Goal: Task Accomplishment & Management: Complete application form

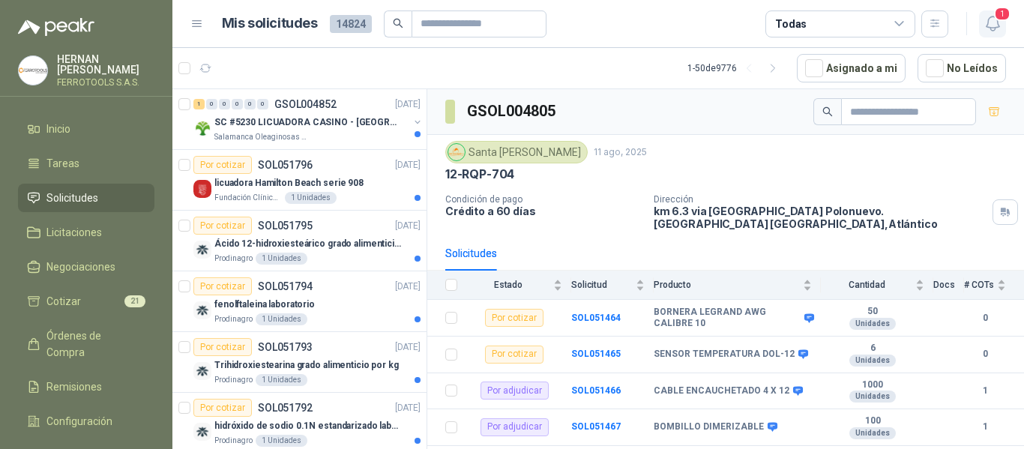
click at [994, 22] on icon "button" at bounding box center [993, 23] width 19 height 19
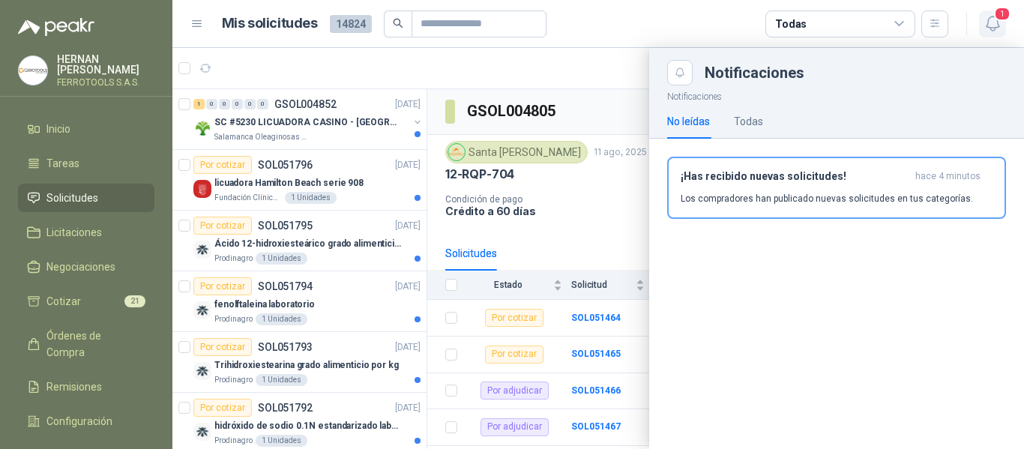
click at [994, 22] on icon "button" at bounding box center [993, 23] width 19 height 19
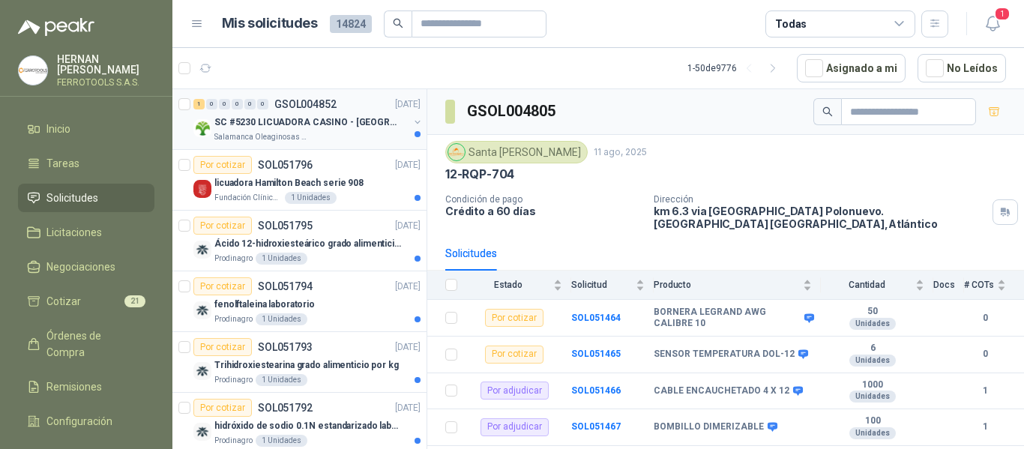
click at [331, 108] on p "GSOL004852" at bounding box center [305, 104] width 62 height 10
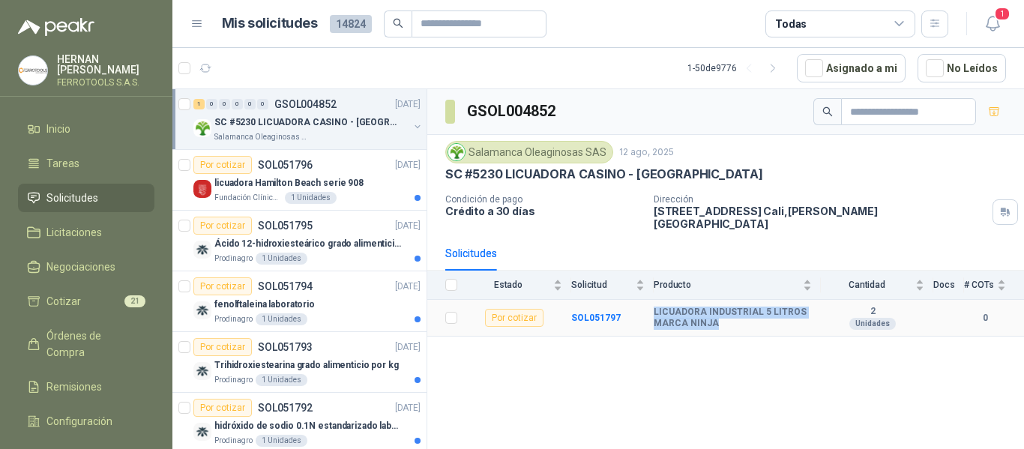
drag, startPoint x: 654, startPoint y: 301, endPoint x: 716, endPoint y: 315, distance: 63.8
click at [716, 315] on b "LICUADORA INDUSTRIAL 5 LITROS MARCA NINJA" at bounding box center [733, 318] width 158 height 23
copy b "LICUADORA INDUSTRIAL 5 LITROS MARCA NINJA"
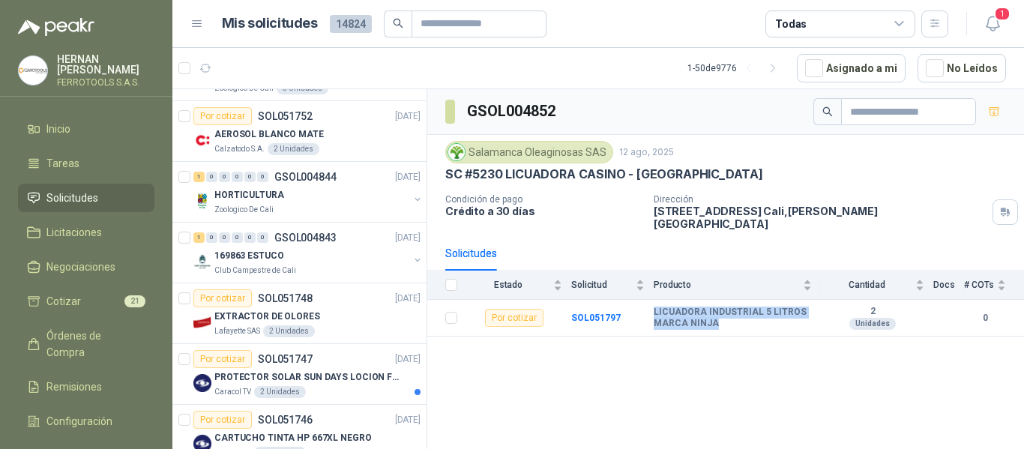
scroll to position [1199, 0]
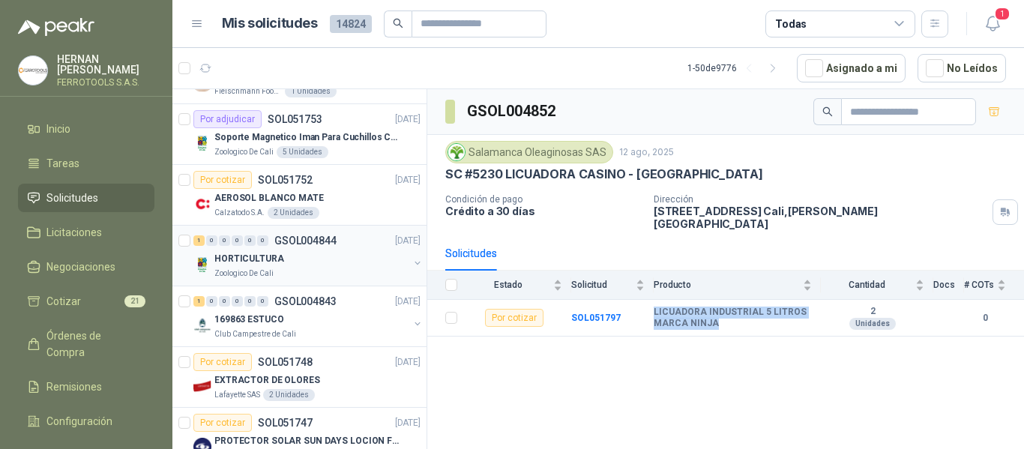
click at [317, 262] on div "HORTICULTURA" at bounding box center [311, 259] width 194 height 18
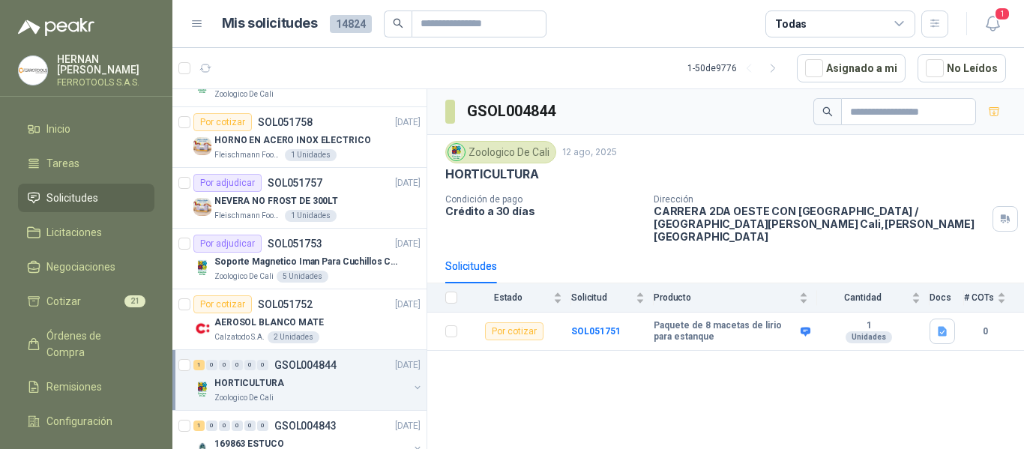
scroll to position [1049, 0]
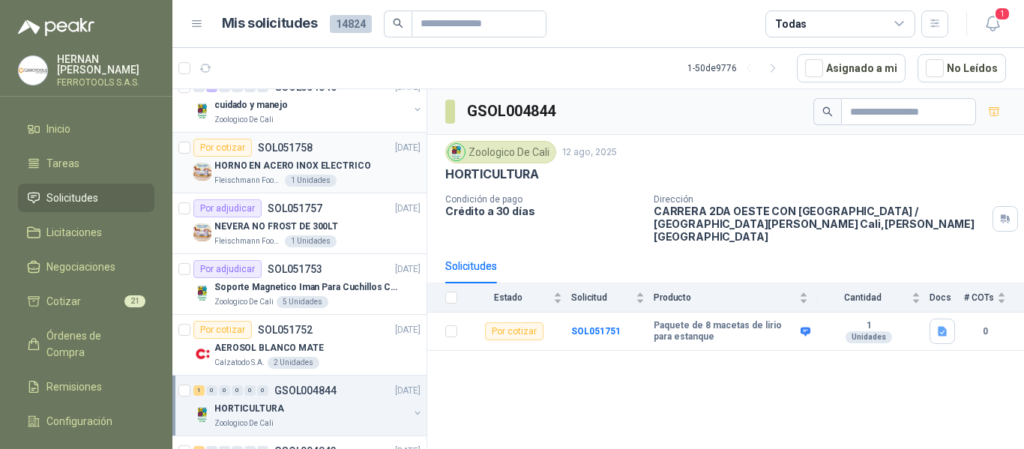
click at [366, 152] on div "Por cotizar SOL051758 12/08/25" at bounding box center [306, 148] width 227 height 18
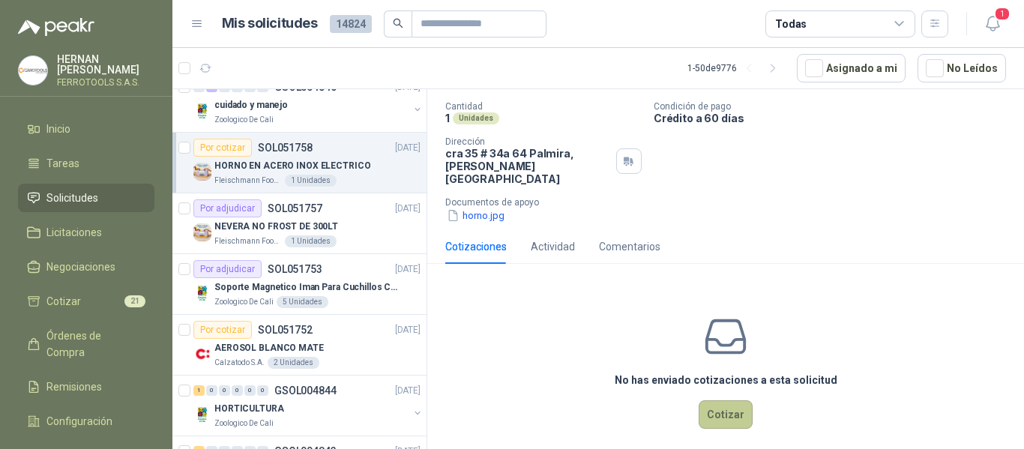
click at [710, 402] on button "Cotizar" at bounding box center [726, 414] width 54 height 28
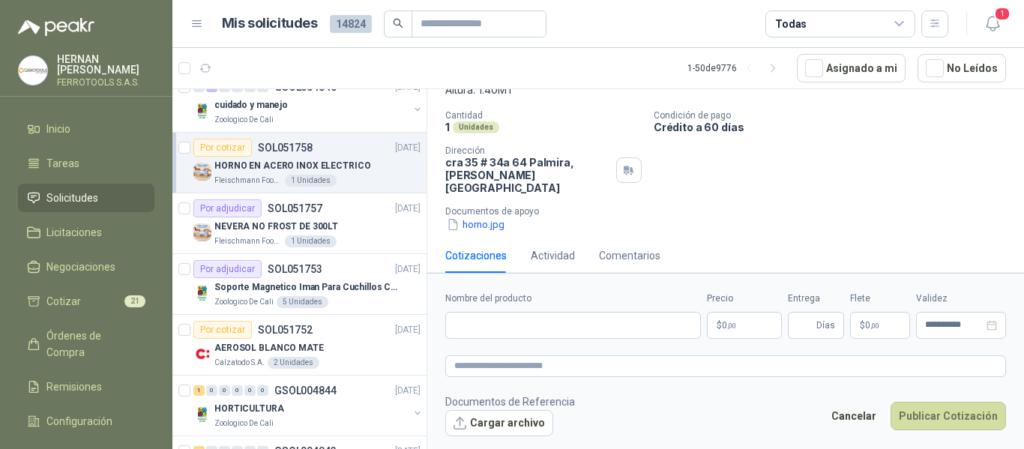
scroll to position [116, 0]
click at [497, 320] on input "Nombre del producto" at bounding box center [573, 325] width 256 height 27
paste input "**********"
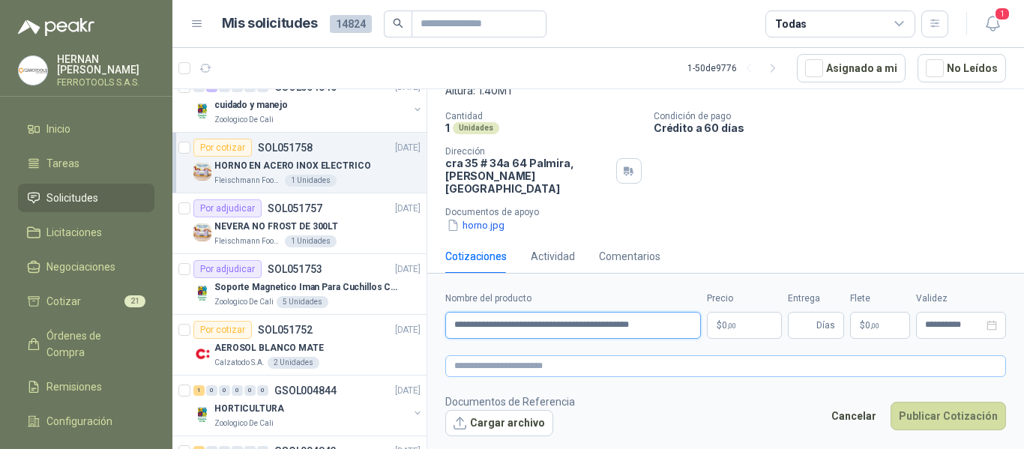
type input "**********"
click at [562, 360] on textarea at bounding box center [725, 366] width 561 height 22
paste textarea "**********"
type textarea "**********"
click at [737, 328] on p "$ 0 ,00" at bounding box center [744, 325] width 75 height 27
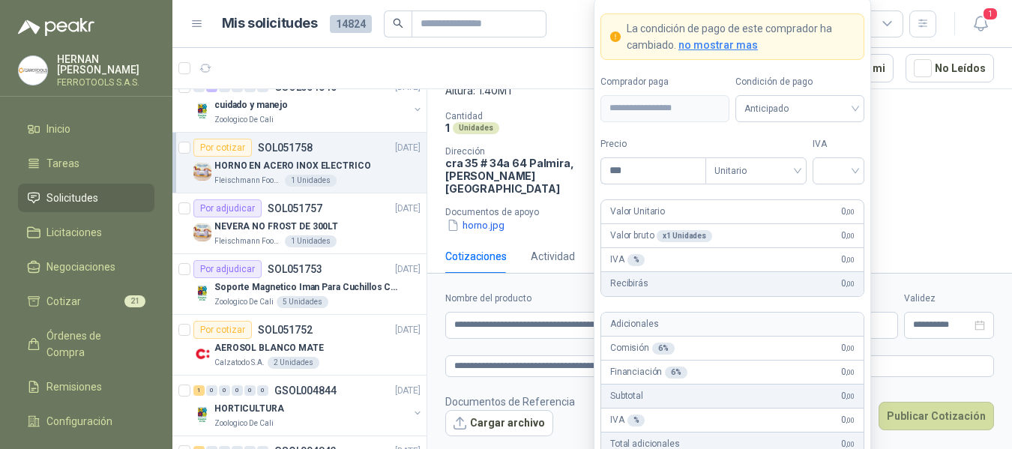
click at [906, 151] on div "Cantidad 1 Unidades Condición de pago Crédito a 60 días Dirección cra 35 # 34a …" at bounding box center [719, 172] width 549 height 122
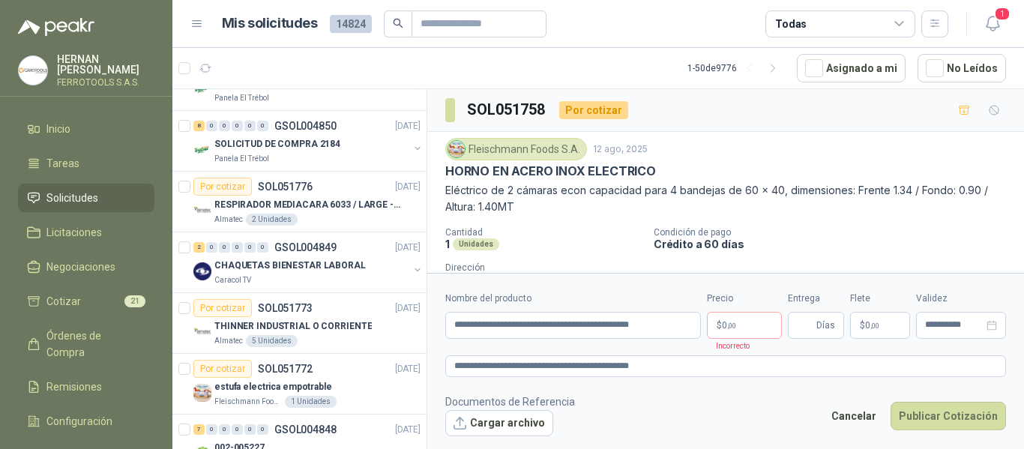
scroll to position [0, 0]
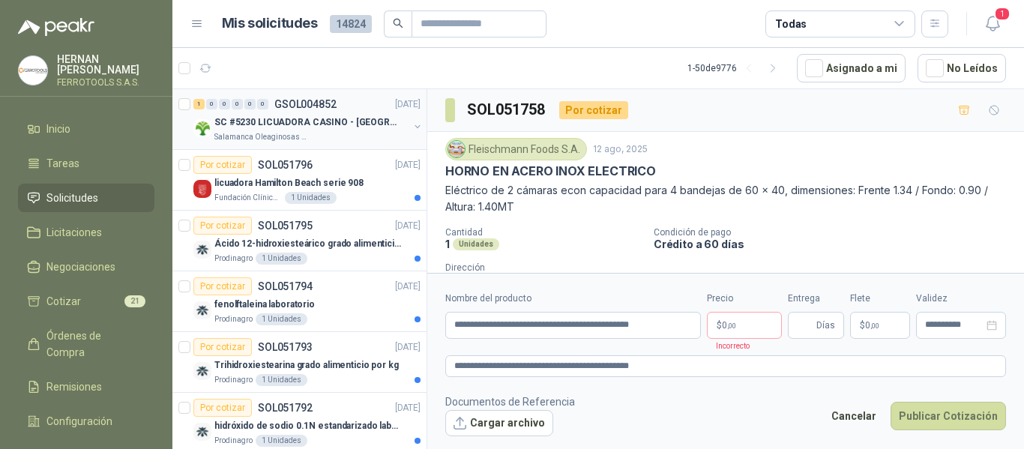
click at [319, 127] on p "SC #5230 LICUADORA CASINO - [GEOGRAPHIC_DATA]" at bounding box center [307, 122] width 187 height 14
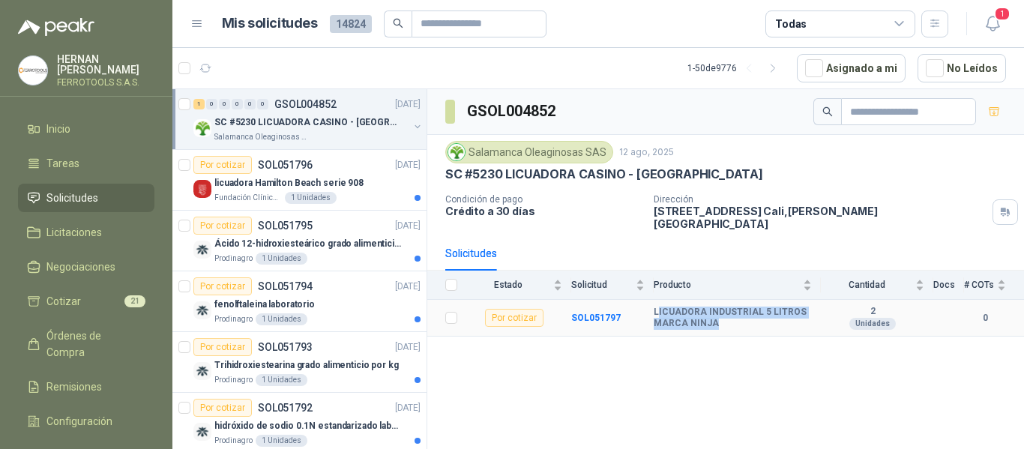
drag, startPoint x: 657, startPoint y: 303, endPoint x: 723, endPoint y: 324, distance: 68.5
click at [723, 324] on td "LICUADORA INDUSTRIAL 5 LITROS MARCA NINJA" at bounding box center [737, 318] width 167 height 37
click at [651, 300] on td "SOL051797" at bounding box center [612, 318] width 82 height 37
drag, startPoint x: 645, startPoint y: 299, endPoint x: 712, endPoint y: 318, distance: 70.0
click at [712, 318] on tr "Por cotizar SOL051797 LICUADORA INDUSTRIAL 5 LITROS MARCA NINJA 2 Unidades 0" at bounding box center [725, 318] width 597 height 37
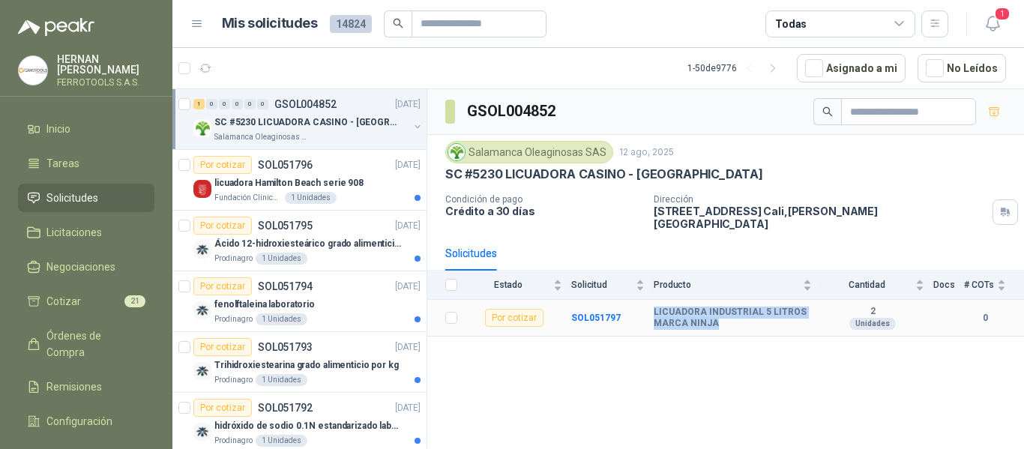
copy tr "LICUADORA INDUSTRIAL 5 LITROS MARCA NINJA"
click at [359, 187] on div "licuadora Hamilton Beach serie 908" at bounding box center [317, 183] width 206 height 18
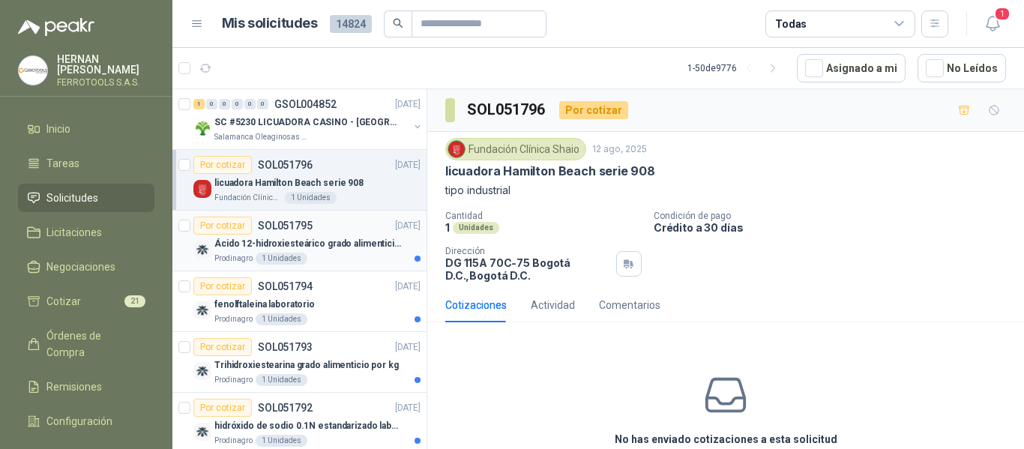
click at [334, 242] on p "Ácido 12-hidroxiesteárico grado alimenticio por kg" at bounding box center [307, 244] width 187 height 14
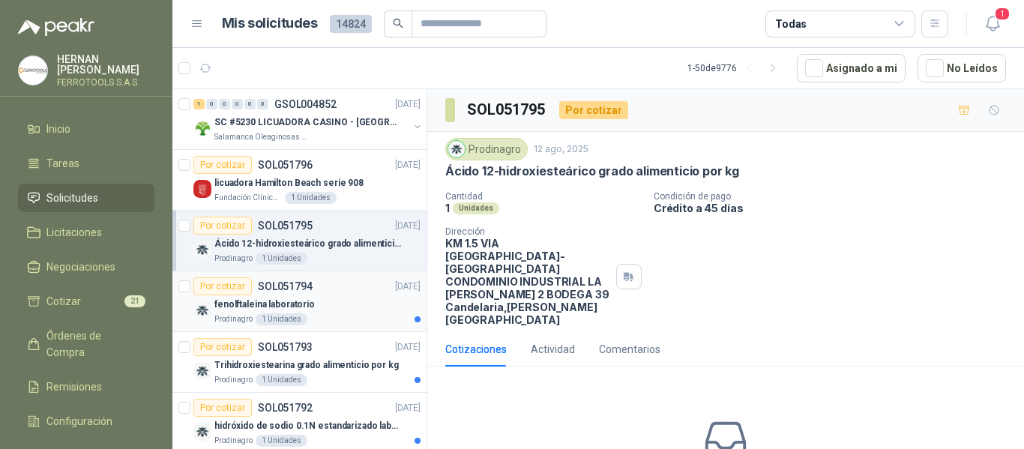
click at [357, 307] on div "fenolftaleina laboratorio" at bounding box center [317, 304] width 206 height 18
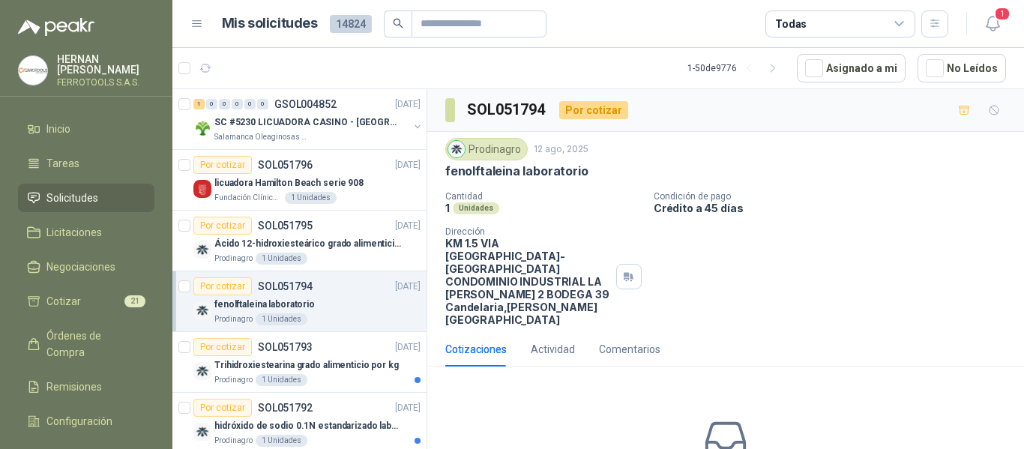
scroll to position [75, 0]
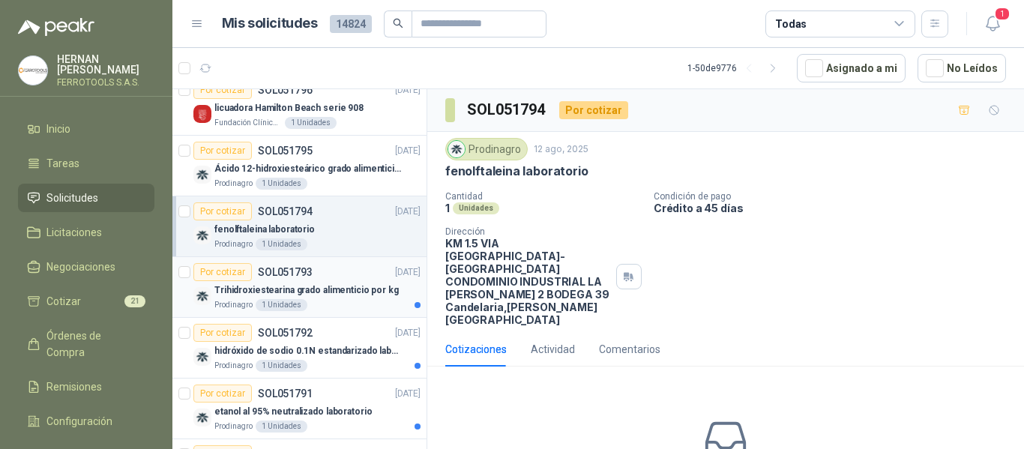
click at [372, 293] on p "Trihidroxiestearina grado alimenticio por kg" at bounding box center [306, 290] width 184 height 14
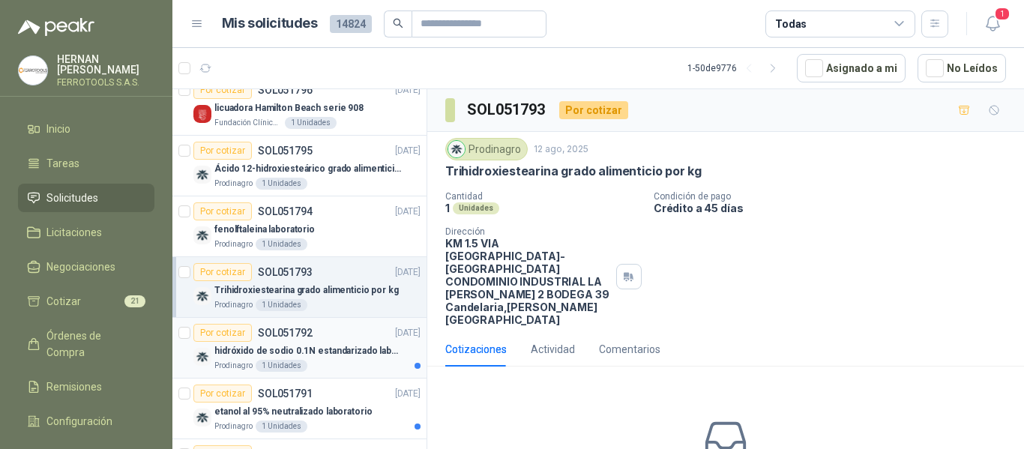
click at [340, 332] on div "Por cotizar SOL051792 12/08/25" at bounding box center [306, 333] width 227 height 18
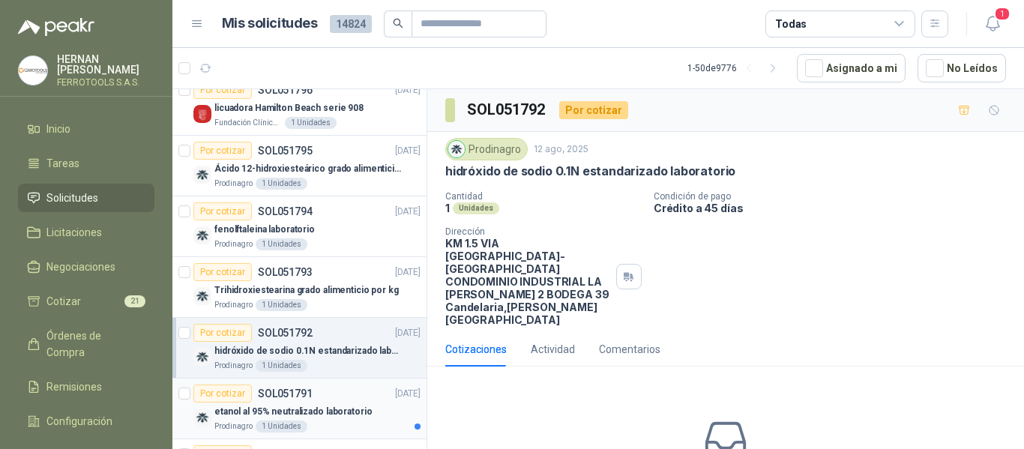
click at [355, 403] on div "etanol al 95% neutralizado laboratorio" at bounding box center [317, 412] width 206 height 18
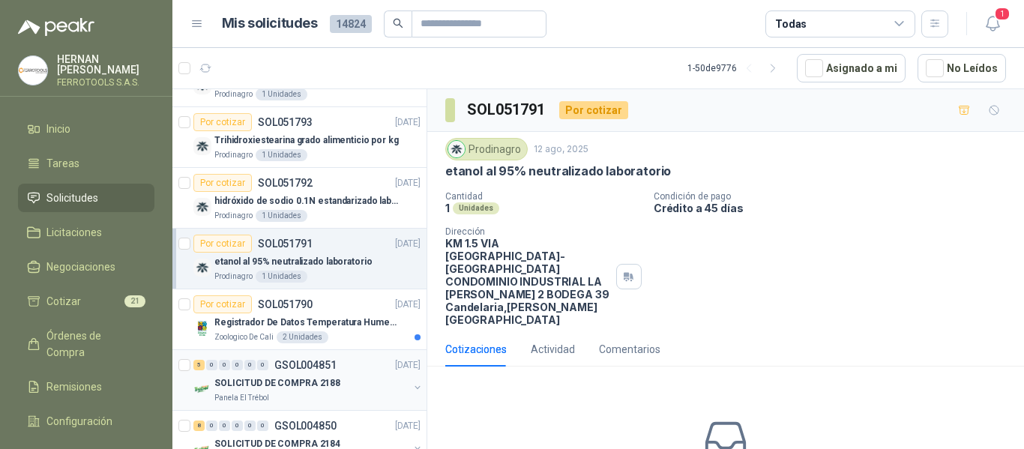
scroll to position [300, 0]
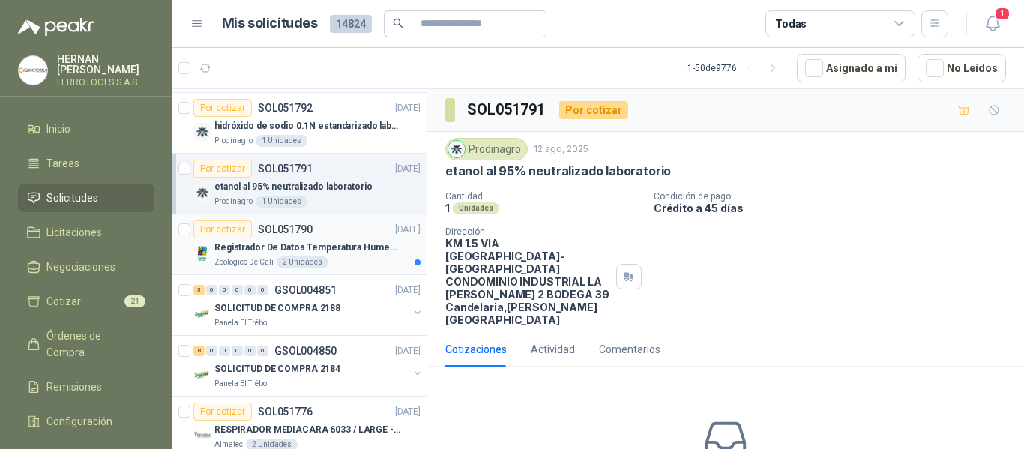
click at [354, 249] on p "Registrador De Datos Temperatura Humedad Usb 32.000 Registro" at bounding box center [307, 248] width 187 height 14
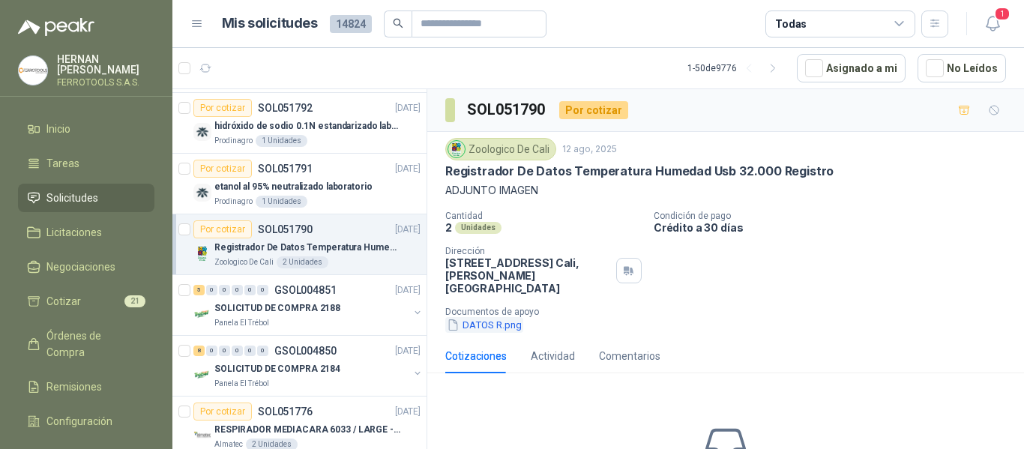
click at [491, 317] on button "DATOS R.png" at bounding box center [484, 325] width 78 height 16
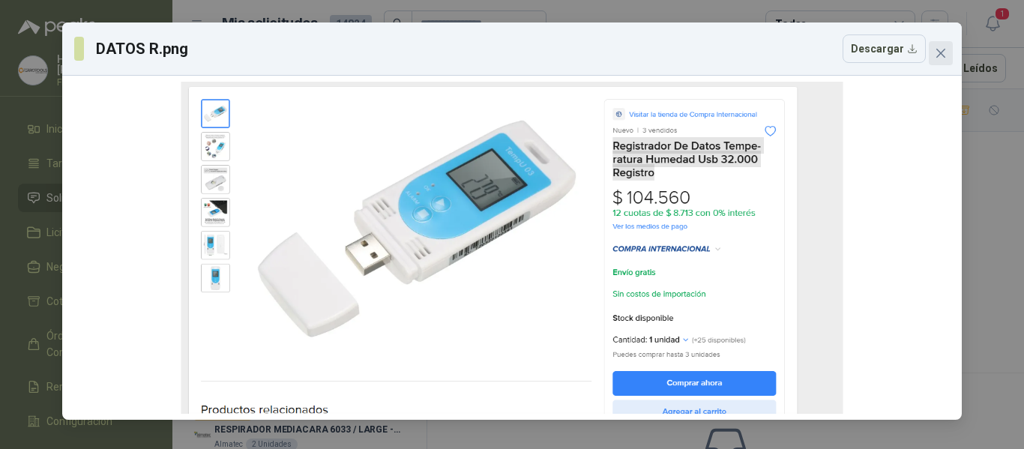
click at [942, 59] on button "Close" at bounding box center [941, 53] width 24 height 24
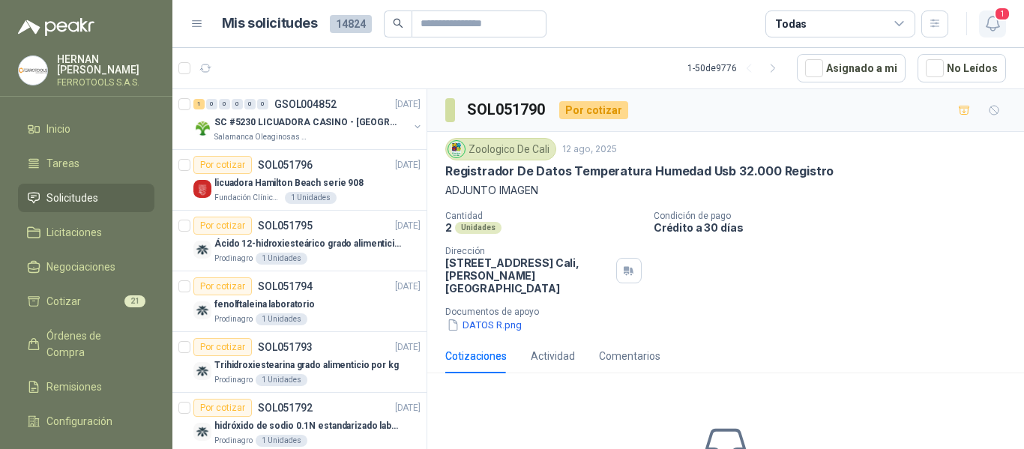
click at [998, 25] on icon "button" at bounding box center [992, 23] width 13 height 14
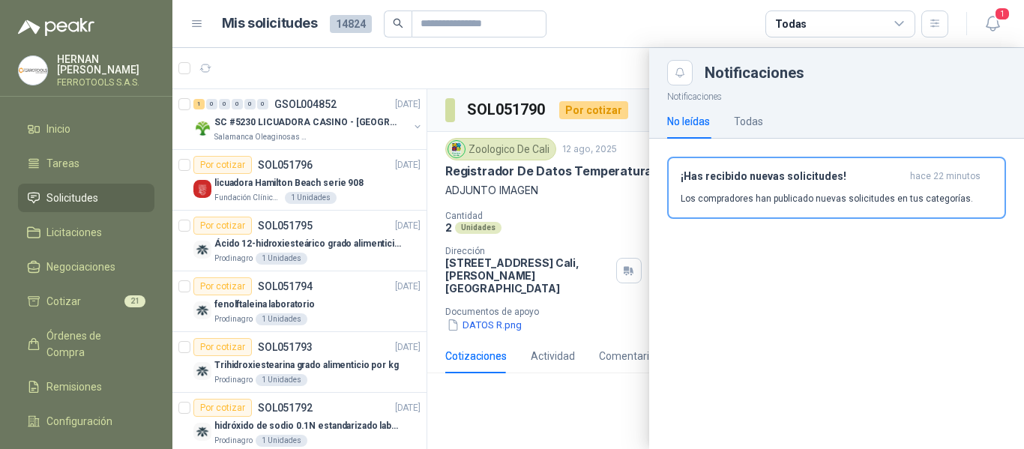
click at [855, 194] on p "Los compradores han publicado nuevas solicitudes en tus categorías." at bounding box center [827, 198] width 292 height 13
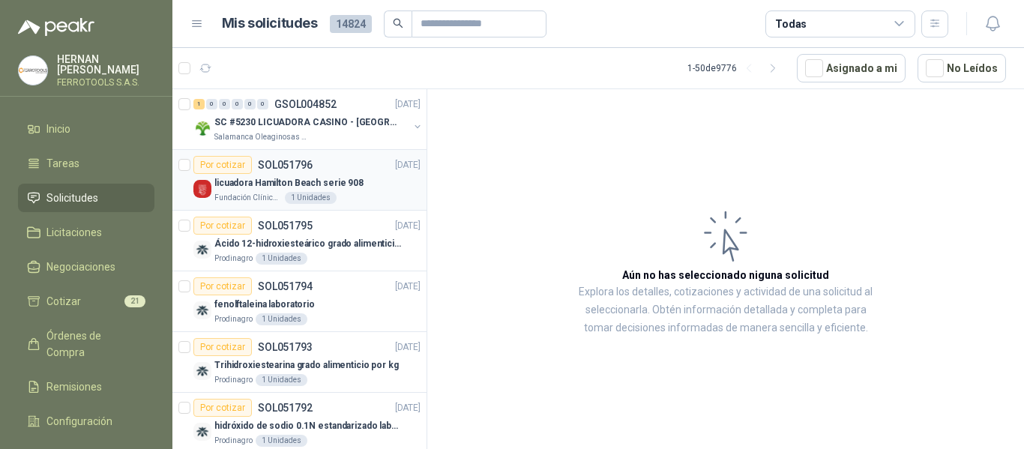
click at [388, 196] on div "Fundación Clínica Shaio 1 Unidades" at bounding box center [317, 198] width 206 height 12
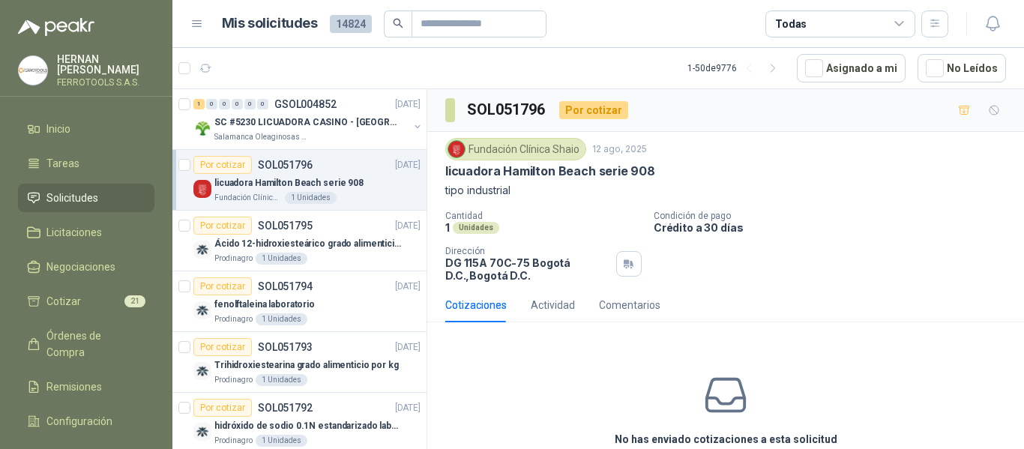
drag, startPoint x: 445, startPoint y: 172, endPoint x: 647, endPoint y: 177, distance: 202.5
click at [647, 177] on div "Fundación Clínica Shaio 12 ago, 2025 licuadora Hamilton Beach serie 908 tipo in…" at bounding box center [725, 210] width 597 height 156
copy p "licuadora Hamilton Beach serie 908"
click at [373, 127] on p "SC #5230 LICUADORA CASINO - [GEOGRAPHIC_DATA]" at bounding box center [307, 122] width 187 height 14
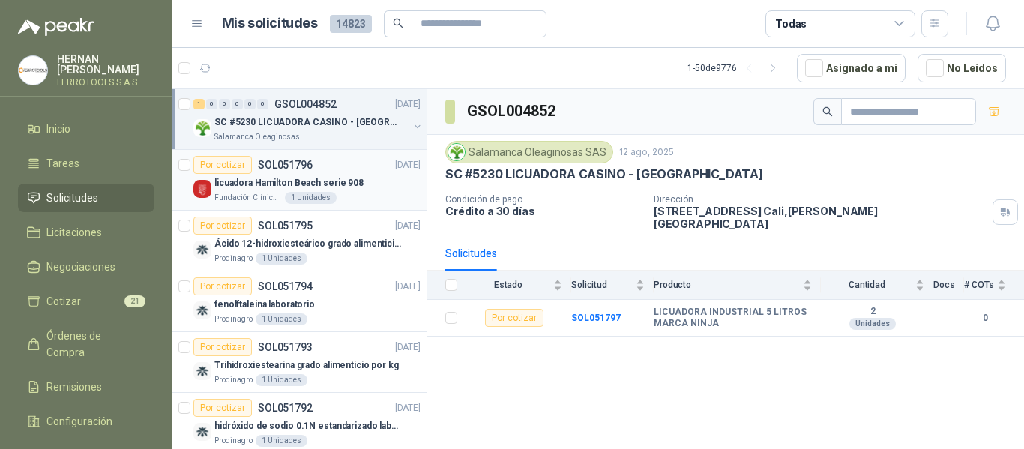
click at [352, 188] on p "licuadora Hamilton Beach serie 908" at bounding box center [288, 183] width 149 height 14
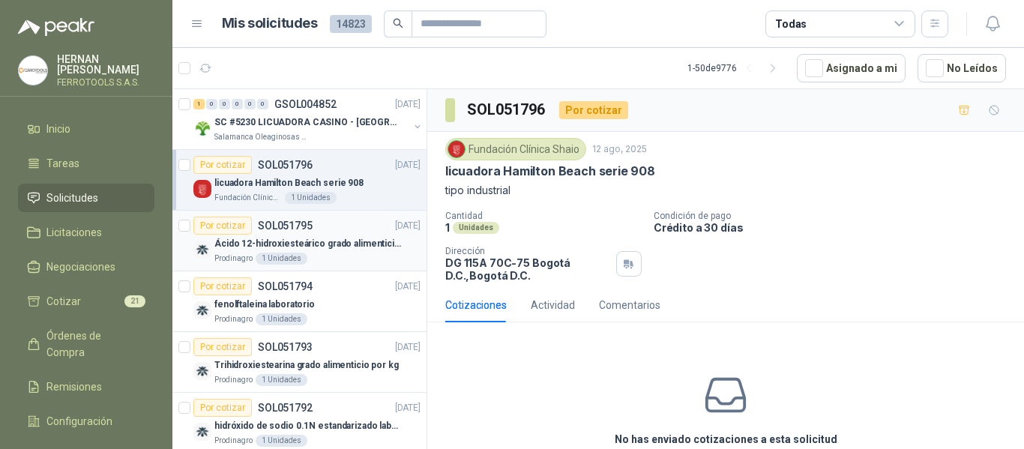
click at [360, 249] on p "Ácido 12-hidroxiesteárico grado alimenticio por kg" at bounding box center [307, 244] width 187 height 14
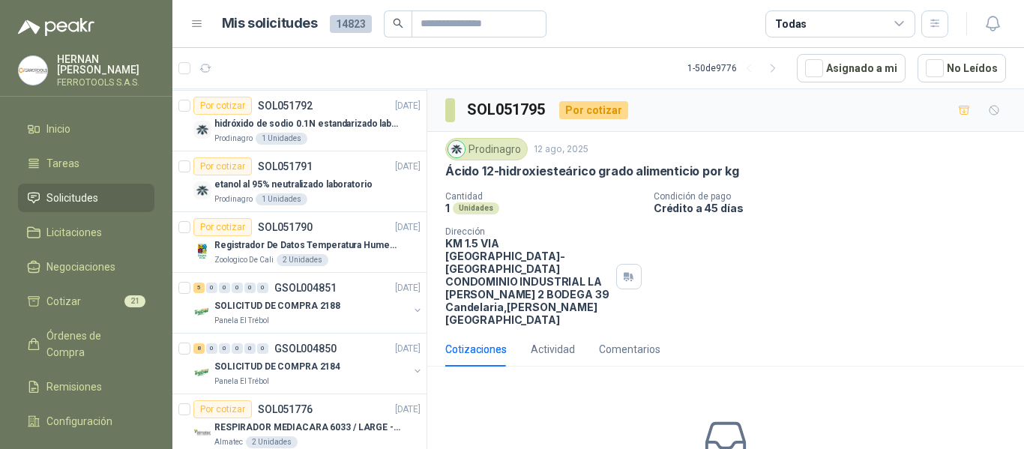
scroll to position [375, 0]
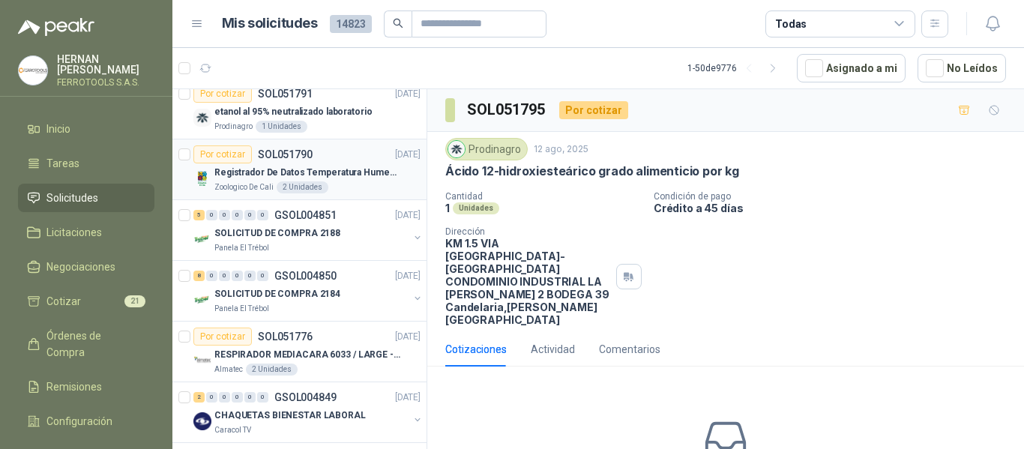
click at [370, 189] on div "Zoologico De Cali 2 Unidades" at bounding box center [317, 187] width 206 height 12
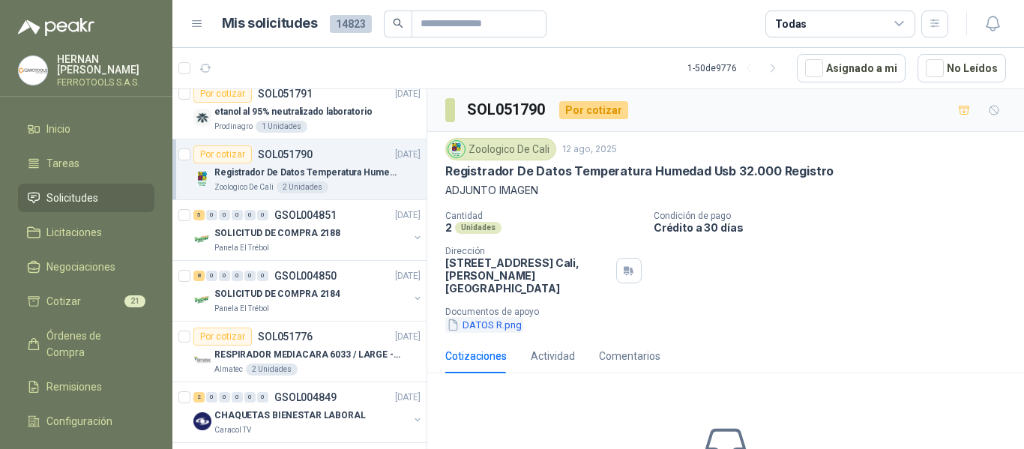
click at [479, 317] on button "DATOS R.png" at bounding box center [484, 325] width 78 height 16
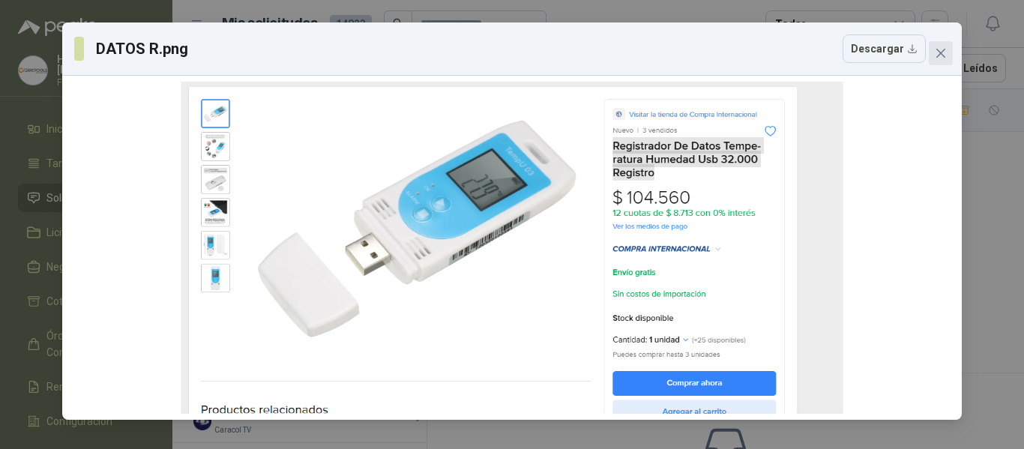
click at [945, 57] on icon "close" at bounding box center [940, 53] width 9 height 9
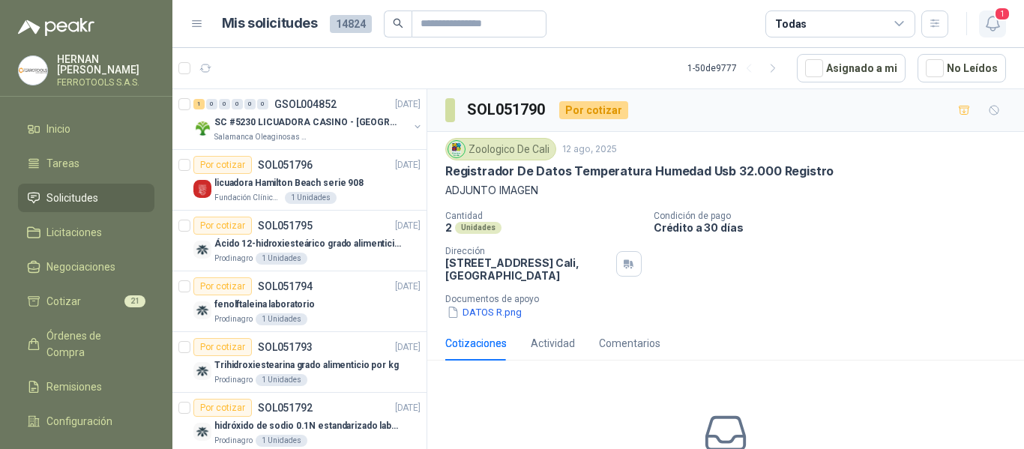
click at [997, 10] on span "1" at bounding box center [1002, 14] width 16 height 14
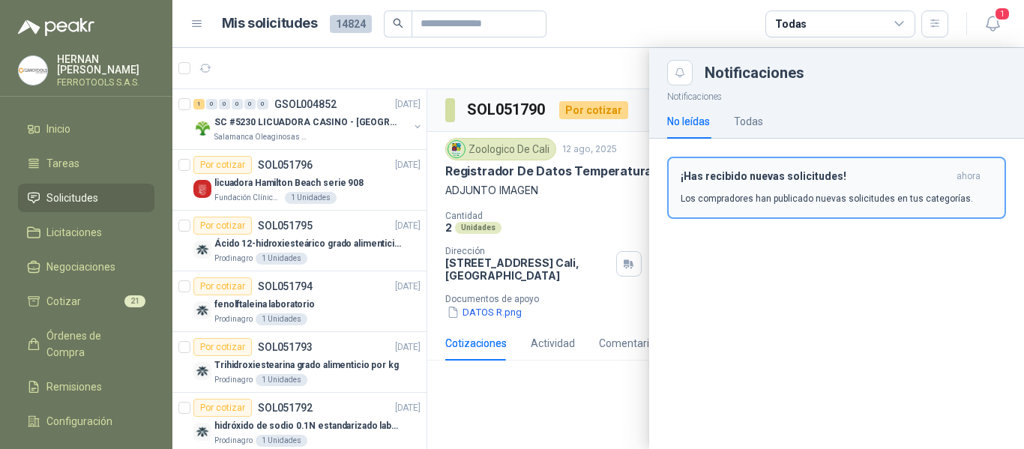
click at [858, 196] on p "Los compradores han publicado nuevas solicitudes en tus categorías." at bounding box center [827, 198] width 292 height 13
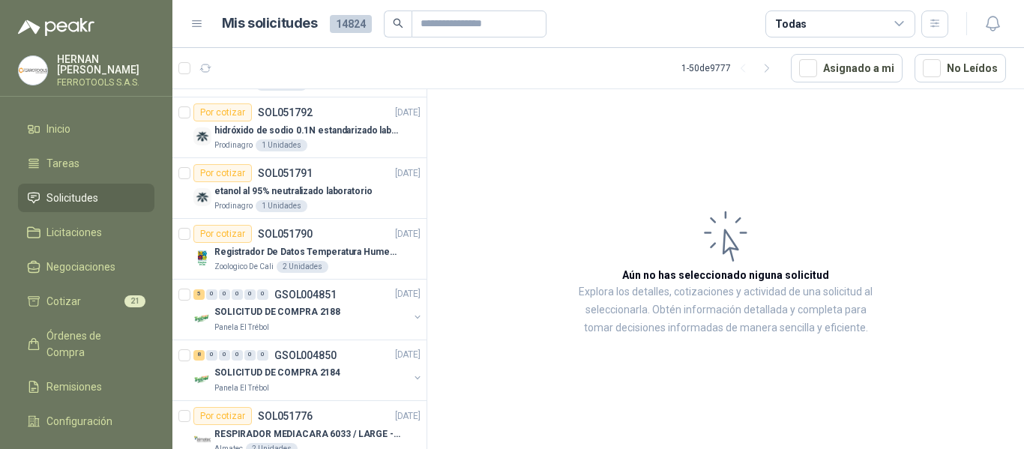
scroll to position [300, 0]
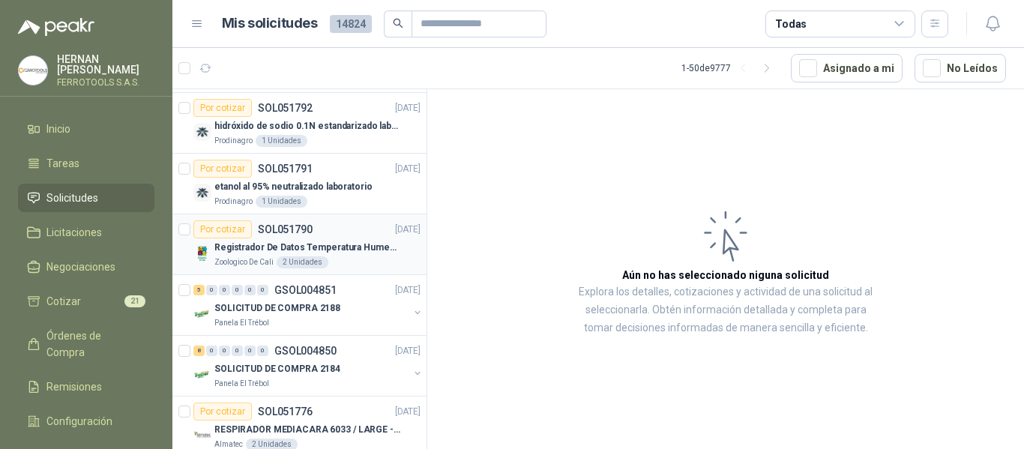
click at [379, 237] on div "Por cotizar SOL051790 12/08/25" at bounding box center [306, 229] width 227 height 18
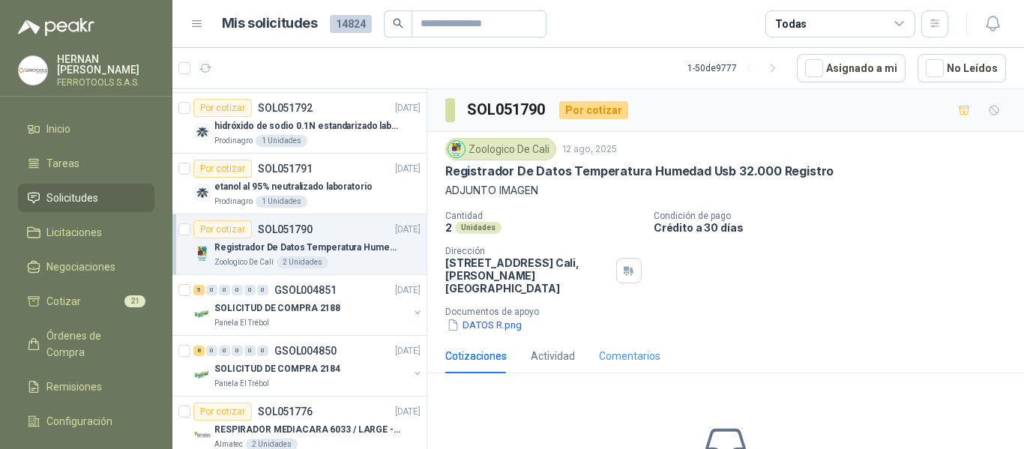
scroll to position [109, 0]
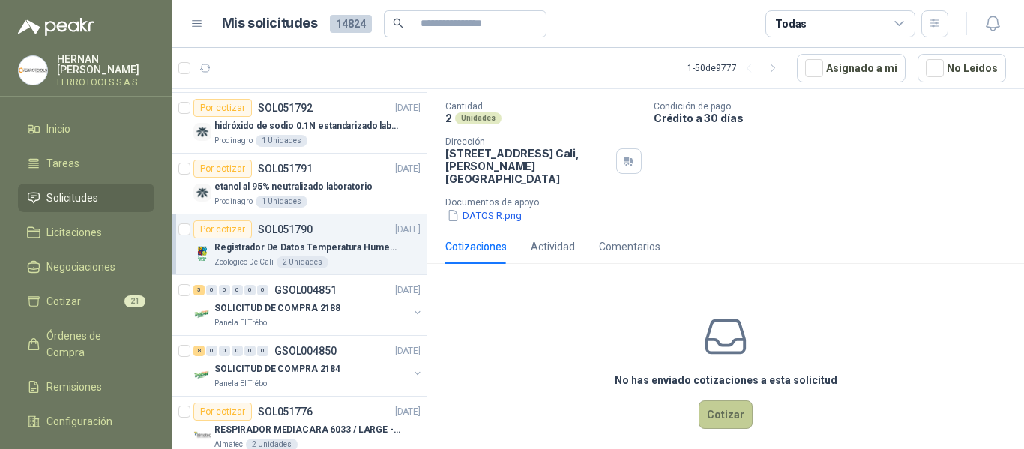
click at [711, 403] on button "Cotizar" at bounding box center [726, 414] width 54 height 28
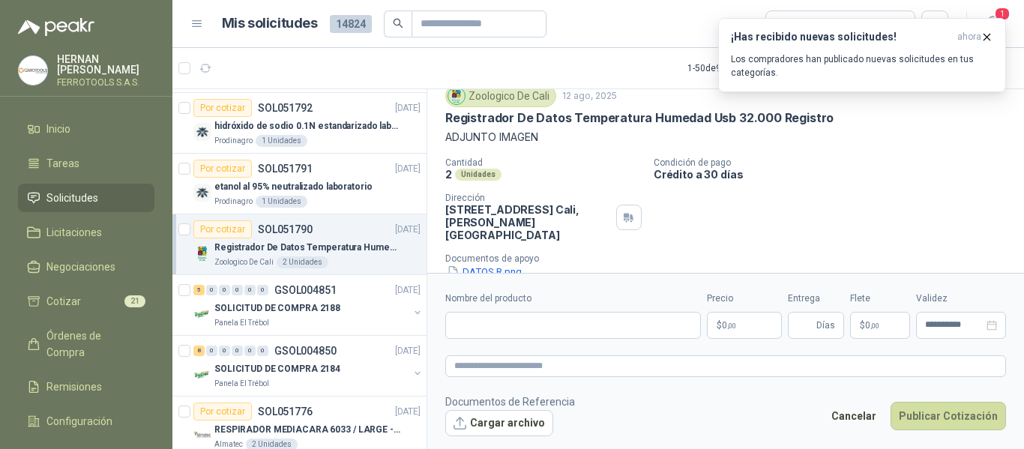
scroll to position [0, 0]
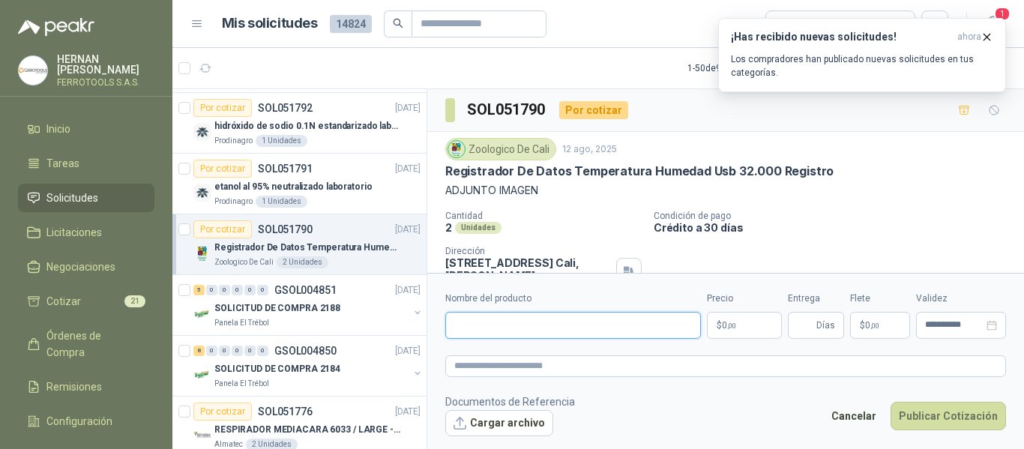
click at [558, 325] on input "Nombre del producto" at bounding box center [573, 325] width 256 height 27
paste input "**********"
type input "**********"
click at [587, 364] on textarea at bounding box center [725, 366] width 561 height 22
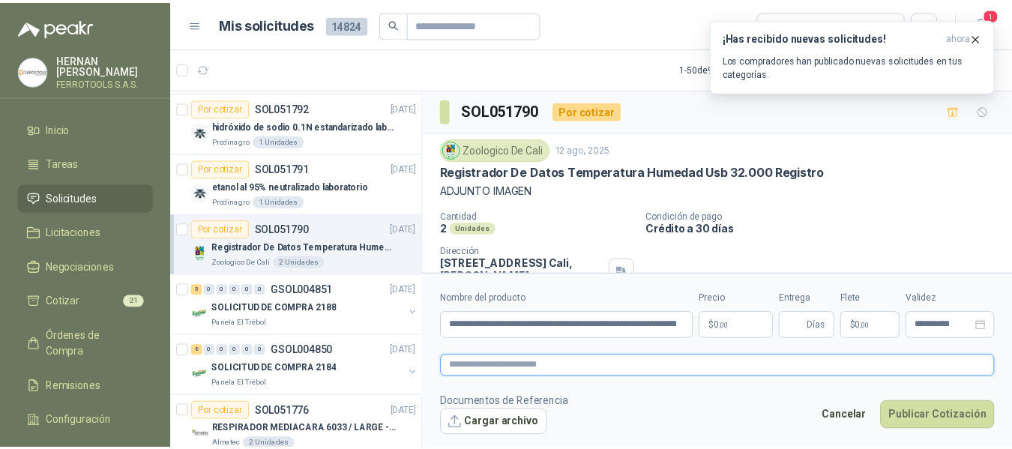
scroll to position [0, 0]
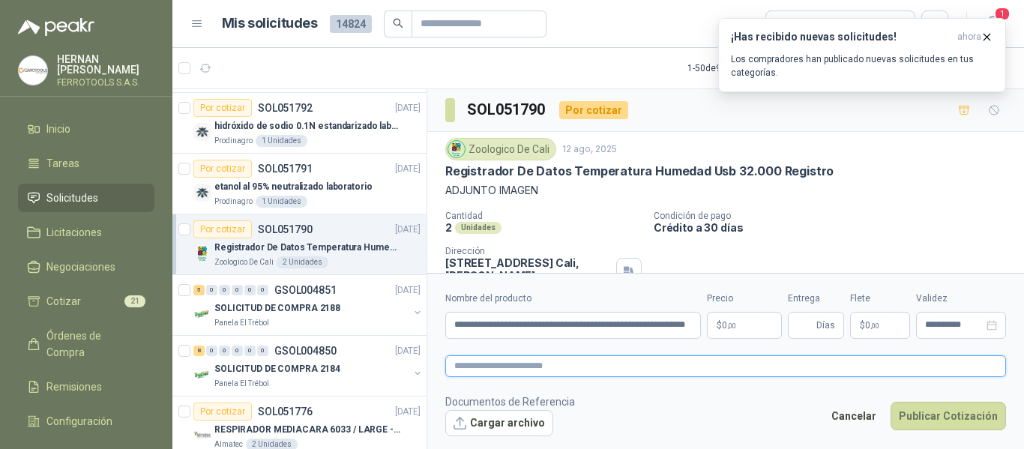
click at [588, 369] on textarea at bounding box center [725, 366] width 561 height 22
paste textarea "**********"
type textarea "**********"
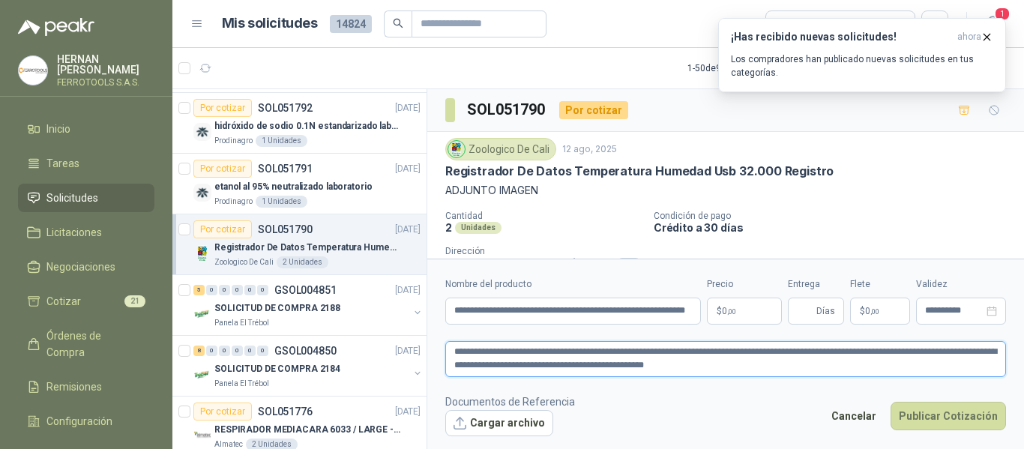
type textarea "**********"
click at [737, 416] on footer "Documentos de Referencia Cargar archivo Cancelar Publicar Cotización" at bounding box center [725, 415] width 561 height 43
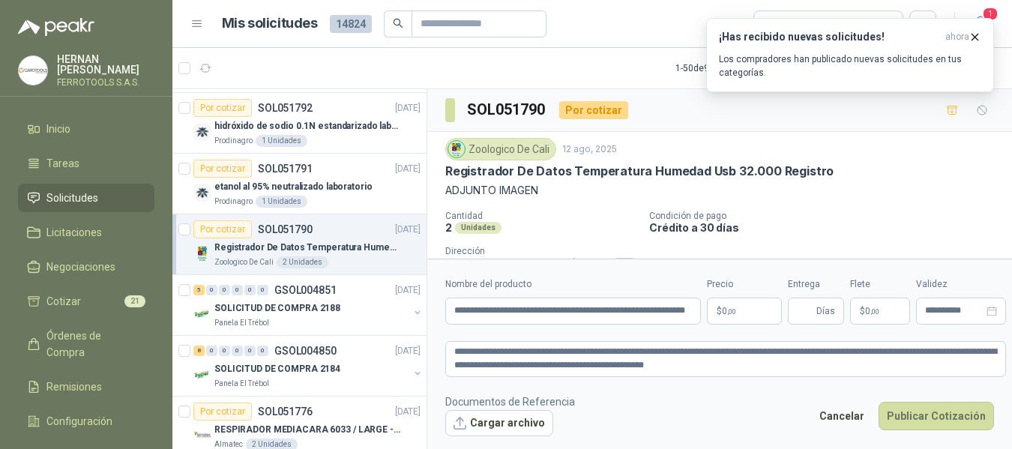
click at [726, 307] on body "HERNAN RUALES FERROTOOLS S.A.S. Inicio Tareas Solicitudes Licitaciones Negociac…" at bounding box center [506, 224] width 1012 height 449
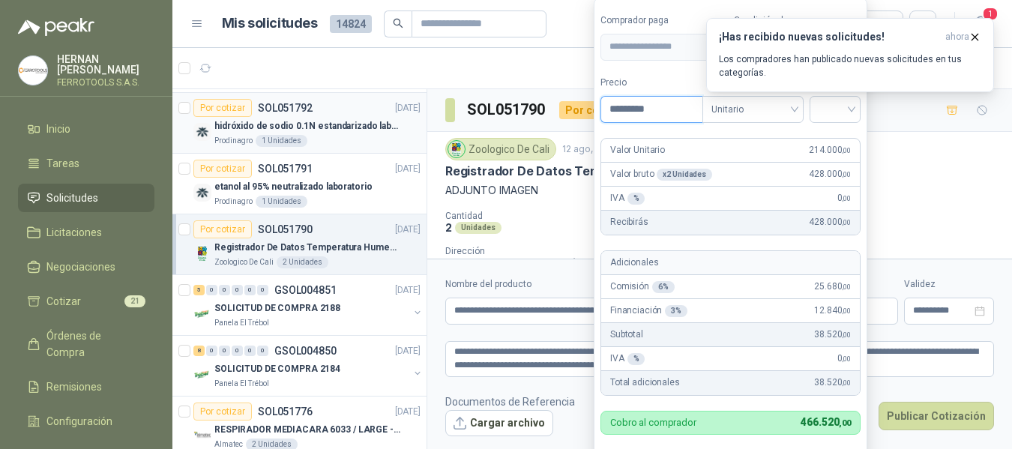
type input "*********"
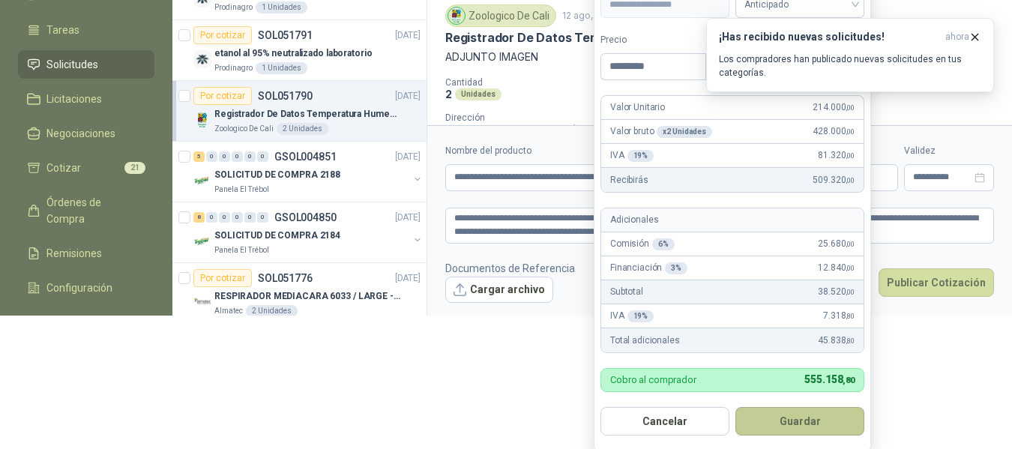
click at [825, 413] on button "Guardar" at bounding box center [799, 421] width 129 height 28
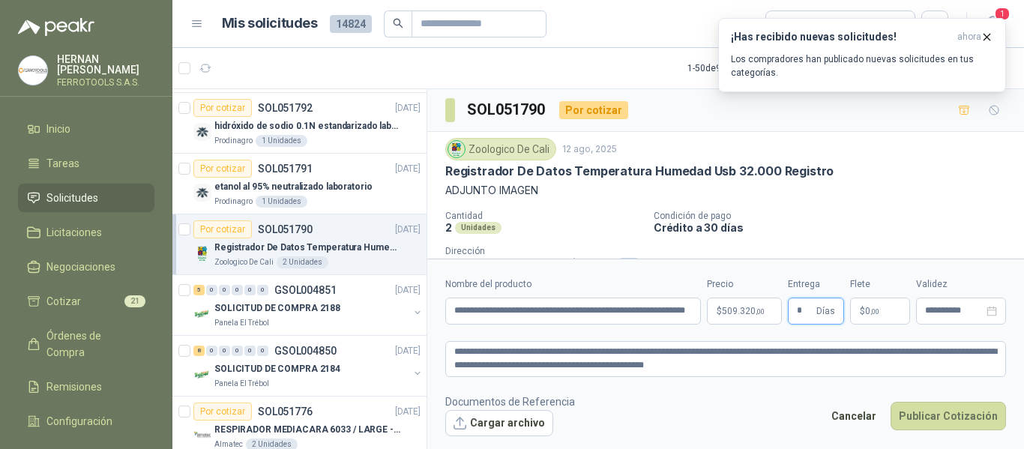
type input "*"
click at [727, 397] on footer "Documentos de Referencia Cargar archivo Cancelar Publicar Cotización" at bounding box center [725, 415] width 561 height 43
click at [775, 365] on textarea "**********" at bounding box center [725, 359] width 561 height 36
paste textarea "**********"
type textarea "**********"
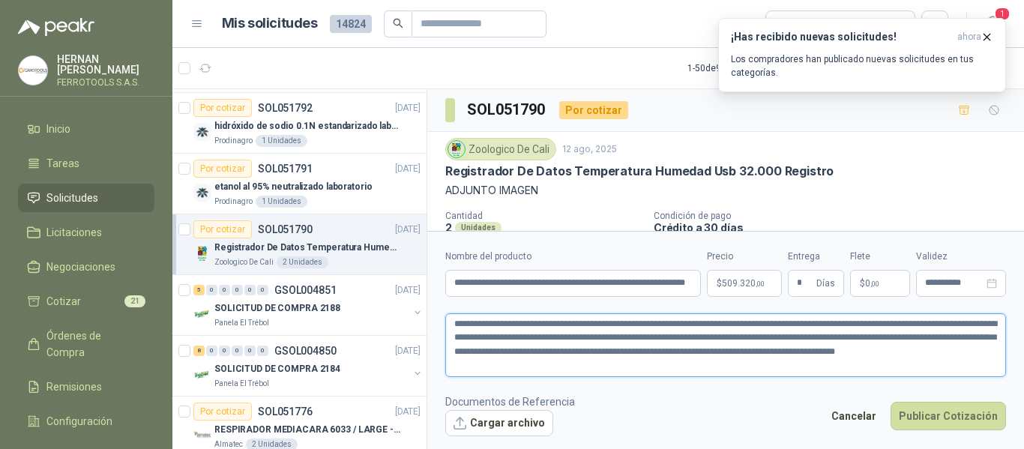
type textarea "**********"
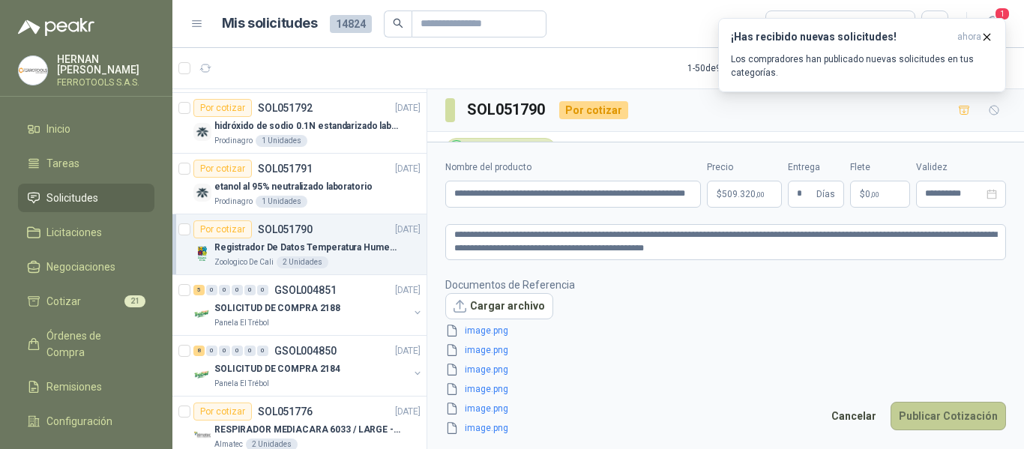
click at [941, 415] on button "Publicar Cotización" at bounding box center [948, 416] width 115 height 28
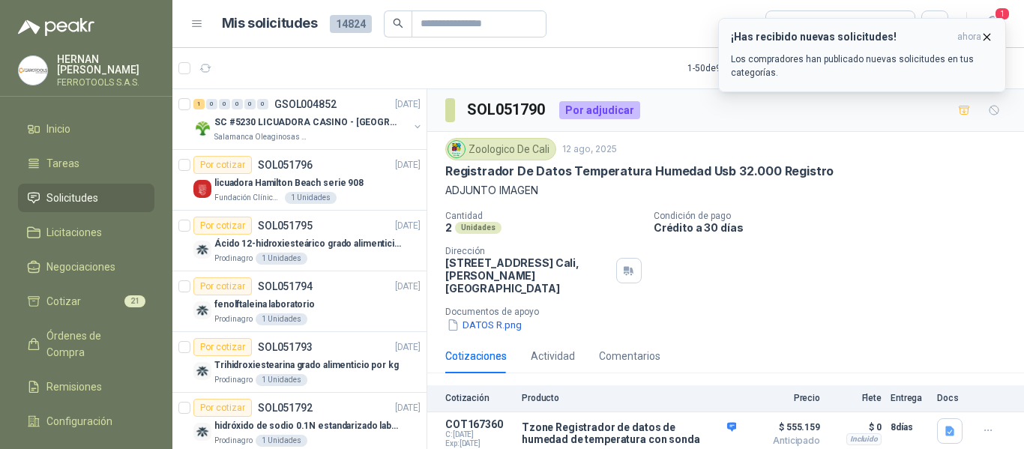
click at [909, 50] on div "¡Has recibido nuevas solicitudes! ahora Los compradores han publicado nuevas so…" at bounding box center [862, 55] width 262 height 49
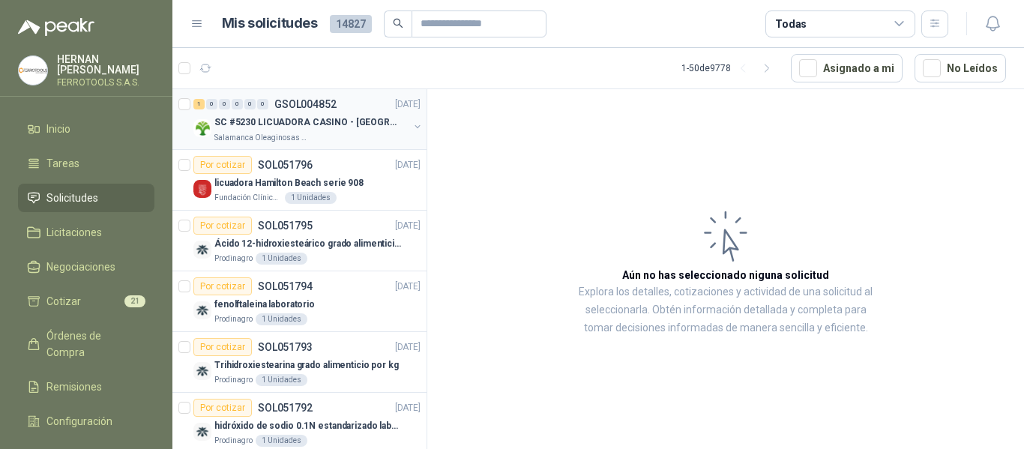
click at [349, 125] on p "SC #5230 LICUADORA CASINO - [GEOGRAPHIC_DATA]" at bounding box center [307, 122] width 187 height 14
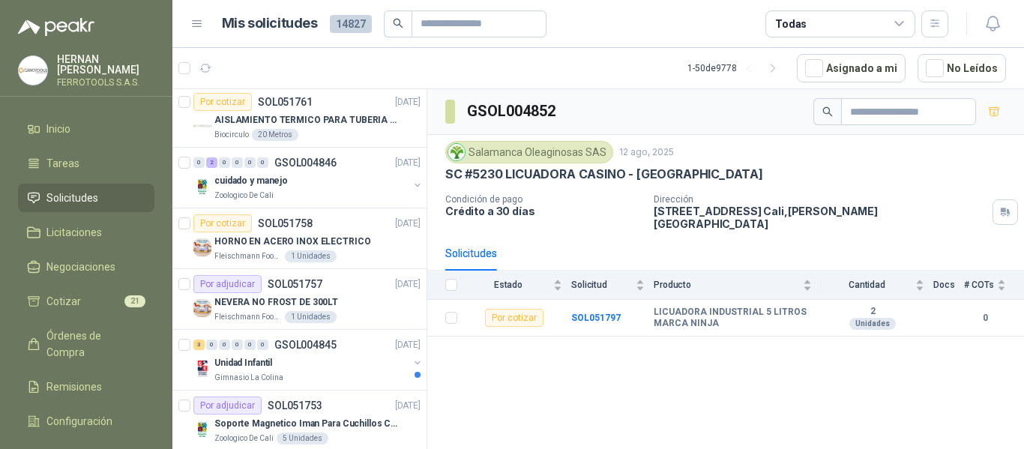
scroll to position [975, 0]
click at [372, 242] on div "HORNO EN ACERO INOX ELECTRICO" at bounding box center [317, 241] width 206 height 18
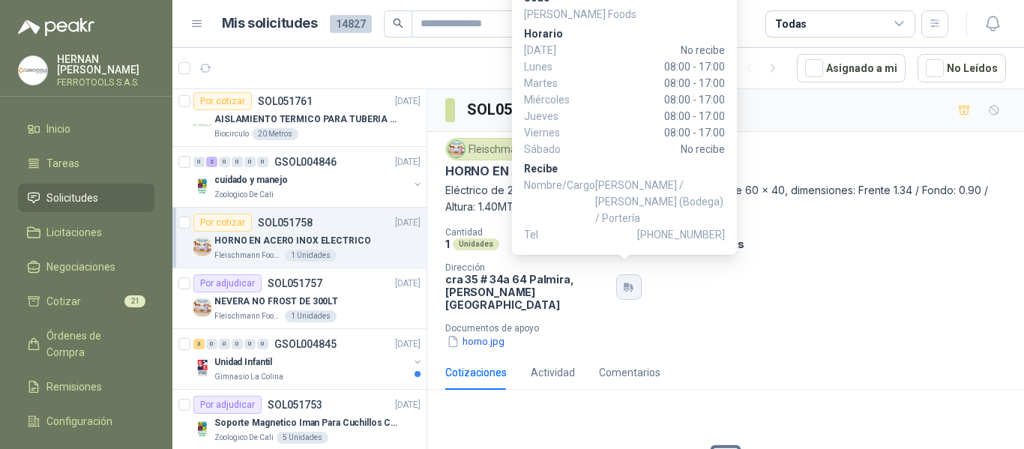
click at [630, 282] on icon "button" at bounding box center [628, 287] width 13 height 12
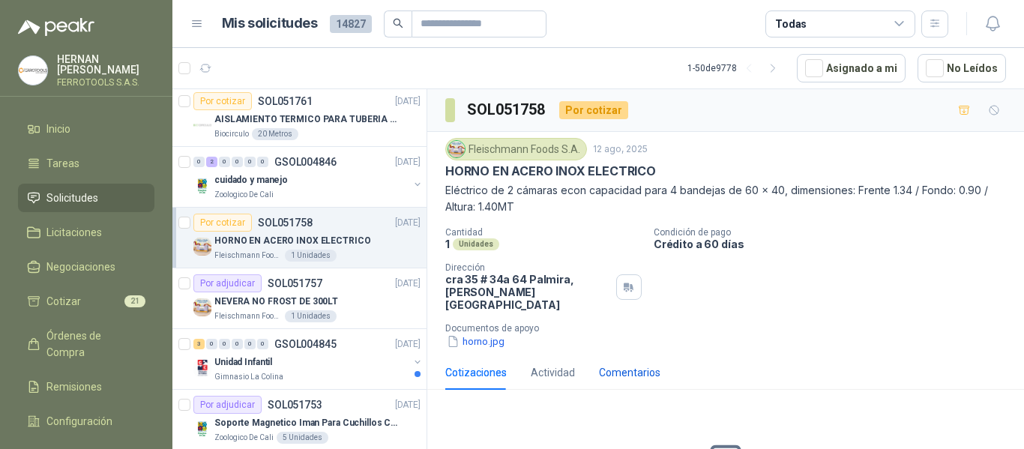
click at [616, 364] on div "Comentarios" at bounding box center [629, 372] width 61 height 16
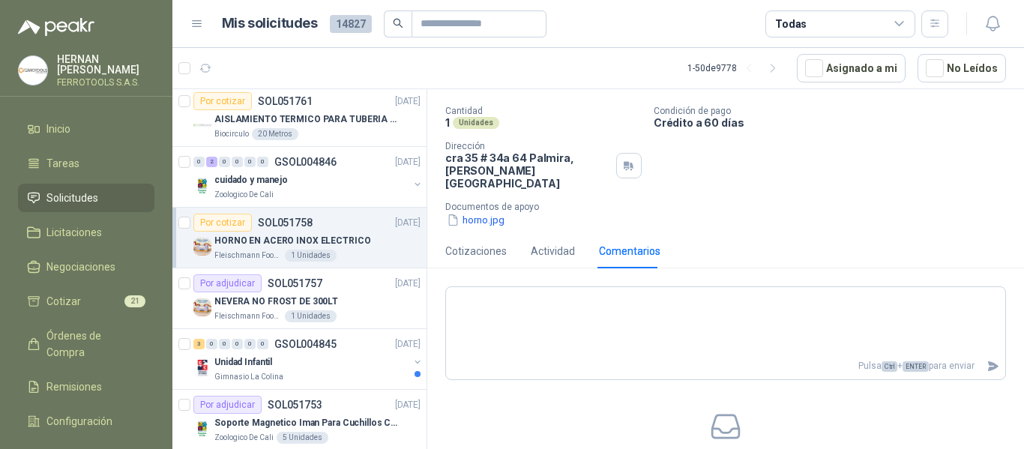
scroll to position [51, 0]
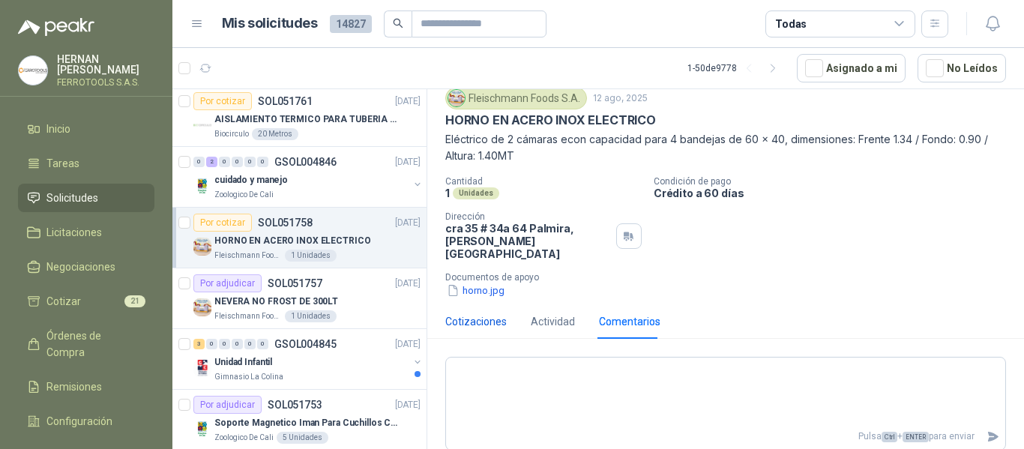
click at [481, 316] on div "Cotizaciones" at bounding box center [475, 321] width 61 height 16
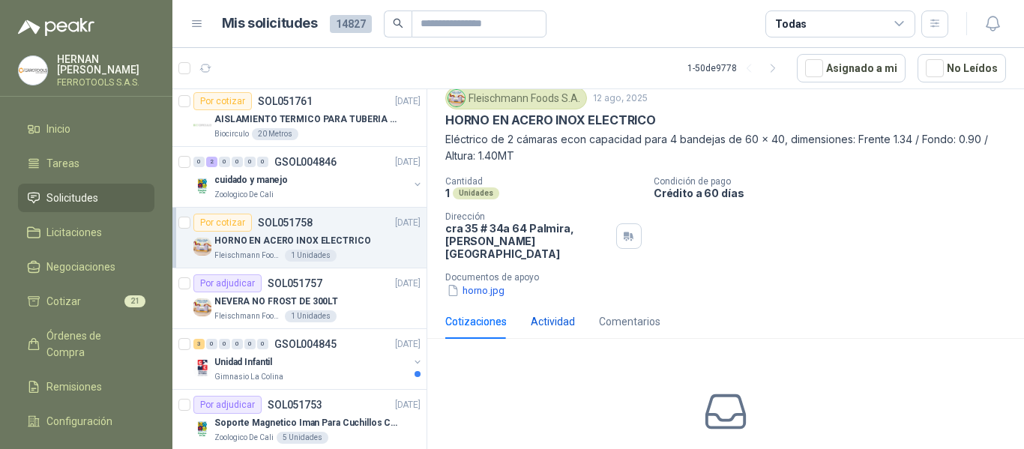
click at [543, 313] on div "Actividad" at bounding box center [553, 321] width 44 height 16
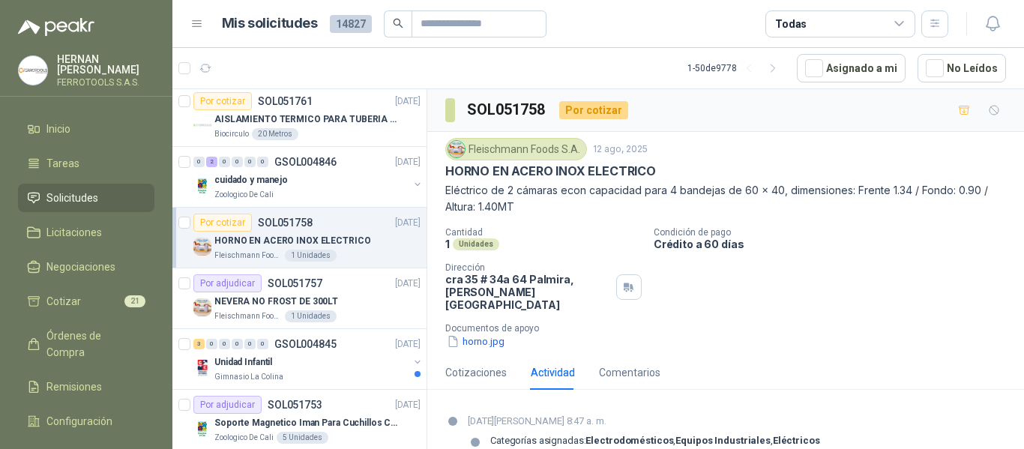
scroll to position [32, 0]
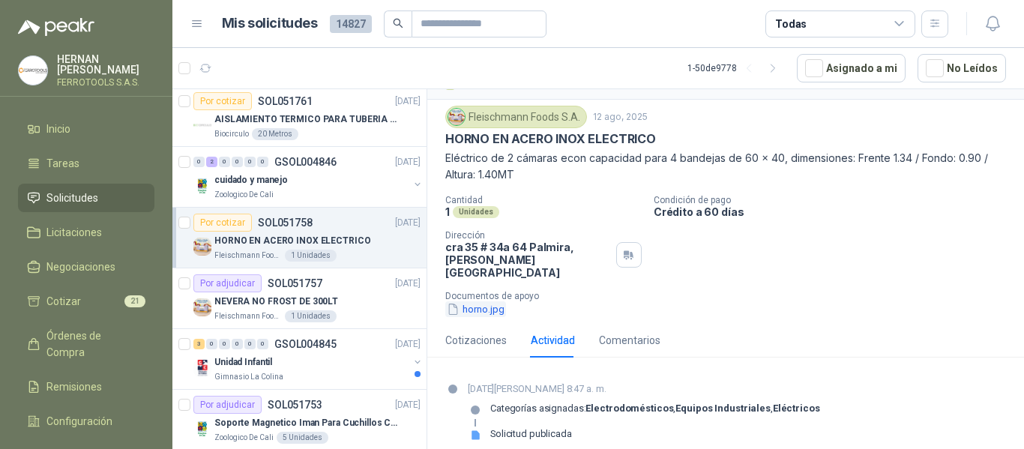
click at [489, 301] on button "horno.jpg" at bounding box center [475, 309] width 61 height 16
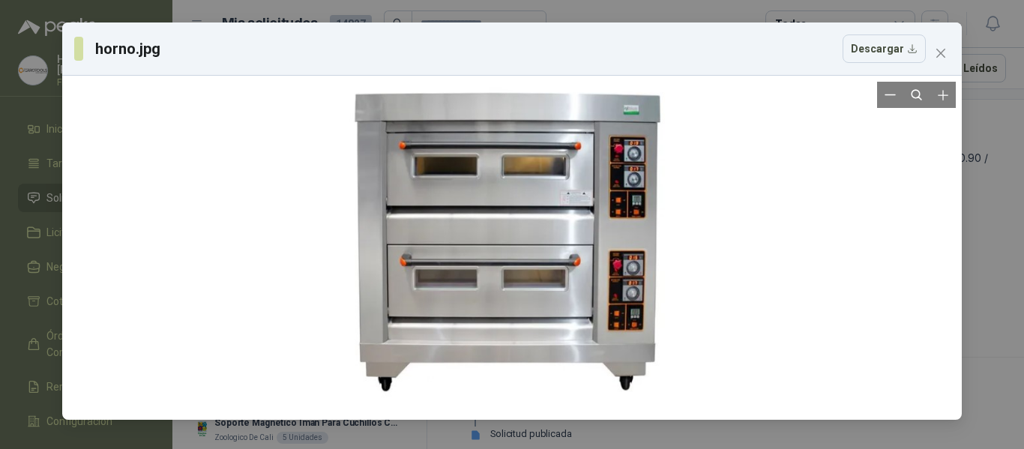
click at [493, 244] on div at bounding box center [512, 248] width 346 height 332
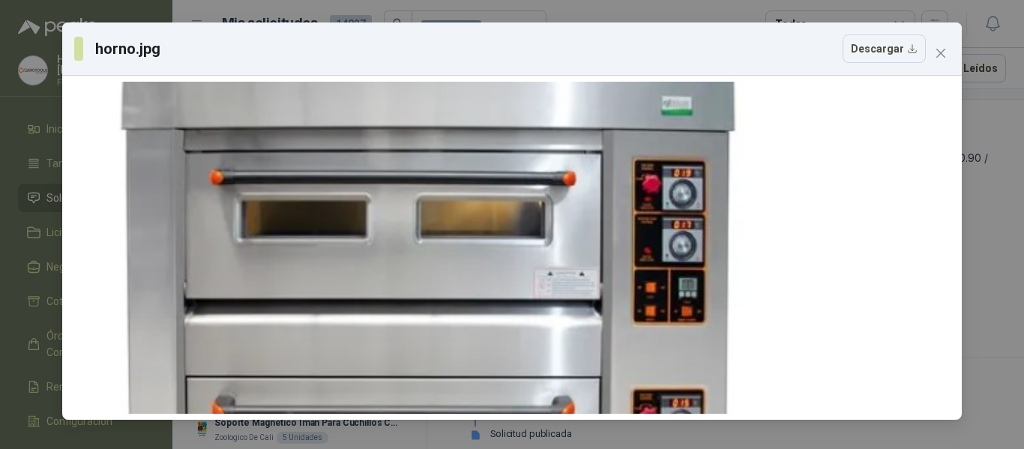
drag, startPoint x: 887, startPoint y: 323, endPoint x: 732, endPoint y: 454, distance: 202.6
click at [732, 448] on html "[PERSON_NAME] FERROTOOLS S.A.S. Inicio Tareas Solicitudes Licitaciones Negociac…" at bounding box center [512, 224] width 1024 height 449
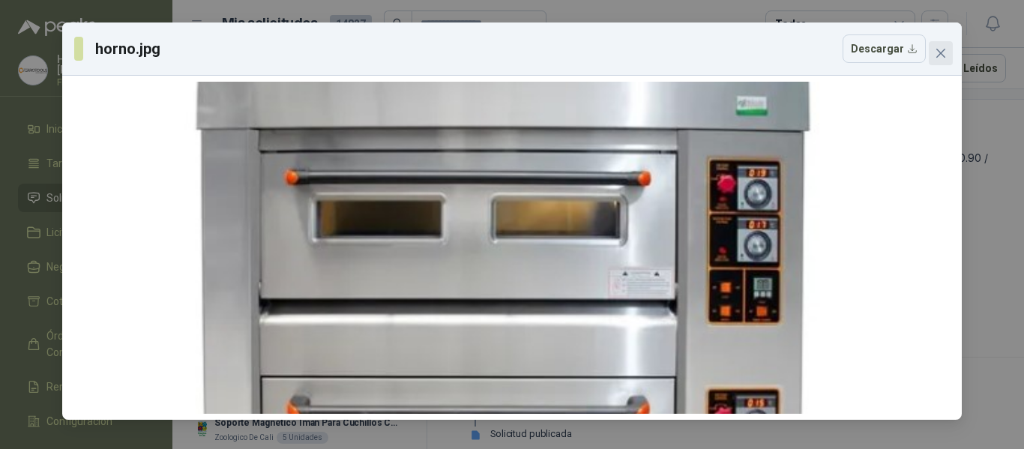
click at [944, 55] on icon "close" at bounding box center [940, 53] width 9 height 9
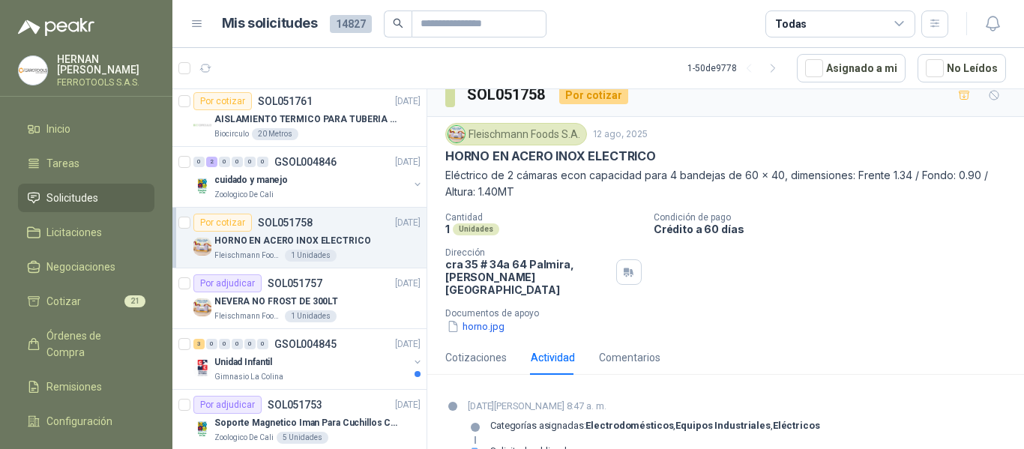
scroll to position [0, 0]
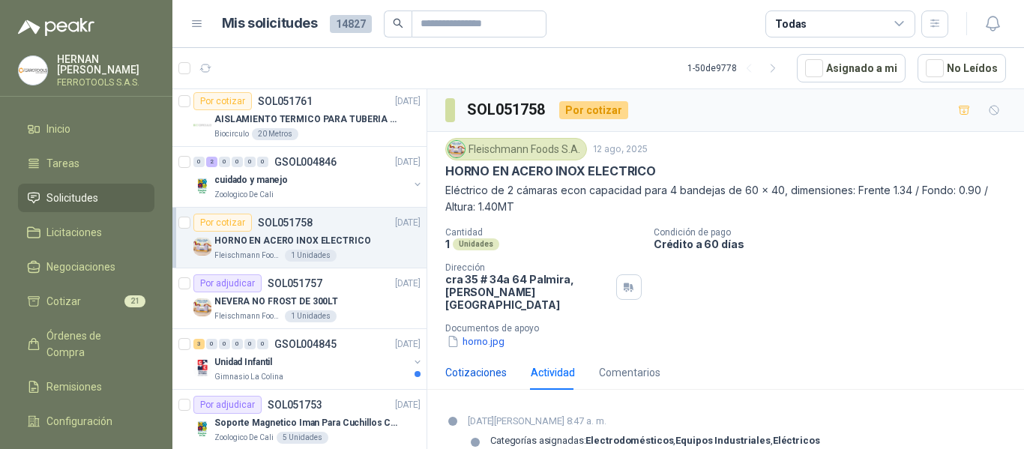
click at [491, 364] on div "Cotizaciones" at bounding box center [475, 372] width 61 height 16
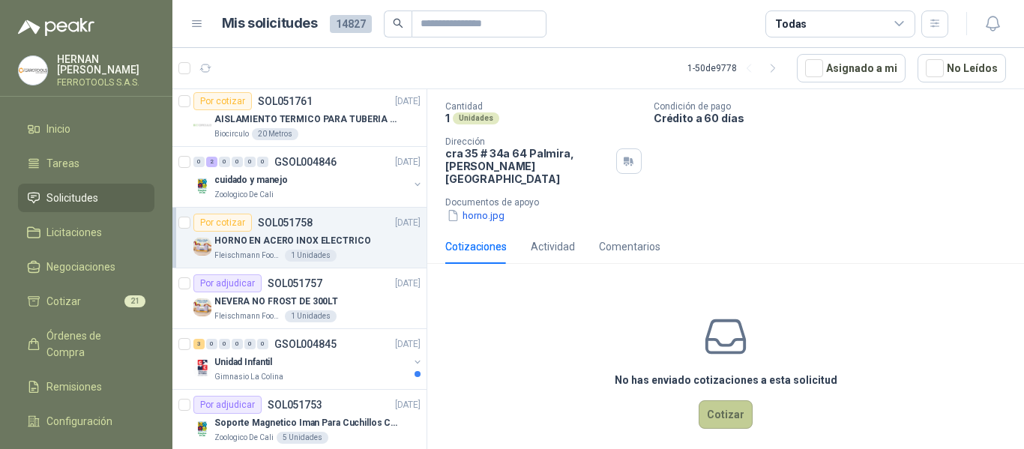
click at [706, 400] on button "Cotizar" at bounding box center [726, 414] width 54 height 28
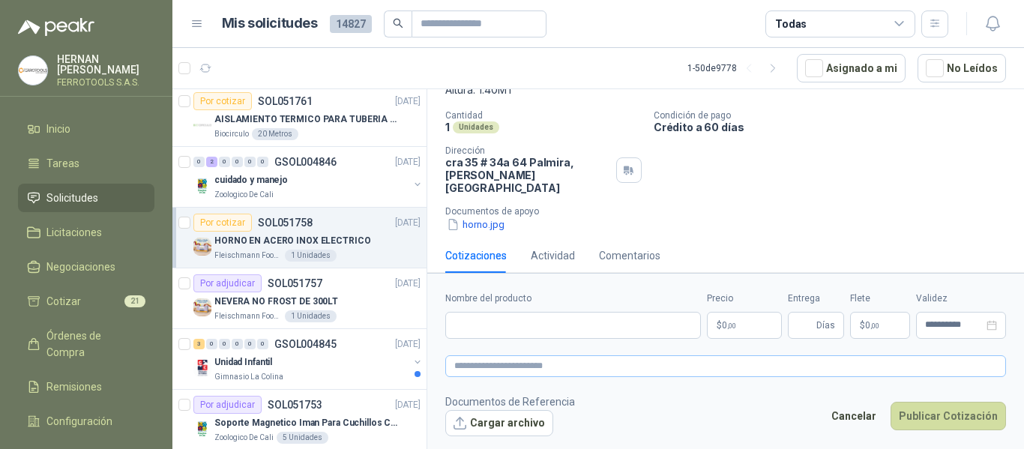
scroll to position [116, 0]
click at [508, 317] on input "Nombre del producto" at bounding box center [573, 325] width 256 height 27
paste input "**********"
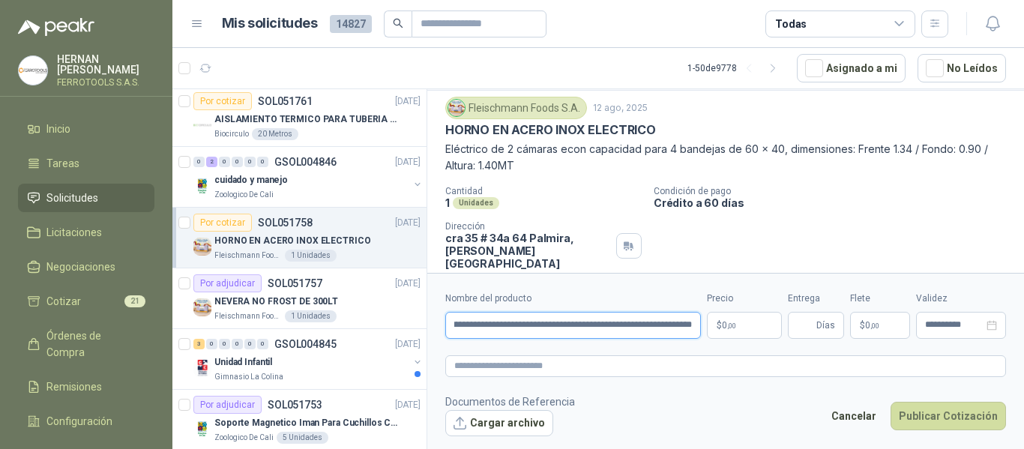
scroll to position [75, 0]
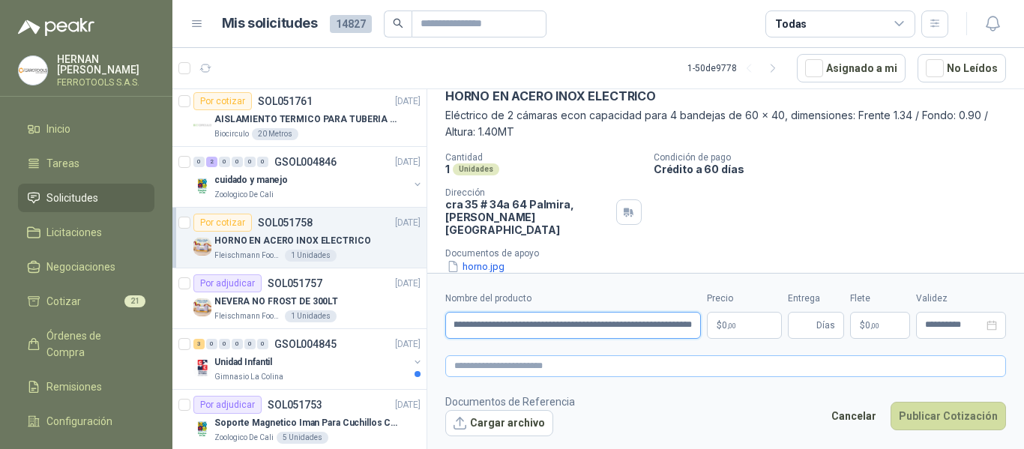
type input "**********"
click at [573, 361] on textarea at bounding box center [725, 366] width 561 height 22
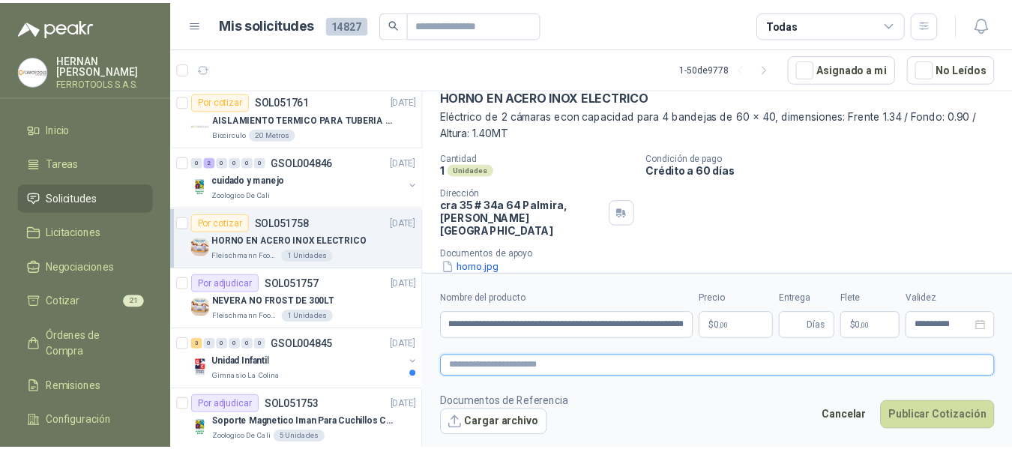
scroll to position [0, 0]
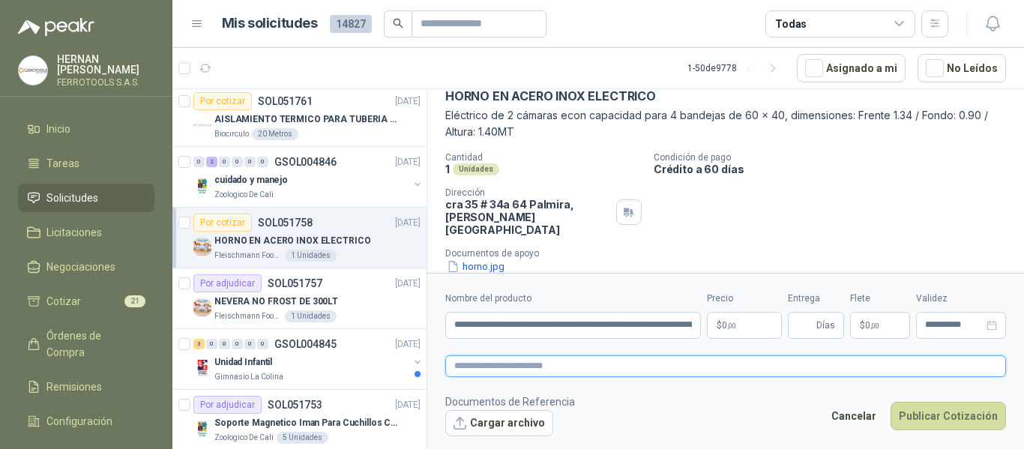
paste textarea "**********"
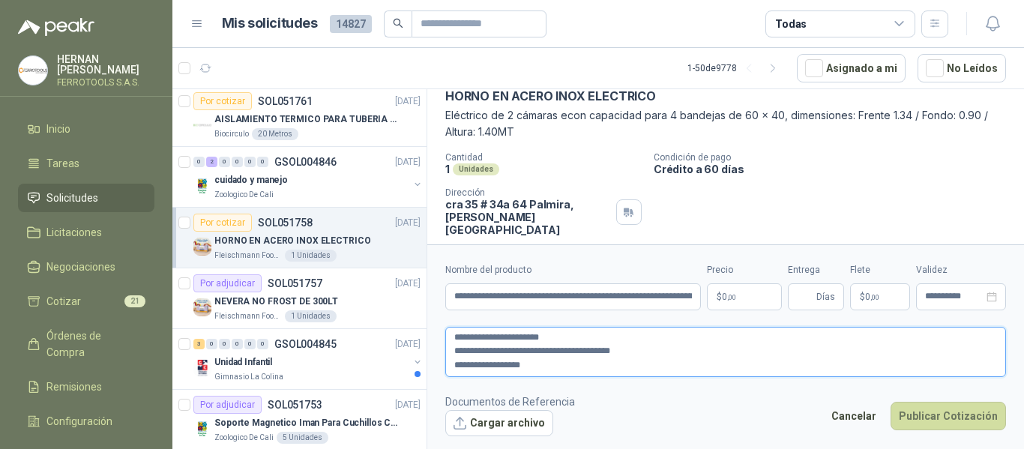
type textarea "**********"
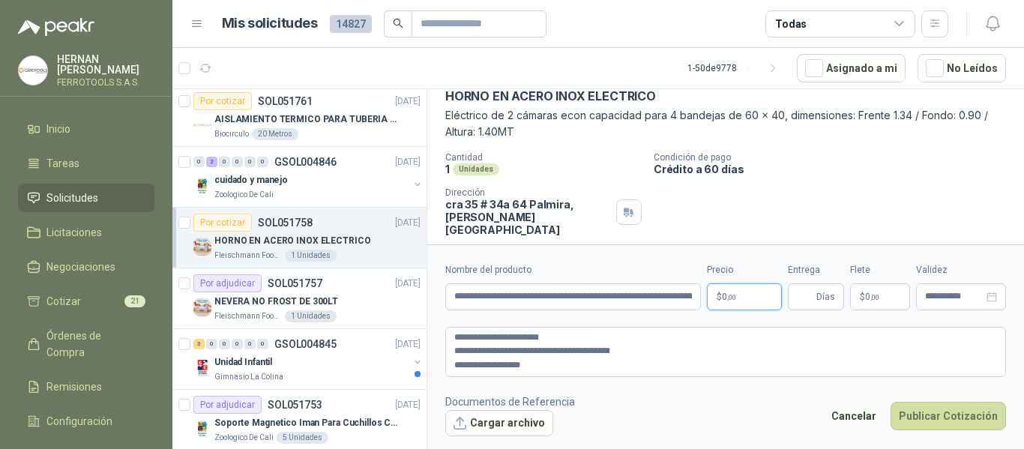
click at [737, 303] on p "$ 0 ,00" at bounding box center [744, 296] width 75 height 27
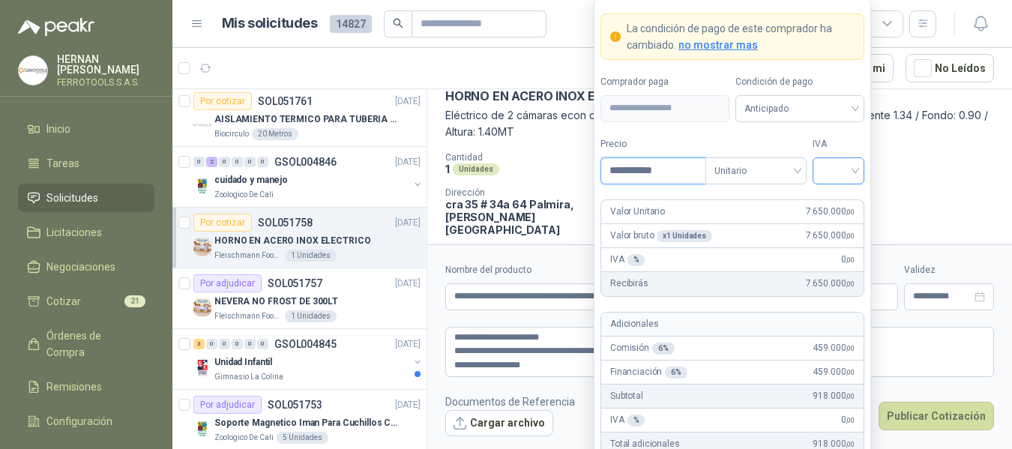
type input "**********"
click at [842, 162] on input "search" at bounding box center [839, 169] width 34 height 22
click at [833, 202] on div "19%" at bounding box center [839, 201] width 28 height 16
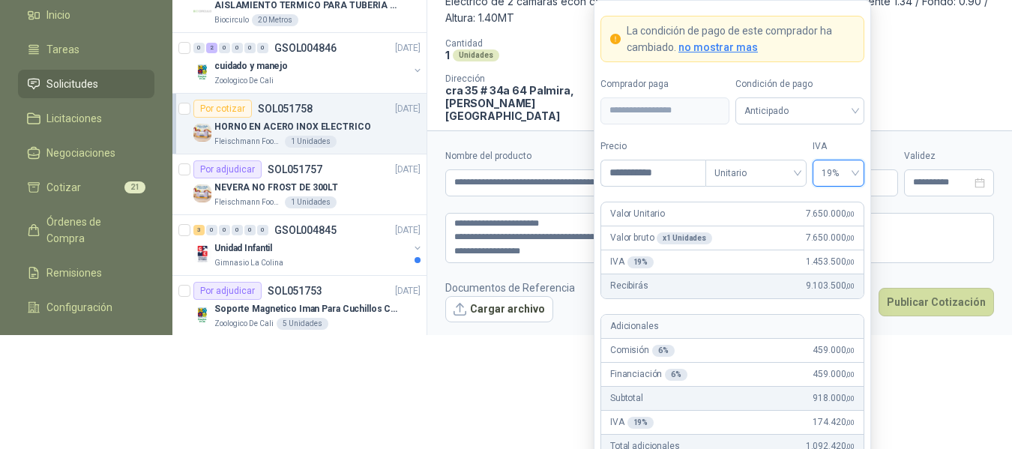
scroll to position [117, 0]
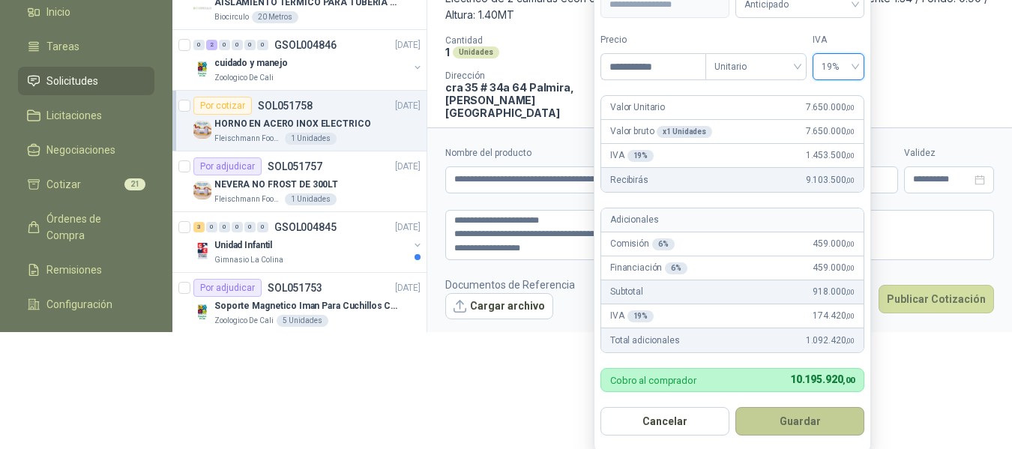
click at [813, 427] on button "Guardar" at bounding box center [799, 421] width 129 height 28
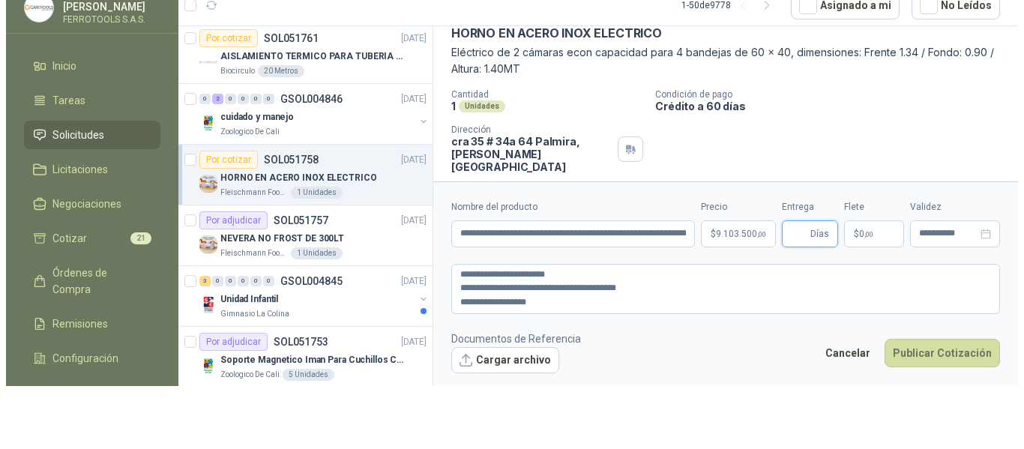
scroll to position [0, 0]
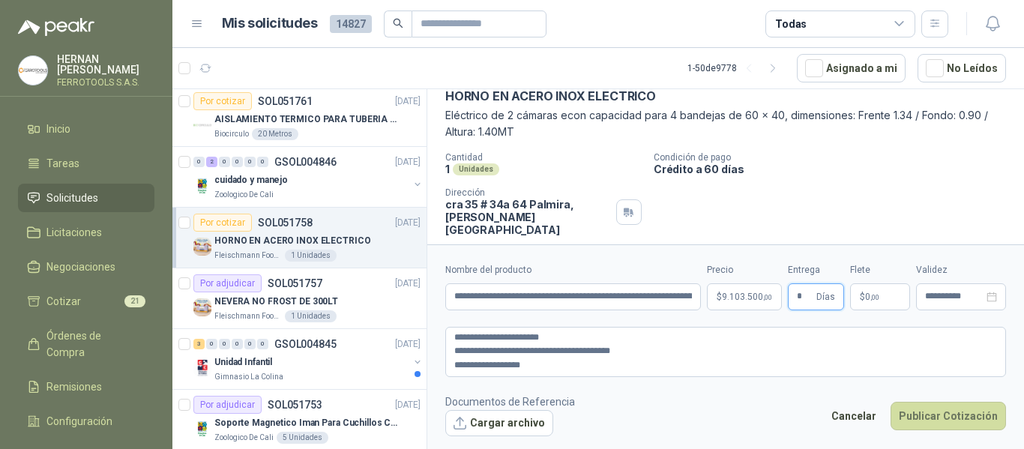
type input "*"
click at [690, 406] on footer "Documentos de Referencia Cargar archivo Cancelar Publicar Cotización" at bounding box center [725, 415] width 561 height 43
click at [668, 367] on textarea "**********" at bounding box center [725, 352] width 561 height 50
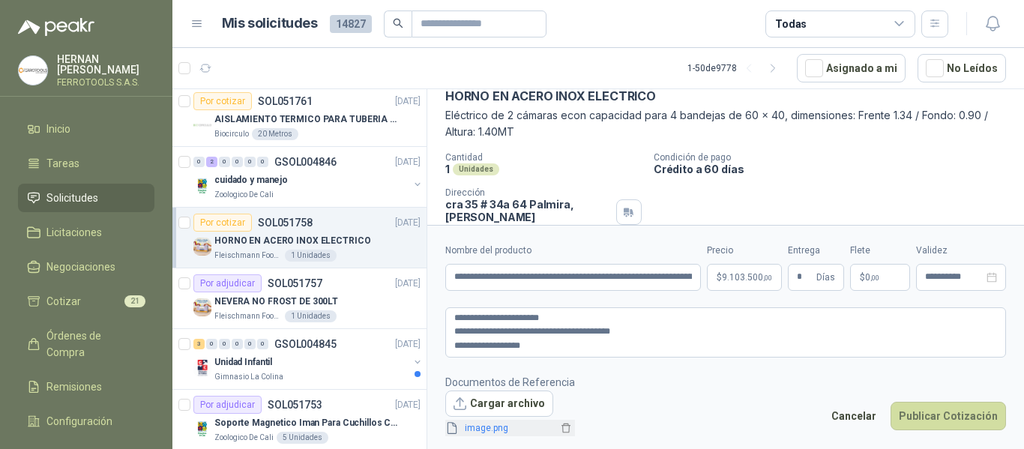
click at [496, 430] on span "image.png" at bounding box center [508, 428] width 99 height 14
click at [486, 427] on span "image.png" at bounding box center [508, 428] width 99 height 14
click at [493, 427] on link "image.png" at bounding box center [508, 428] width 99 height 14
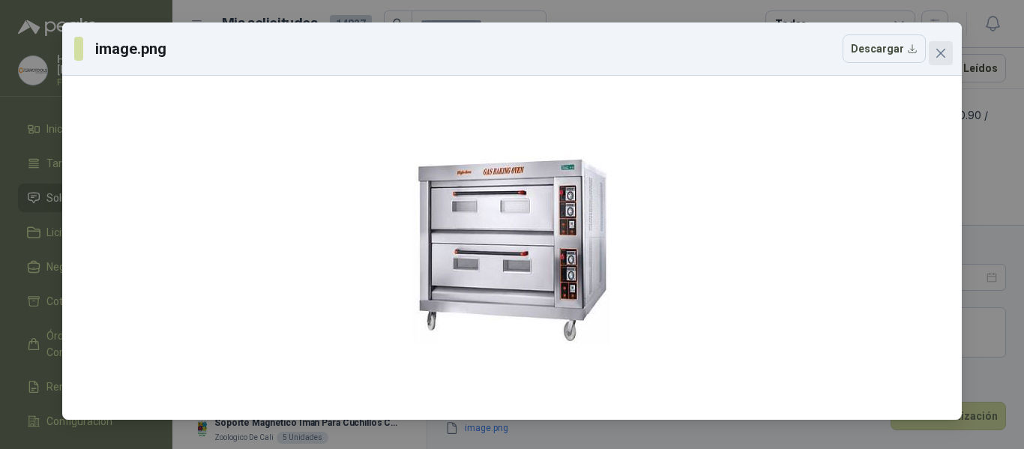
click at [940, 60] on button "Close" at bounding box center [941, 53] width 24 height 24
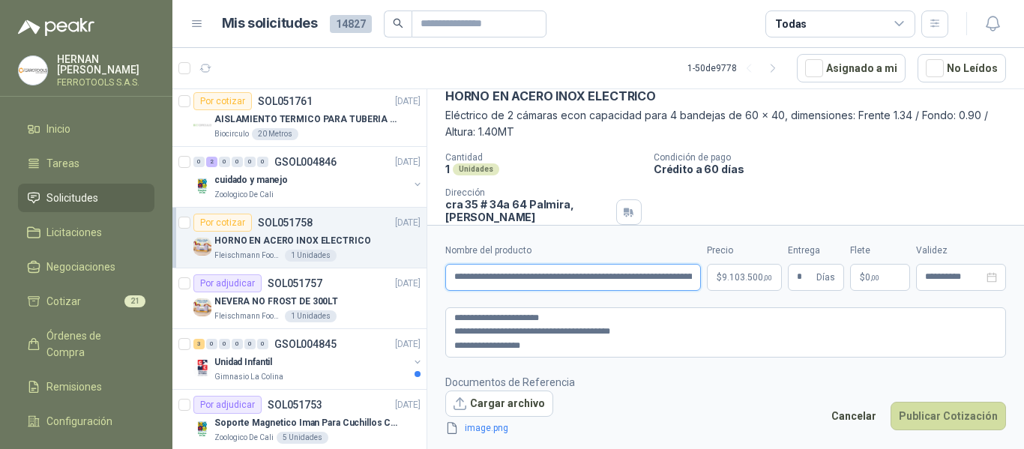
click at [591, 281] on input "**********" at bounding box center [573, 277] width 256 height 27
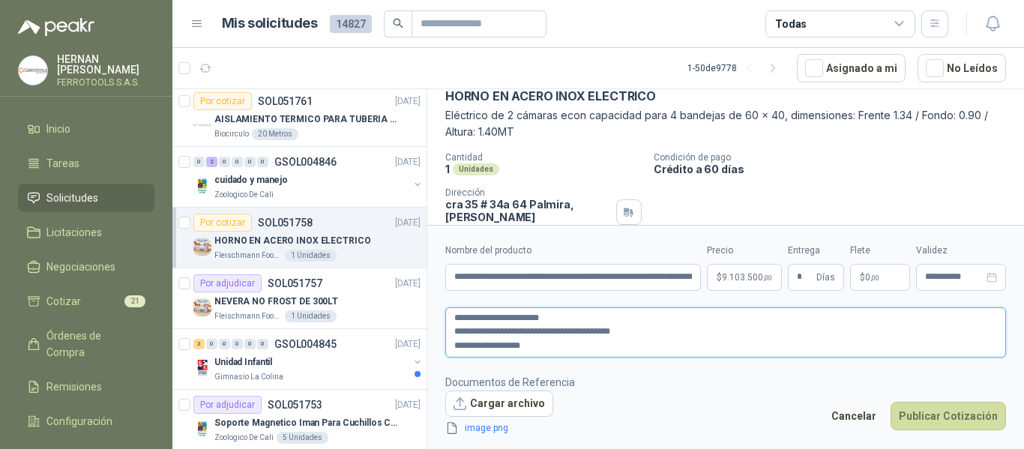
click at [648, 352] on textarea "**********" at bounding box center [725, 332] width 561 height 50
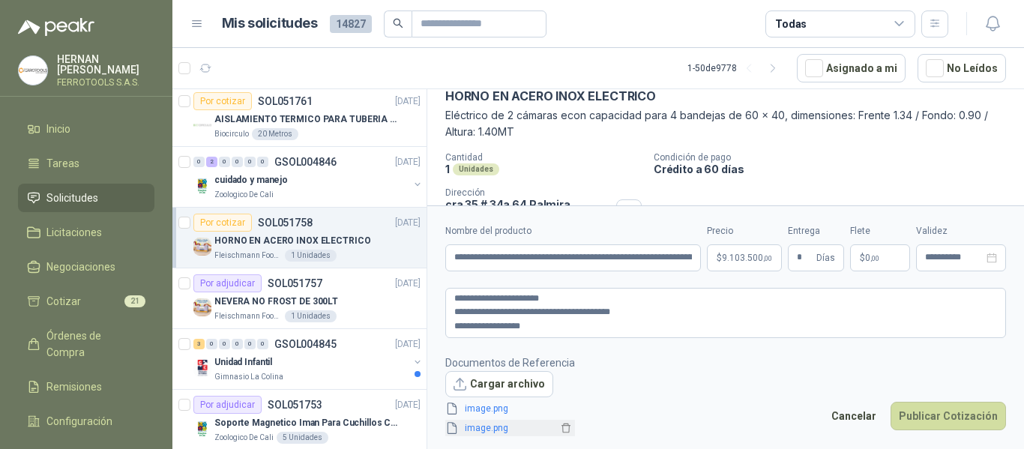
click at [492, 430] on link "image.png" at bounding box center [508, 428] width 99 height 14
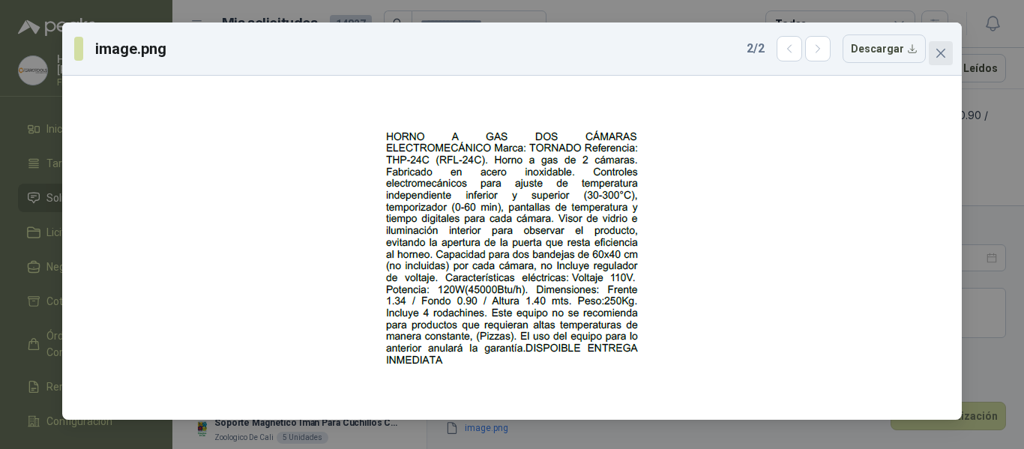
click at [944, 55] on icon "close" at bounding box center [941, 53] width 12 height 12
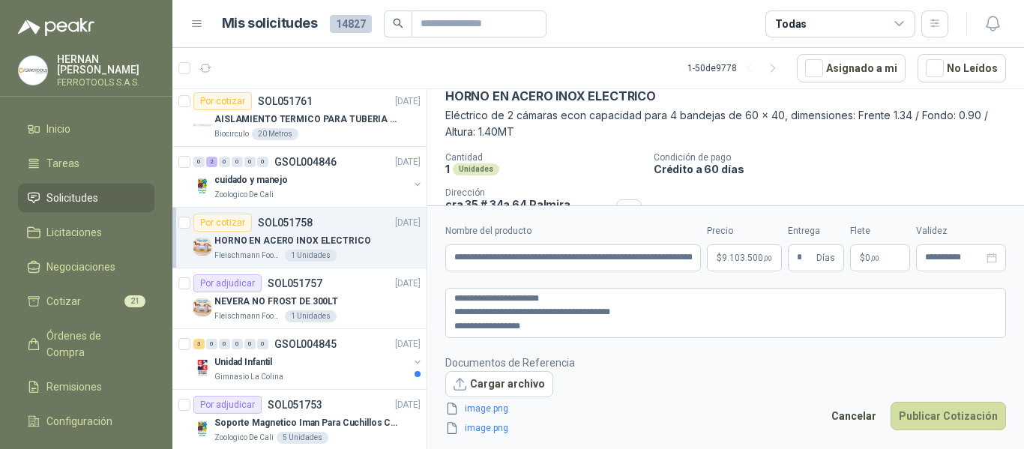
click at [629, 375] on footer "Documentos de Referencia Cargar archivo image.png image.png Cancelar Publicar C…" at bounding box center [725, 396] width 561 height 82
click at [957, 418] on button "Publicar Cotización" at bounding box center [948, 416] width 115 height 28
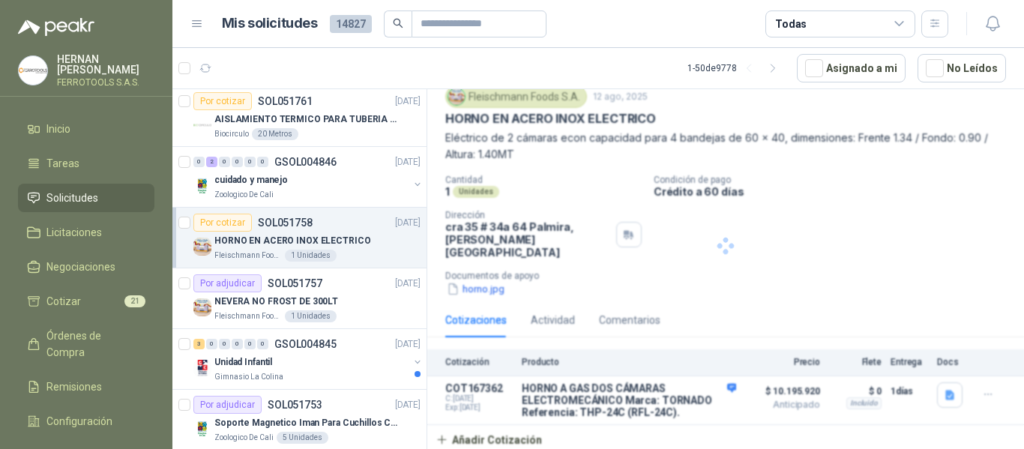
scroll to position [42, 0]
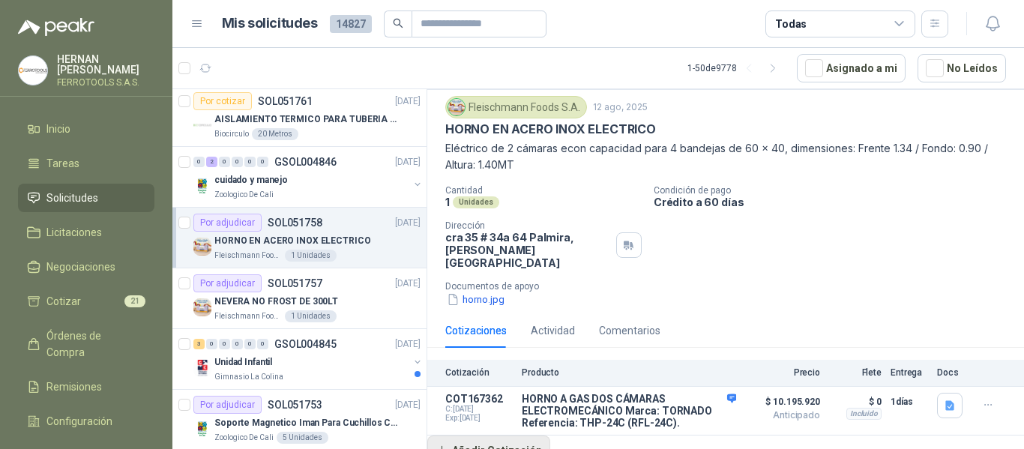
click at [492, 440] on button "Añadir Cotización" at bounding box center [488, 451] width 123 height 30
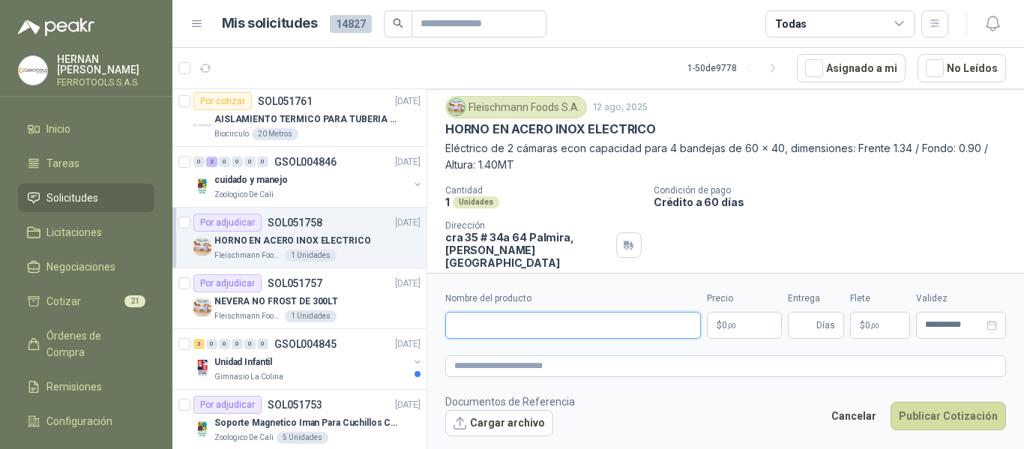
click at [533, 321] on input "Nombre del producto" at bounding box center [573, 325] width 256 height 27
paste input "**********"
type input "**********"
click at [520, 366] on textarea at bounding box center [725, 366] width 561 height 22
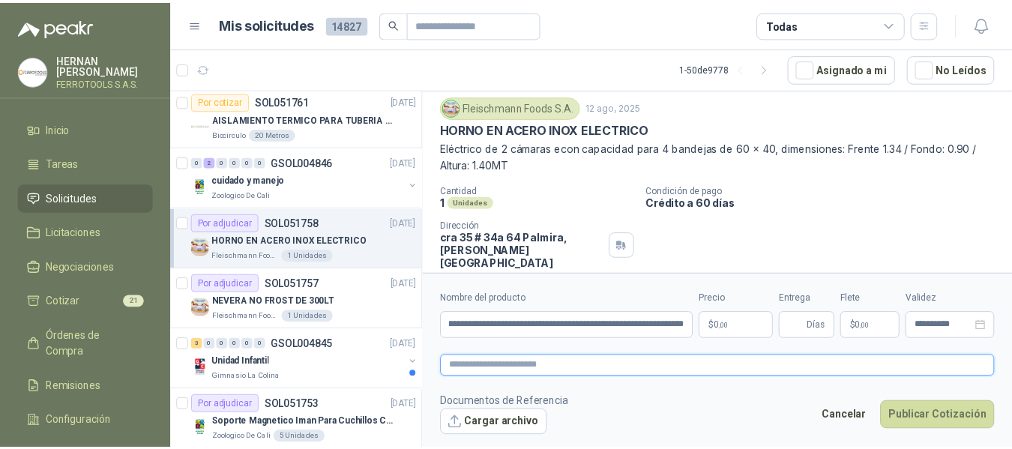
scroll to position [0, 0]
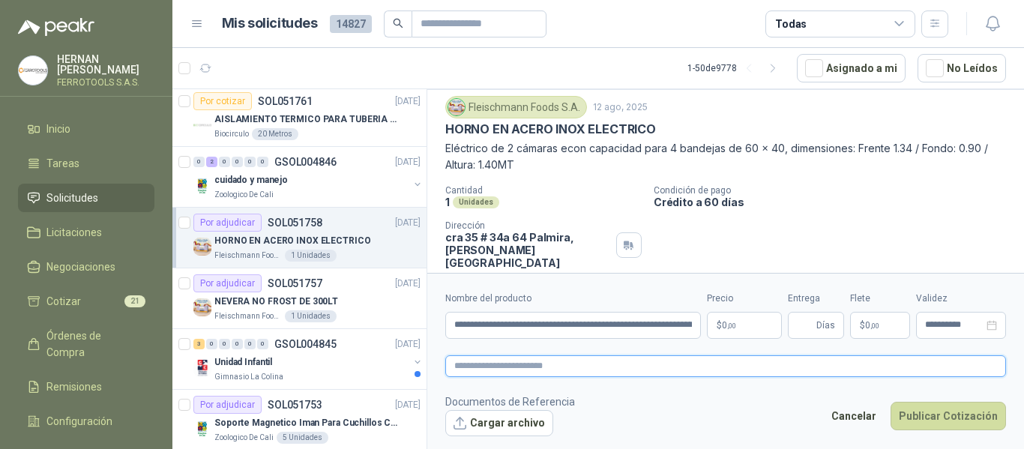
paste textarea "**********"
type textarea "**********"
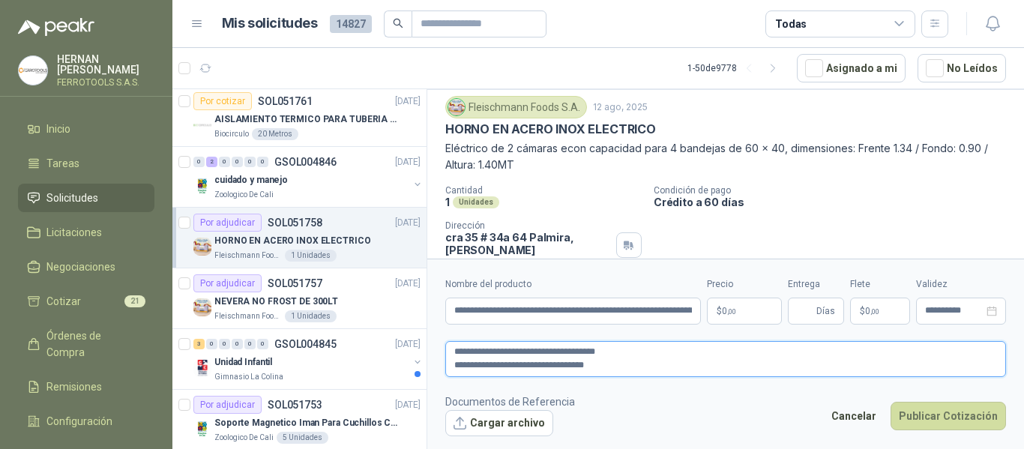
type textarea "**********"
click at [678, 394] on footer "Documentos de Referencia Cargar archivo Cancelar Publicar Cotización" at bounding box center [725, 415] width 561 height 43
click at [734, 310] on span ",00" at bounding box center [731, 311] width 9 height 8
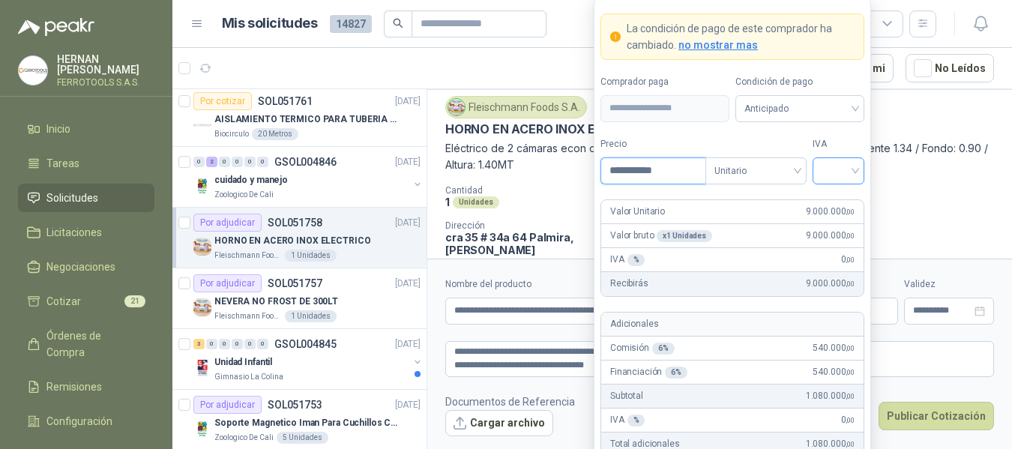
type input "**********"
click at [846, 171] on input "search" at bounding box center [839, 169] width 34 height 22
click at [837, 200] on div "19%" at bounding box center [839, 201] width 28 height 16
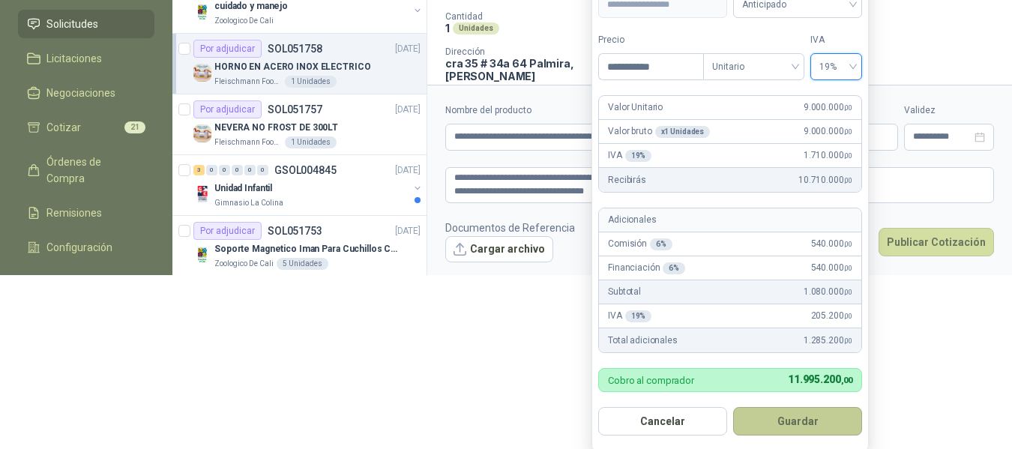
click at [809, 421] on button "Guardar" at bounding box center [797, 421] width 129 height 28
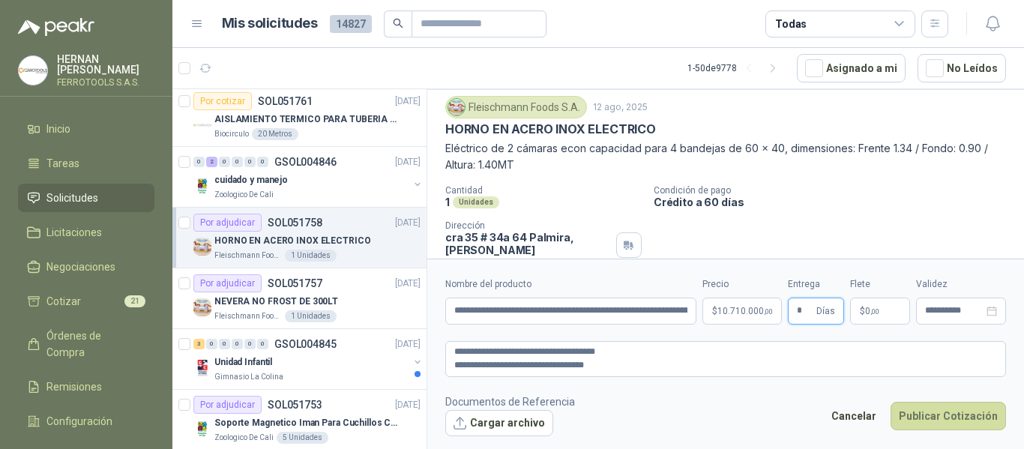
type input "*"
click at [614, 403] on footer "Documentos de Referencia Cargar archivo Cancelar Publicar Cotización" at bounding box center [725, 415] width 561 height 43
click at [674, 369] on textarea "**********" at bounding box center [725, 359] width 561 height 36
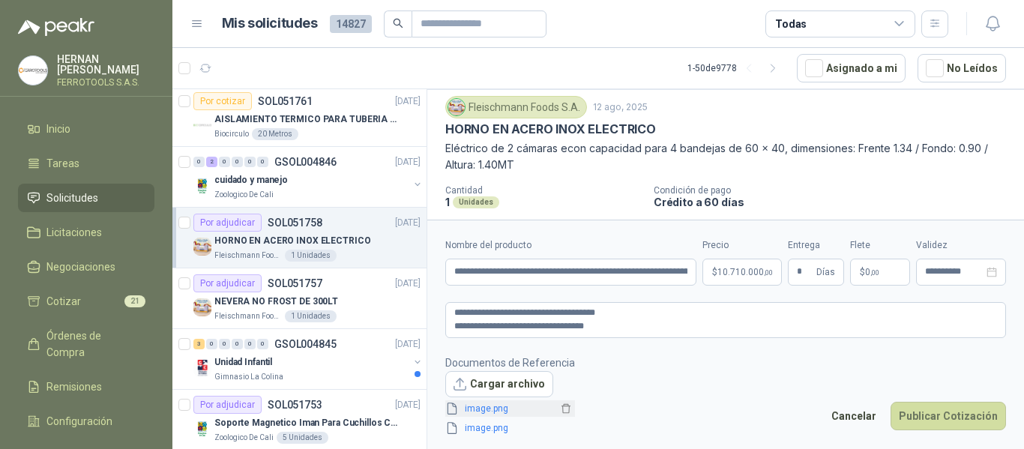
click at [499, 408] on link "image.png" at bounding box center [508, 409] width 99 height 14
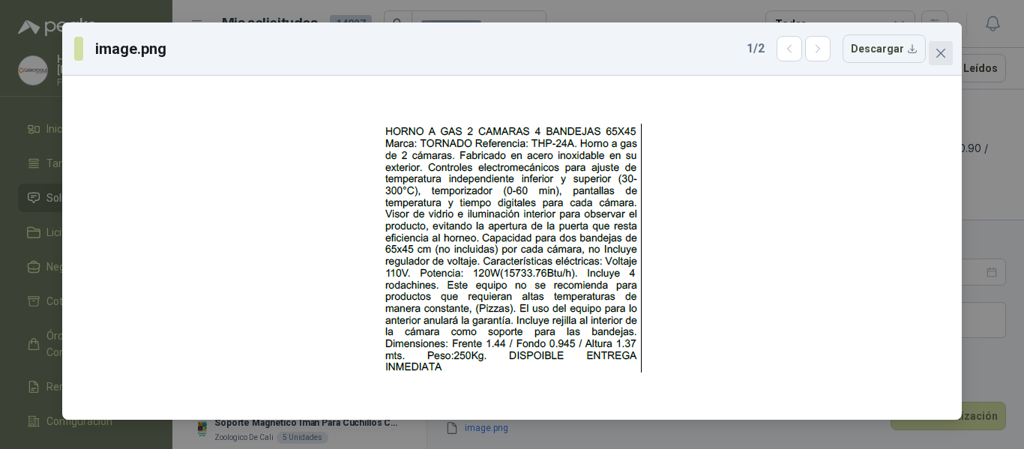
click at [944, 55] on icon "close" at bounding box center [941, 53] width 12 height 12
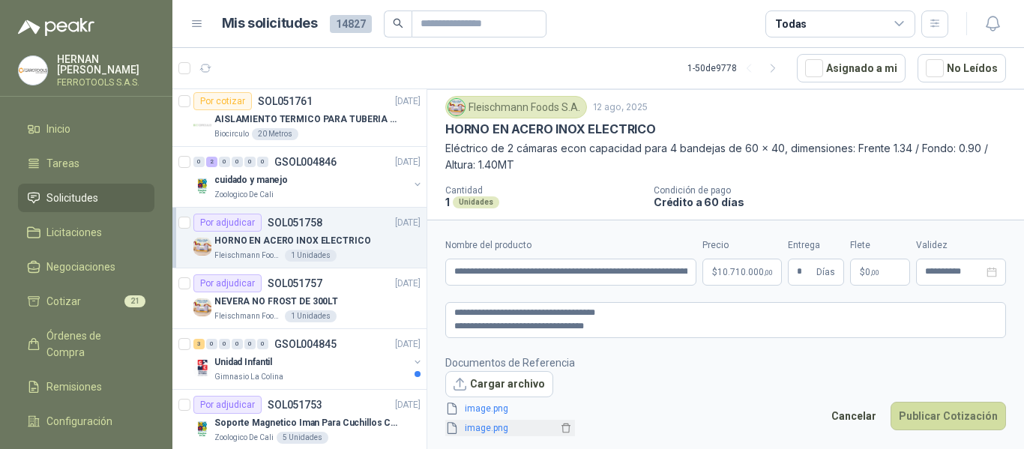
click at [488, 430] on link "image.png" at bounding box center [508, 428] width 99 height 14
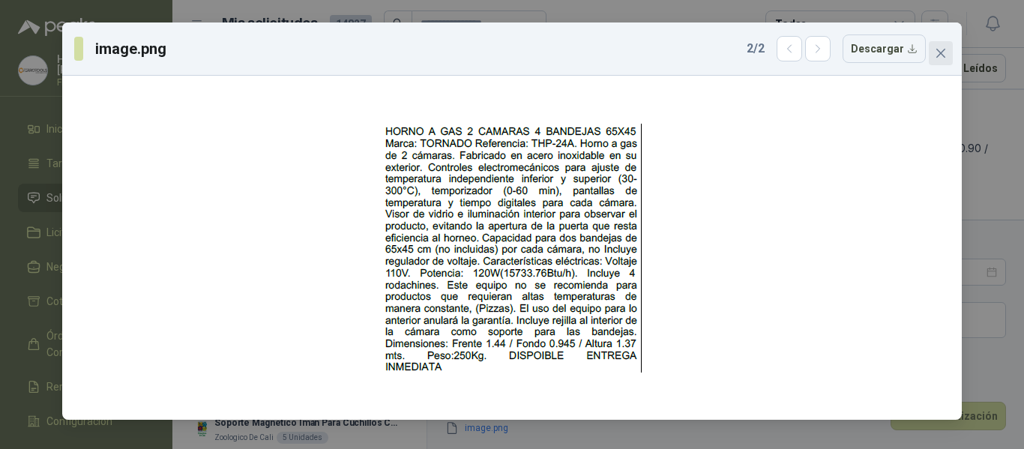
click at [944, 52] on icon "close" at bounding box center [941, 53] width 12 height 12
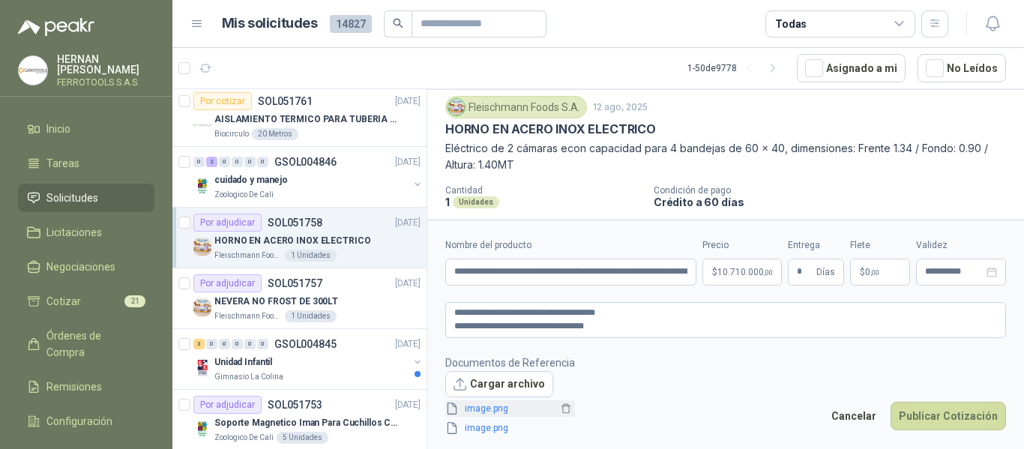
click at [473, 409] on link "image.png" at bounding box center [508, 409] width 99 height 14
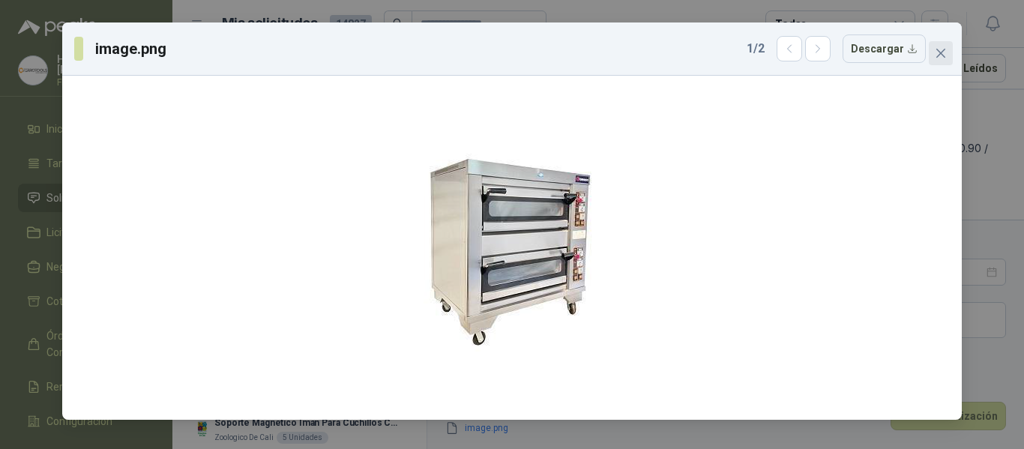
click at [941, 50] on icon "close" at bounding box center [941, 53] width 12 height 12
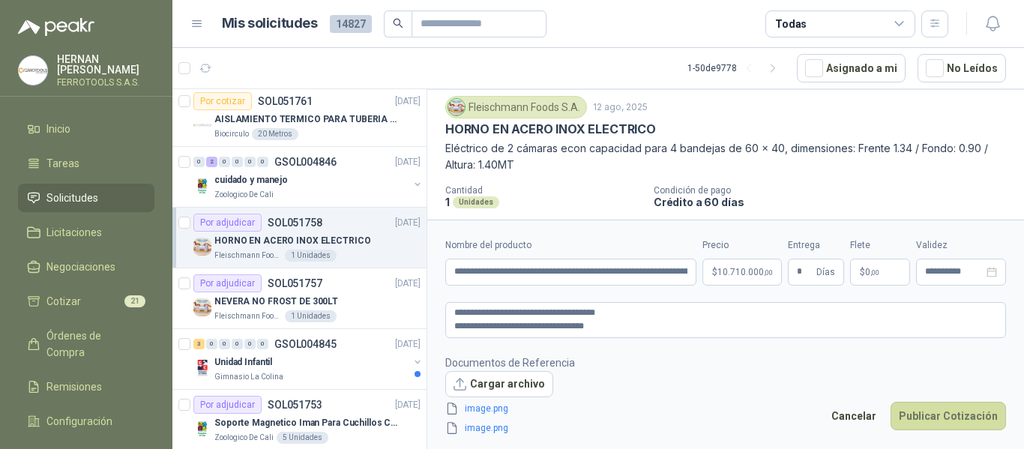
click at [693, 374] on footer "Documentos de Referencia Cargar archivo image.png image.png Cancelar Publicar C…" at bounding box center [725, 396] width 561 height 82
click at [950, 415] on button "Publicar Cotización" at bounding box center [948, 416] width 115 height 28
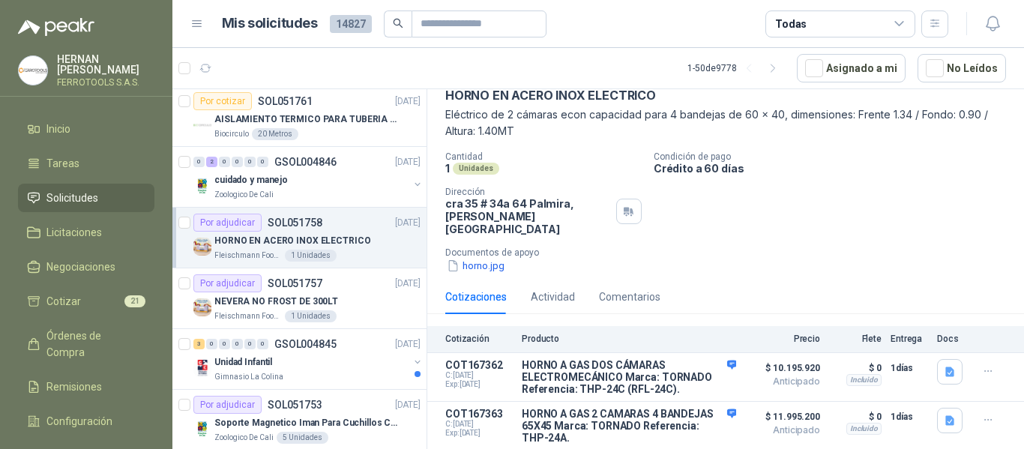
scroll to position [93, 0]
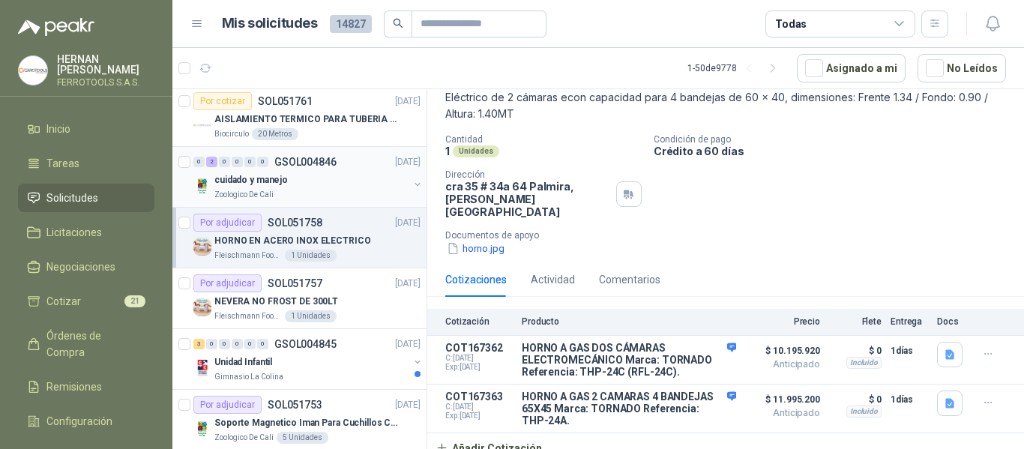
click at [344, 184] on div "cuidado y manejo" at bounding box center [311, 180] width 194 height 18
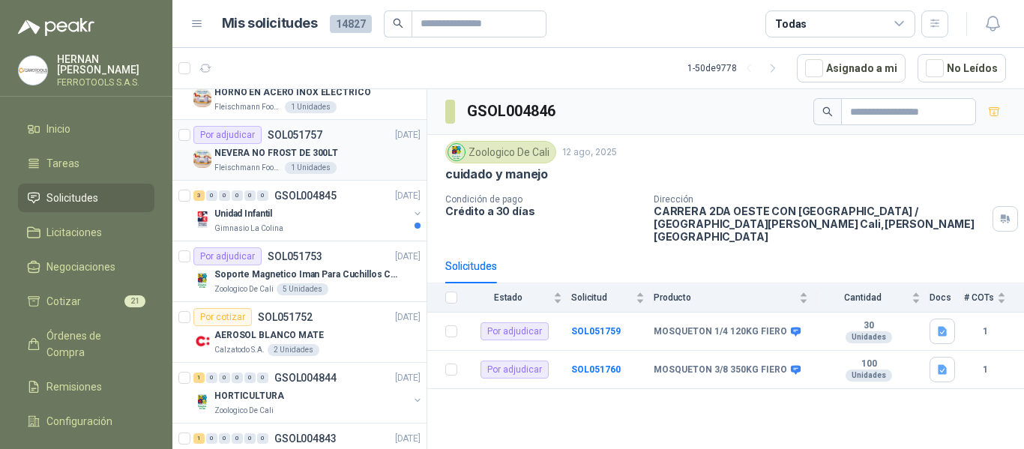
scroll to position [1124, 0]
click at [344, 214] on div "Unidad Infantil" at bounding box center [311, 212] width 194 height 18
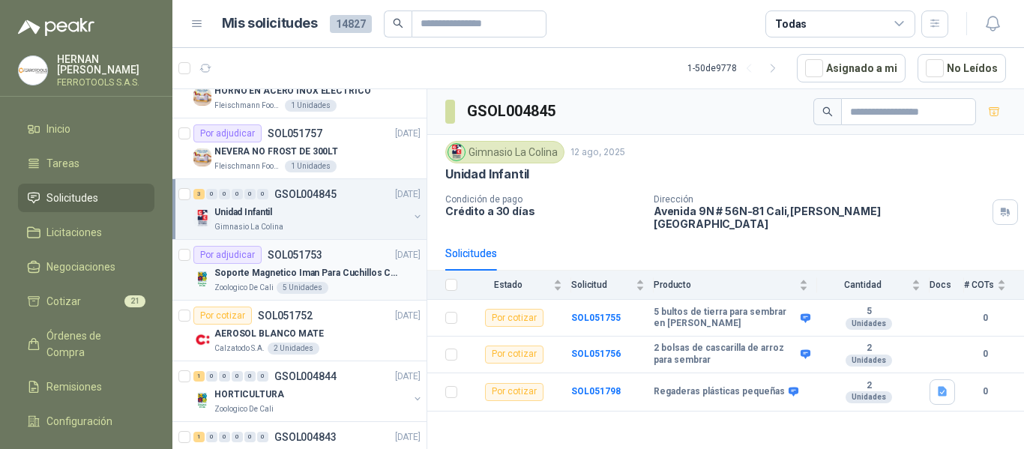
click at [365, 268] on p "Soporte Magnetico Iman Para Cuchillos Cocina 37.5 Cm De Lujo" at bounding box center [307, 273] width 187 height 14
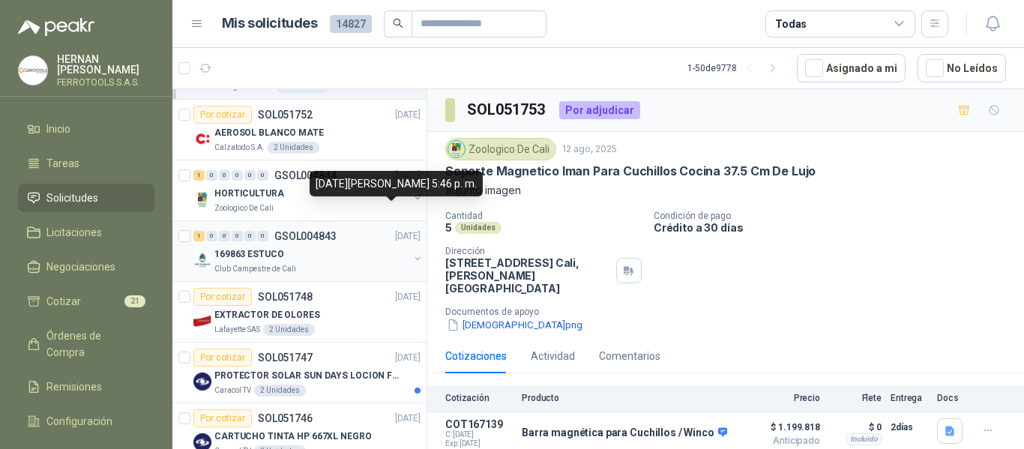
scroll to position [1349, 0]
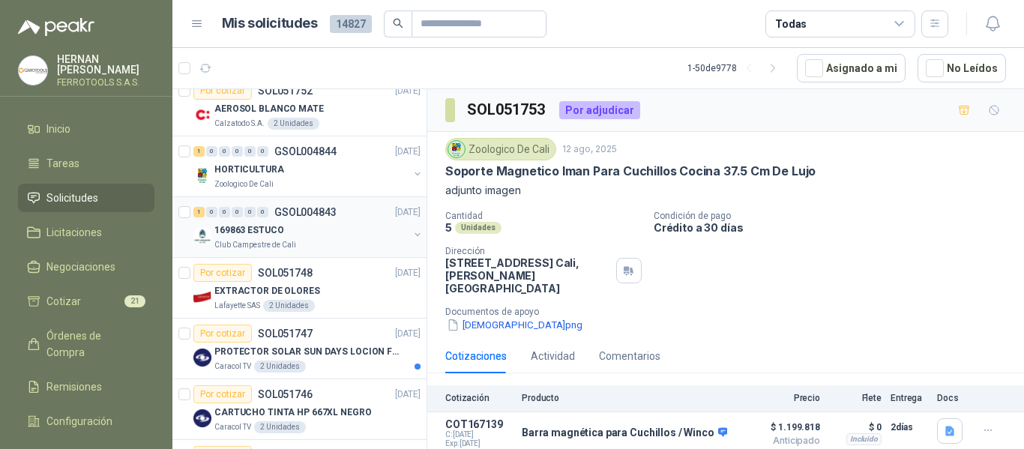
click at [330, 229] on div "169863 ESTUCO" at bounding box center [311, 230] width 194 height 18
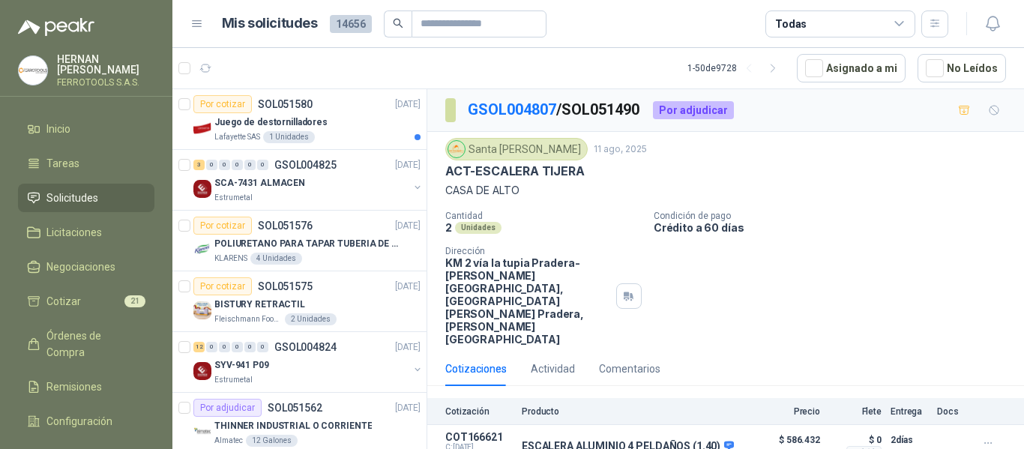
scroll to position [150, 0]
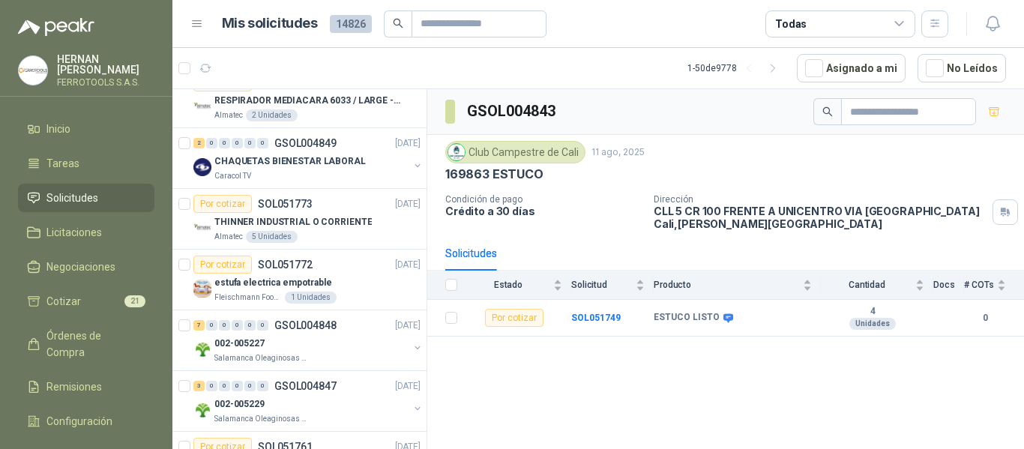
scroll to position [675, 0]
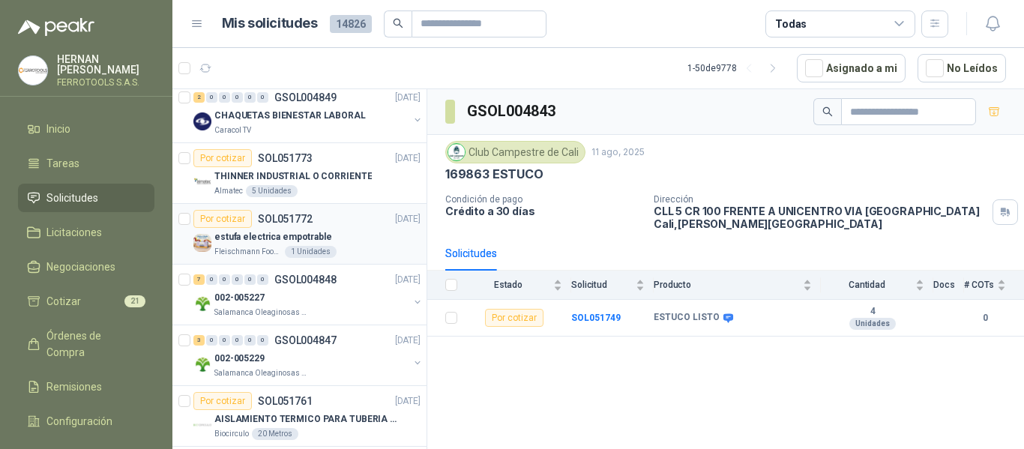
click at [260, 238] on p "estufa electrica empotrable" at bounding box center [273, 237] width 118 height 14
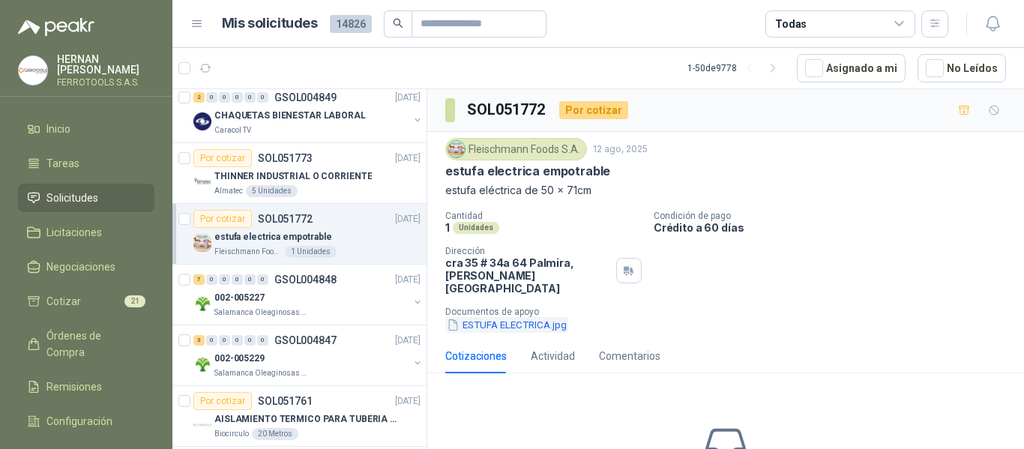
click at [502, 317] on button "ESTUFA ELECTRICA.jpg" at bounding box center [506, 325] width 123 height 16
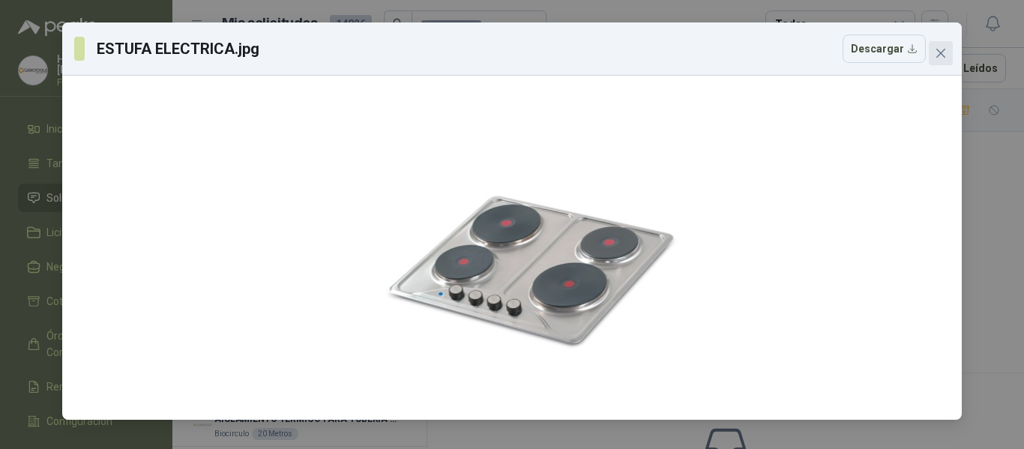
click at [939, 51] on icon "close" at bounding box center [940, 53] width 9 height 9
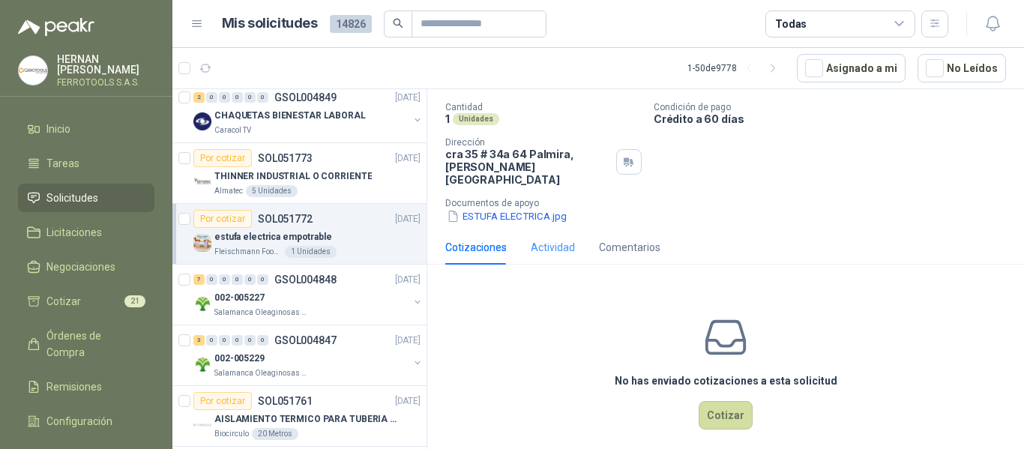
scroll to position [109, 0]
click at [720, 403] on button "Cotizar" at bounding box center [726, 414] width 54 height 28
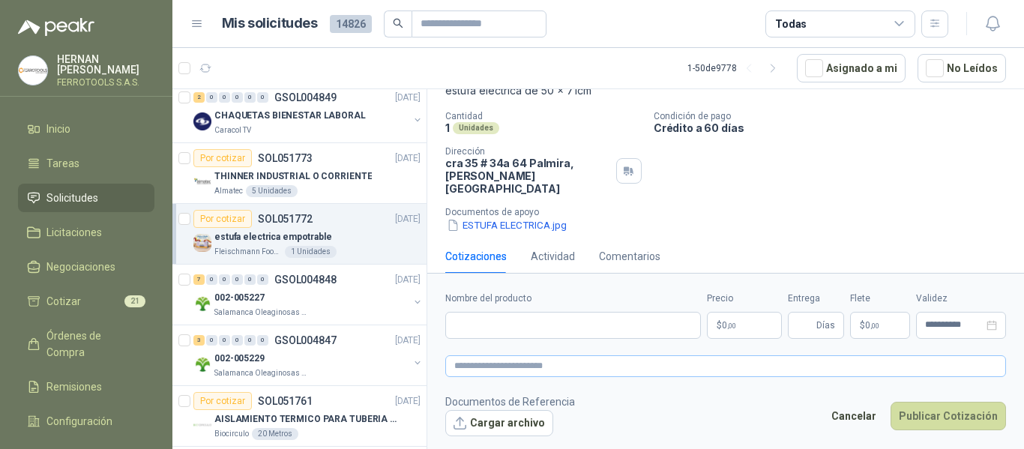
scroll to position [100, 0]
click at [530, 329] on input "Nombre del producto" at bounding box center [573, 325] width 256 height 27
paste input "**********"
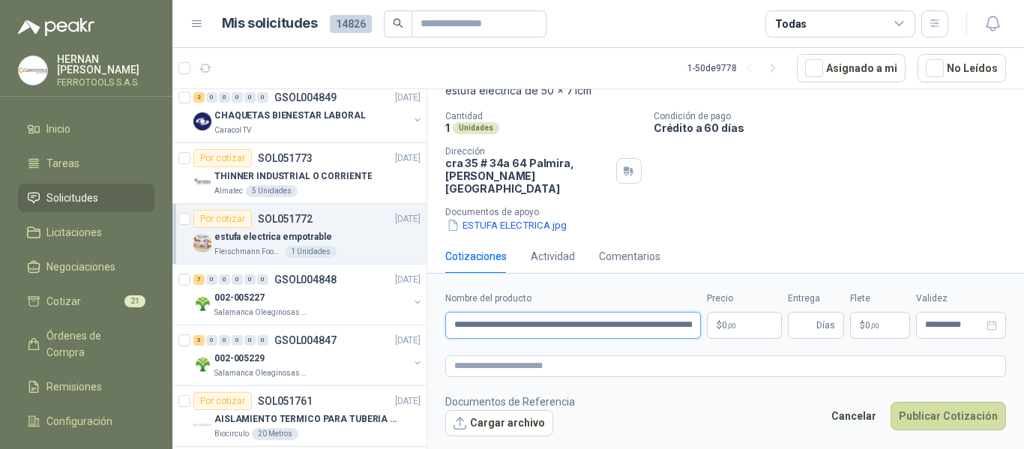
scroll to position [0, 182]
type input "**********"
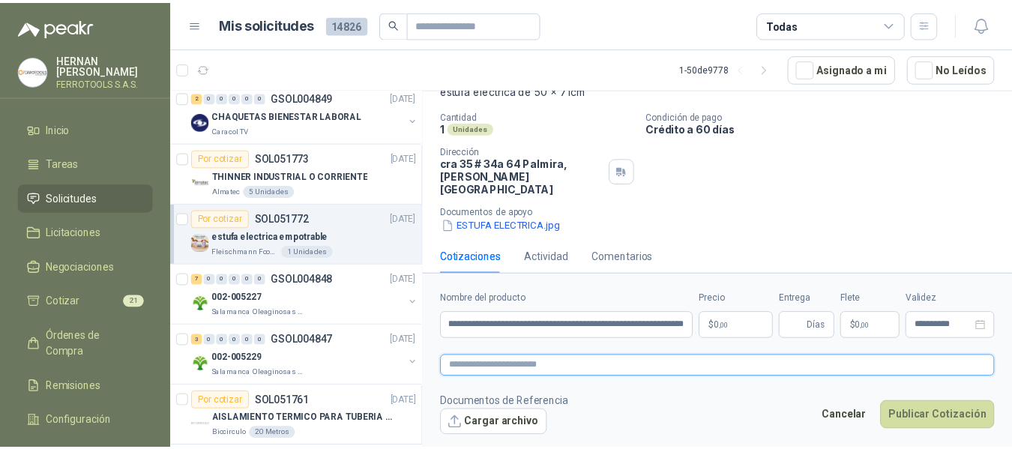
scroll to position [0, 0]
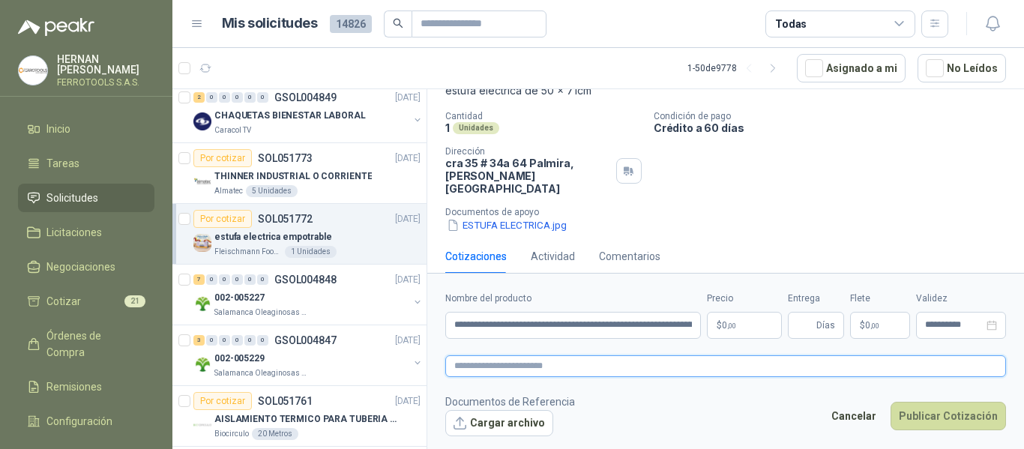
click at [556, 372] on textarea at bounding box center [725, 366] width 561 height 22
paste textarea "**********"
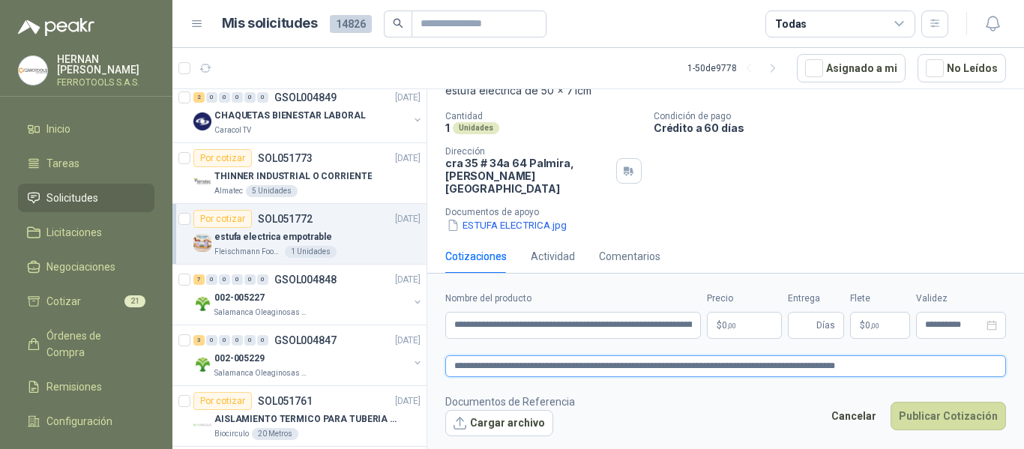
type textarea "**********"
click at [723, 330] on span "0 ,00" at bounding box center [729, 325] width 14 height 9
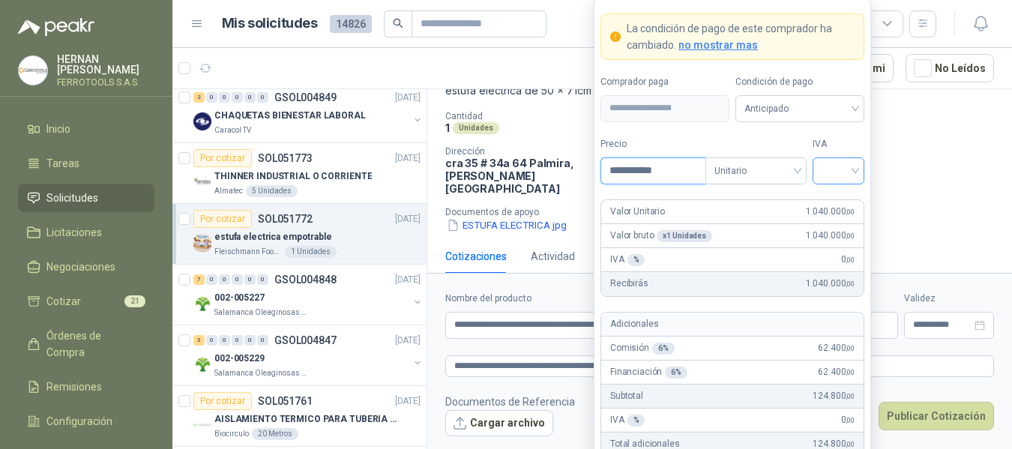
type input "**********"
click at [834, 166] on input "search" at bounding box center [839, 169] width 34 height 22
click at [836, 205] on div "19%" at bounding box center [839, 201] width 28 height 16
click at [746, 133] on form "**********" at bounding box center [732, 277] width 277 height 558
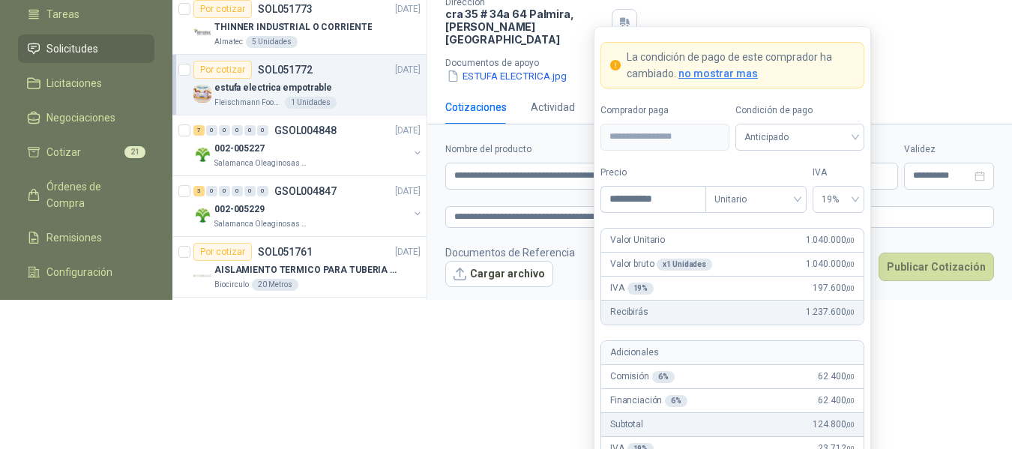
scroll to position [194, 0]
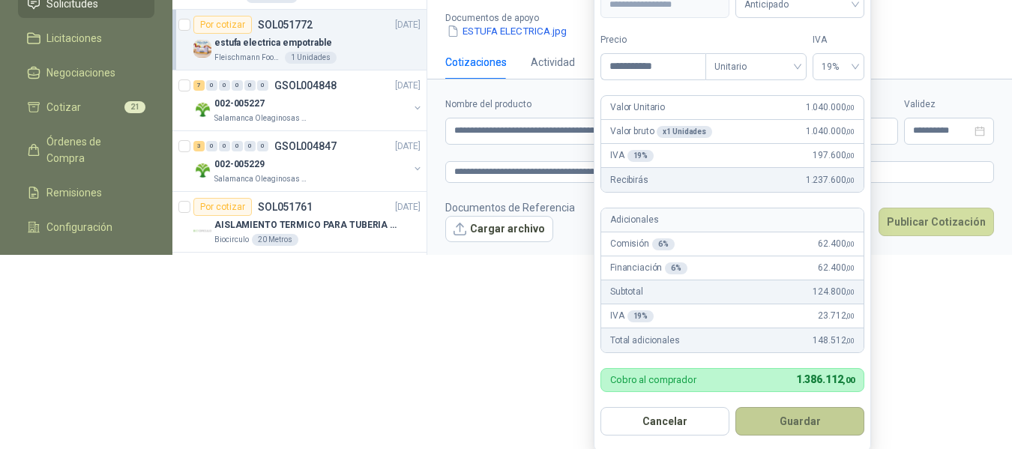
click at [806, 422] on button "Guardar" at bounding box center [799, 421] width 129 height 28
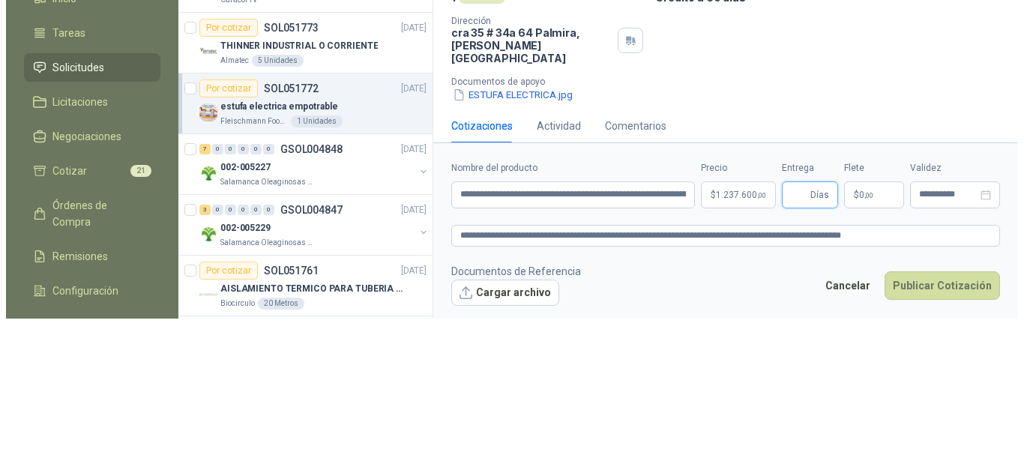
scroll to position [0, 0]
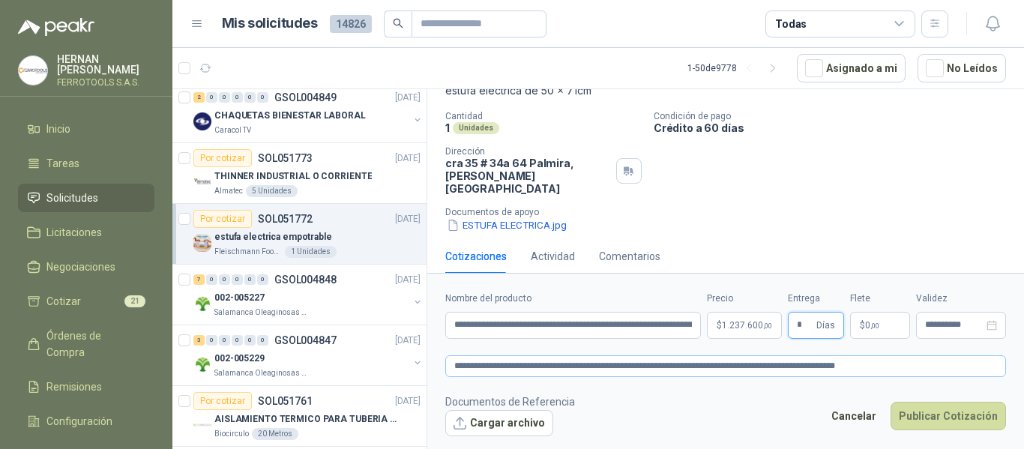
type input "*"
click at [893, 364] on textarea "**********" at bounding box center [725, 366] width 561 height 22
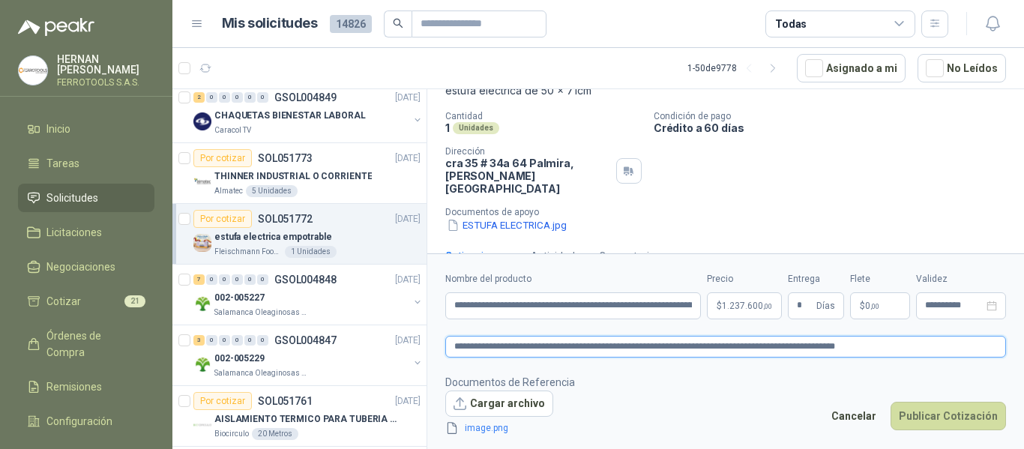
scroll to position [109, 0]
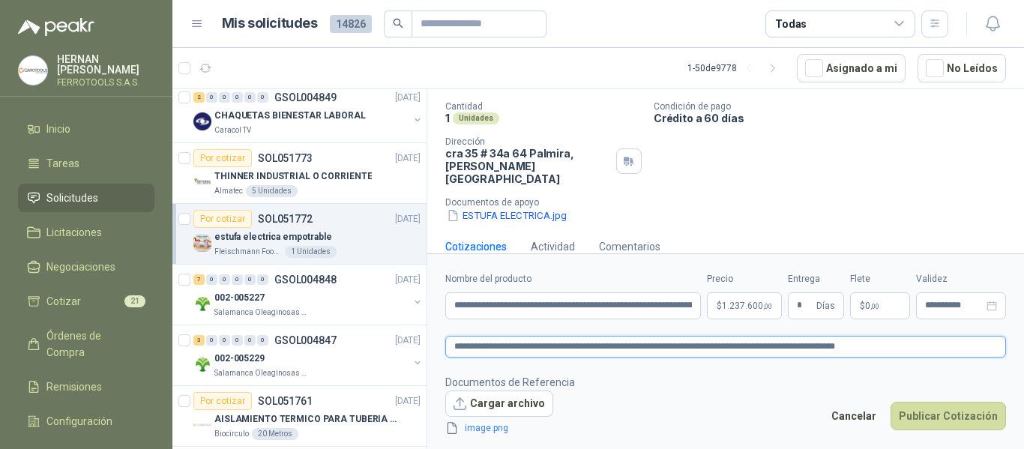
click at [900, 344] on textarea "**********" at bounding box center [725, 347] width 561 height 22
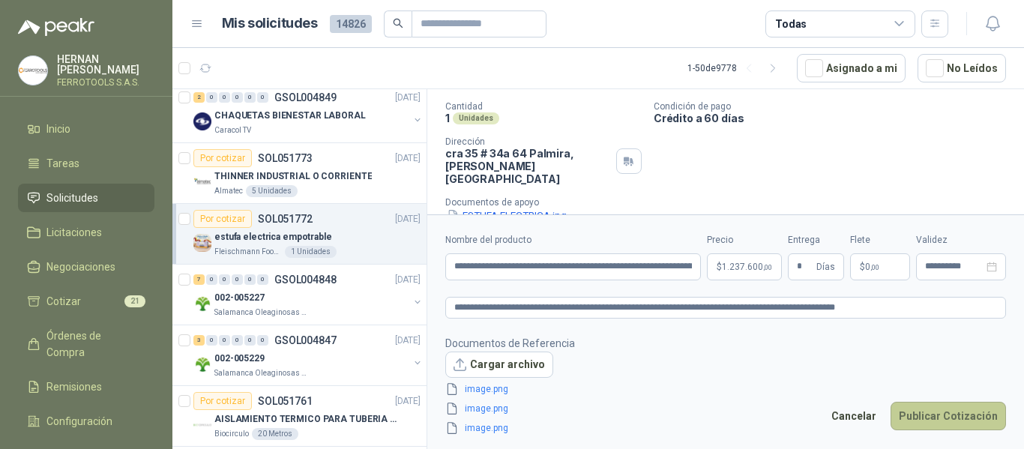
click at [954, 418] on button "Publicar Cotización" at bounding box center [948, 416] width 115 height 28
type input "**********"
click at [750, 372] on footer "Documentos de Referencia Cargar archivo image.png image.png image.png Cancelar …" at bounding box center [725, 386] width 561 height 102
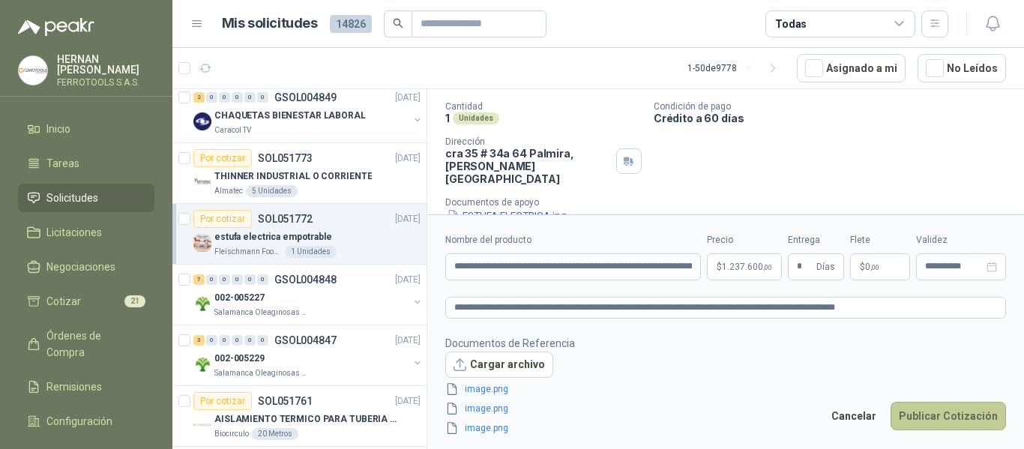
click at [954, 420] on button "Publicar Cotización" at bounding box center [948, 416] width 115 height 28
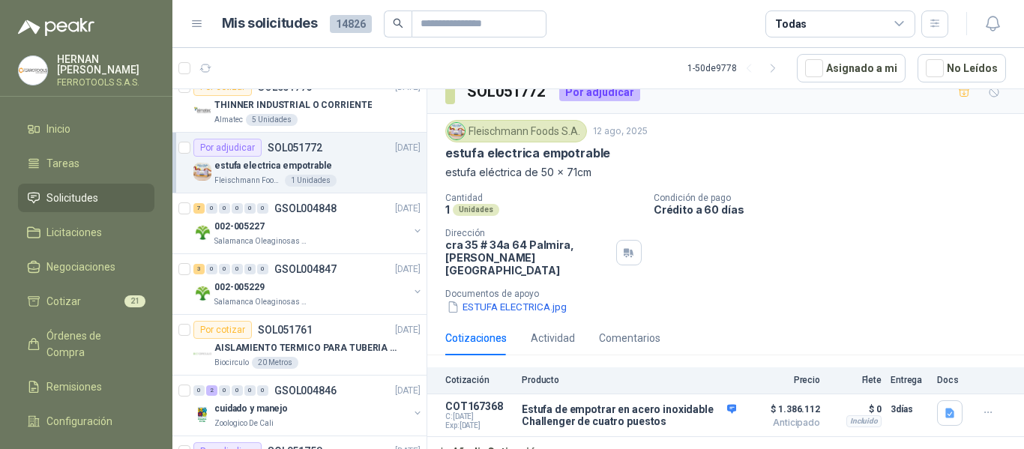
scroll to position [750, 0]
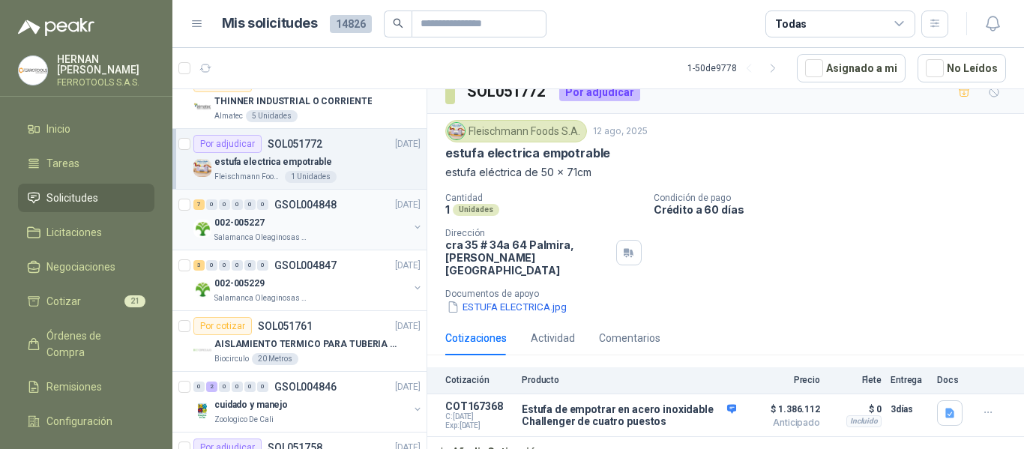
click at [376, 221] on div "002-005227" at bounding box center [311, 223] width 194 height 18
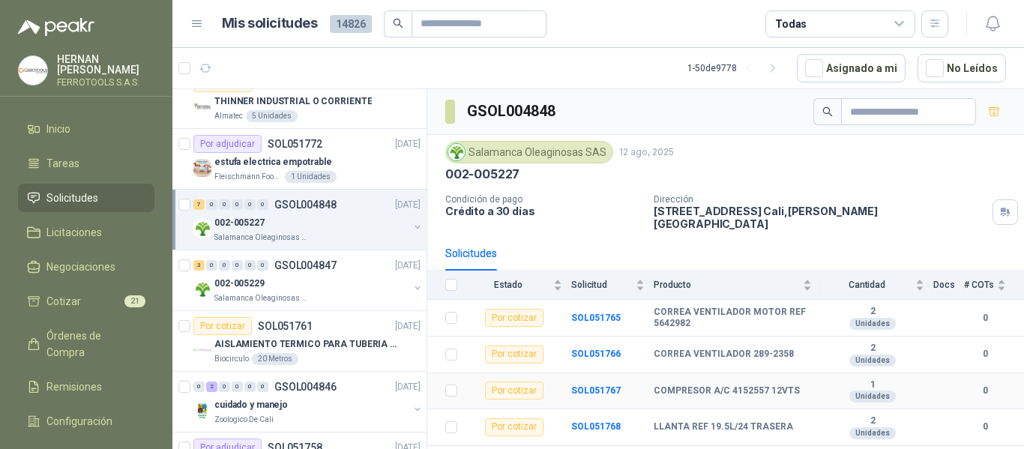
scroll to position [90, 0]
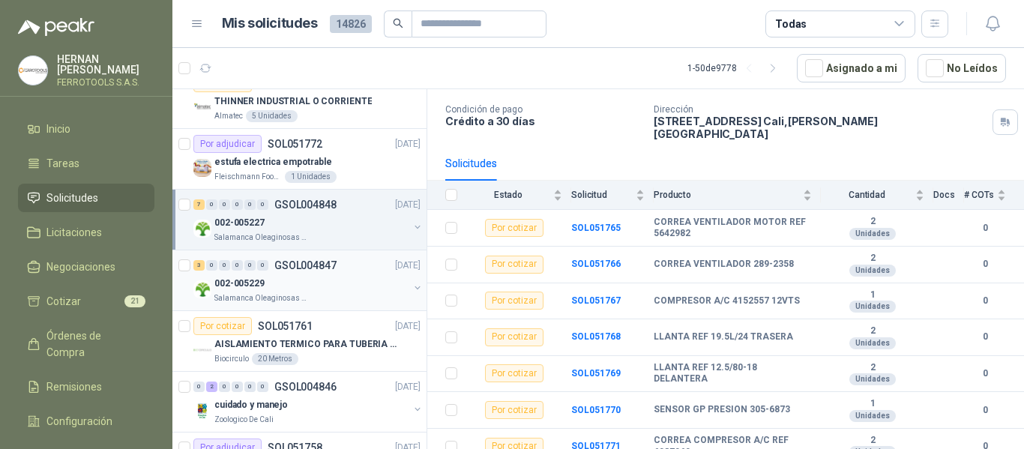
click at [347, 272] on div "3 0 0 0 0 0 GSOL004847 12/08/25" at bounding box center [308, 265] width 230 height 18
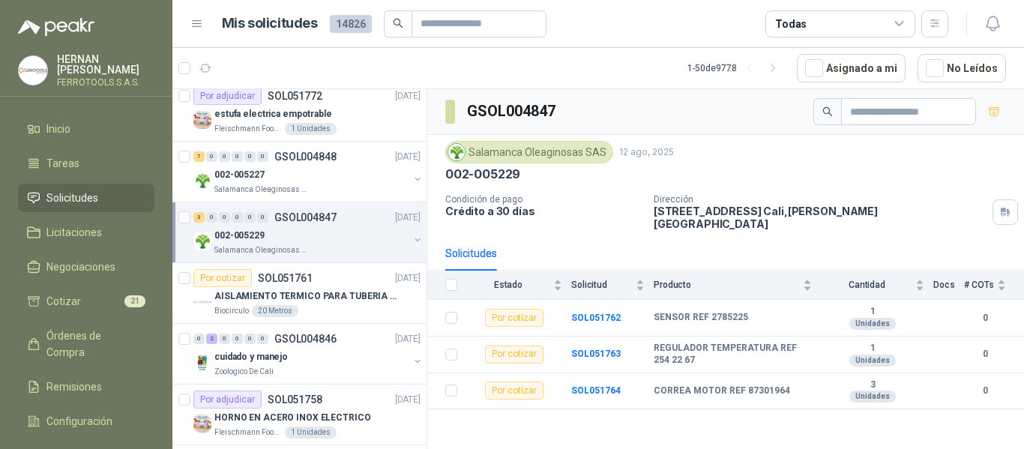
scroll to position [825, 0]
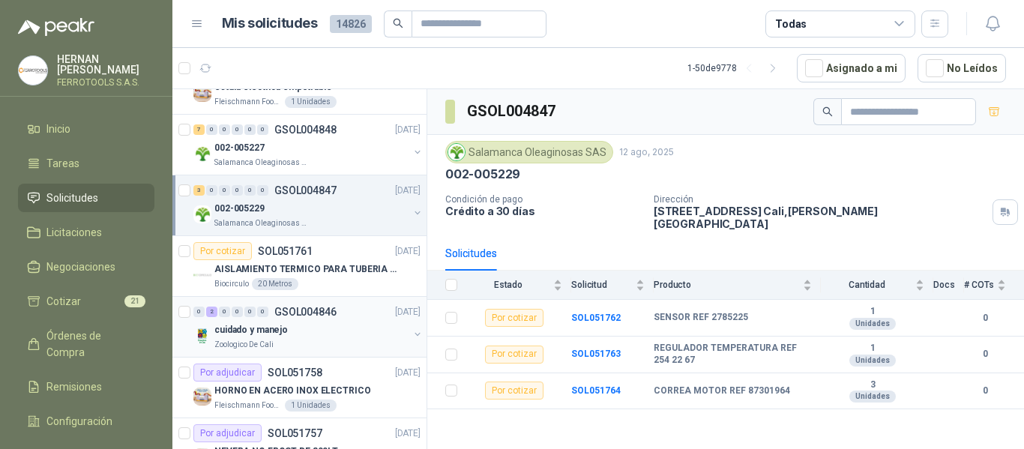
click at [354, 331] on div "cuidado y manejo" at bounding box center [311, 330] width 194 height 18
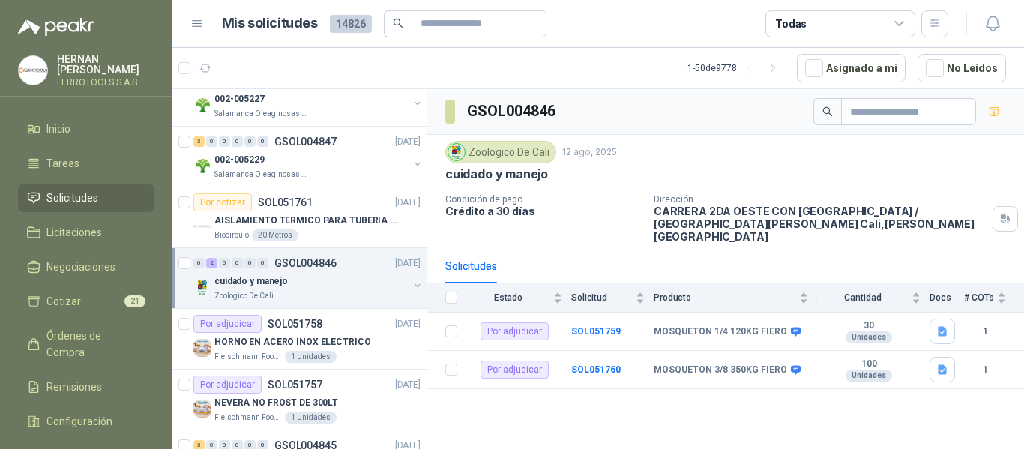
scroll to position [900, 0]
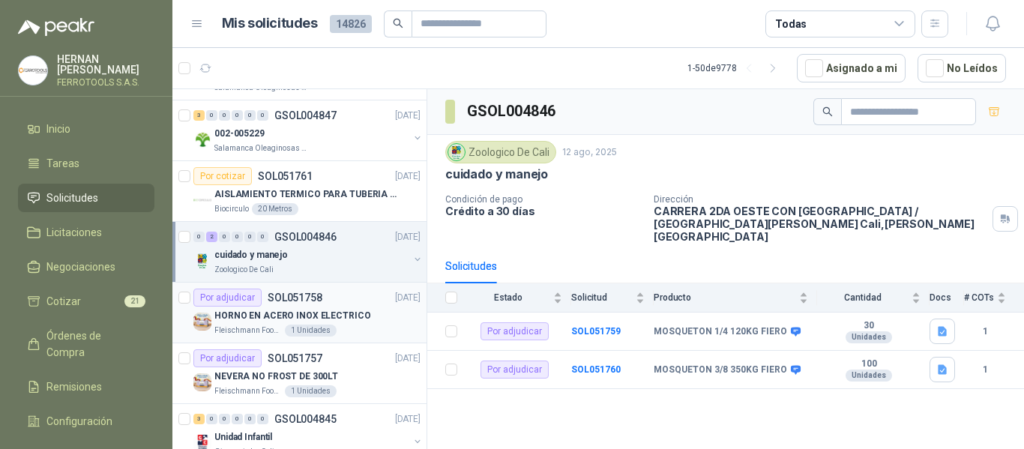
click at [382, 319] on div "HORNO EN ACERO INOX ELECTRICO" at bounding box center [317, 316] width 206 height 18
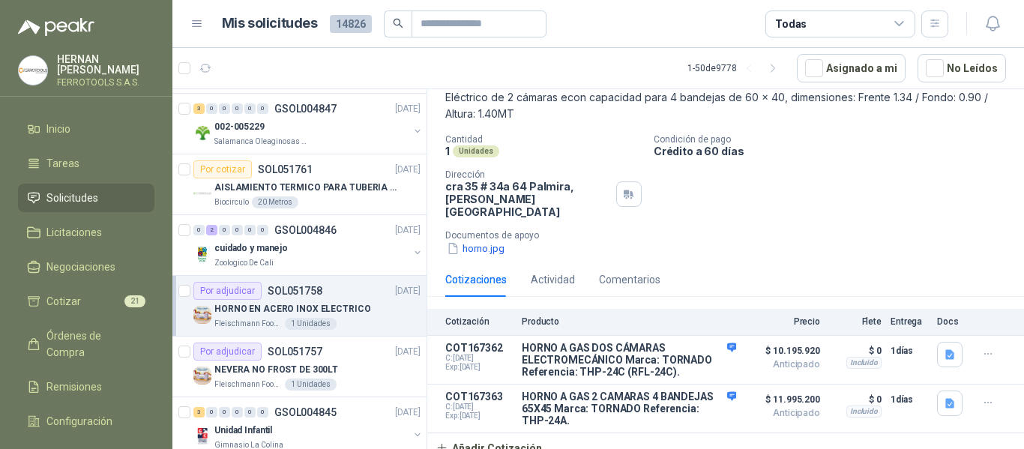
scroll to position [900, 0]
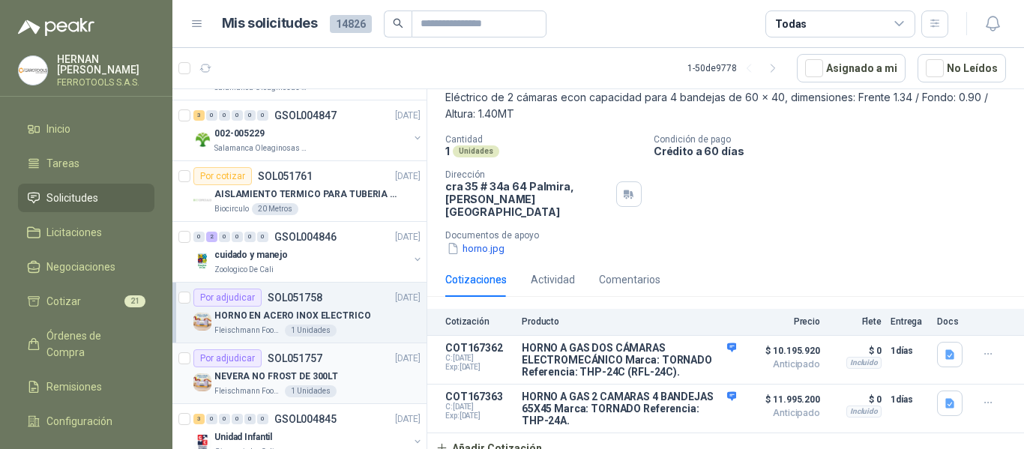
click at [373, 374] on div "NEVERA NO FROST DE 300LT" at bounding box center [317, 376] width 206 height 18
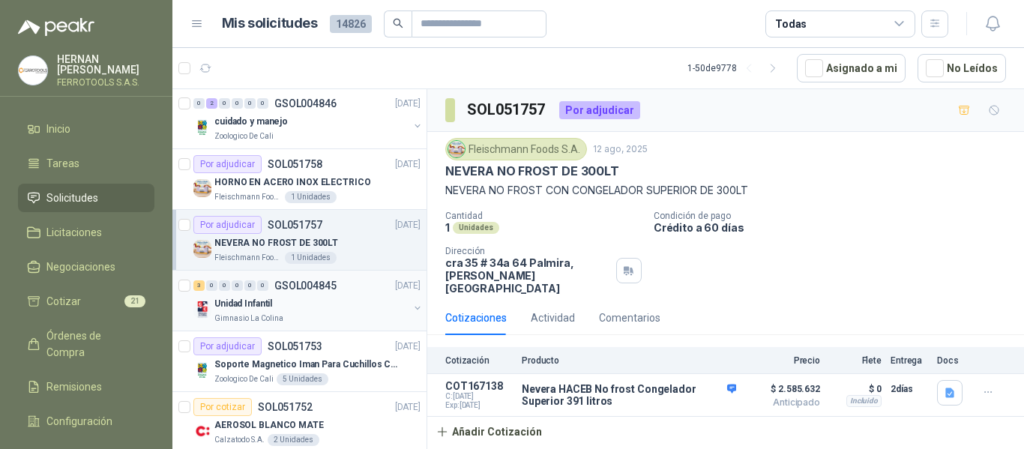
scroll to position [1049, 0]
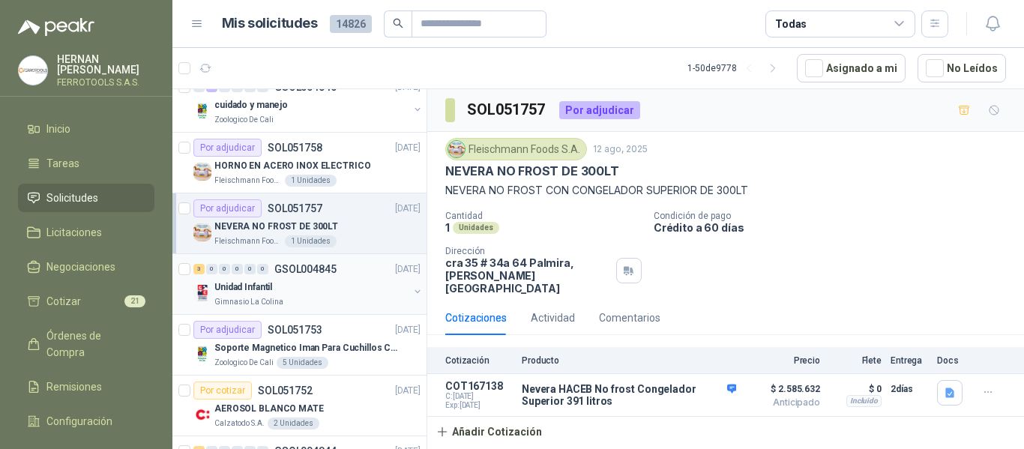
click at [334, 295] on div "Unidad Infantil" at bounding box center [311, 287] width 194 height 18
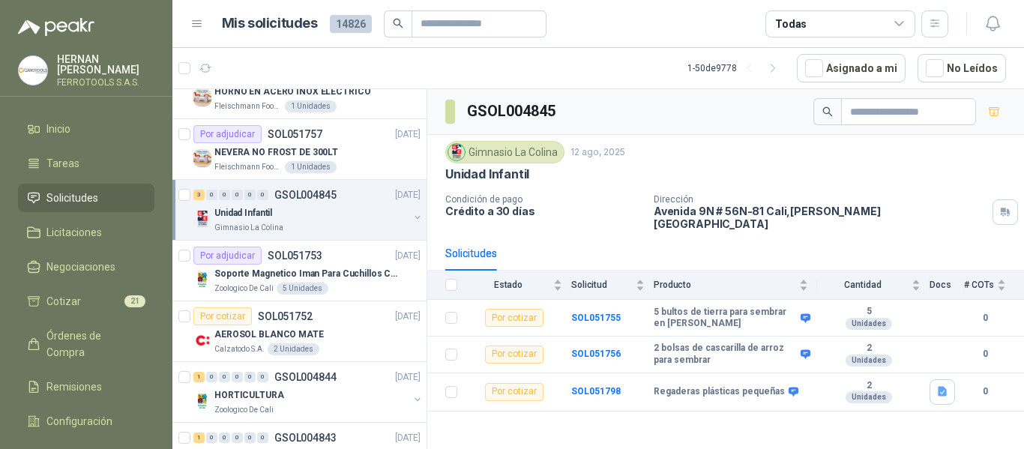
scroll to position [1124, 0]
click at [365, 276] on p "Soporte Magnetico Iman Para Cuchillos Cocina 37.5 Cm De Lujo" at bounding box center [307, 273] width 187 height 14
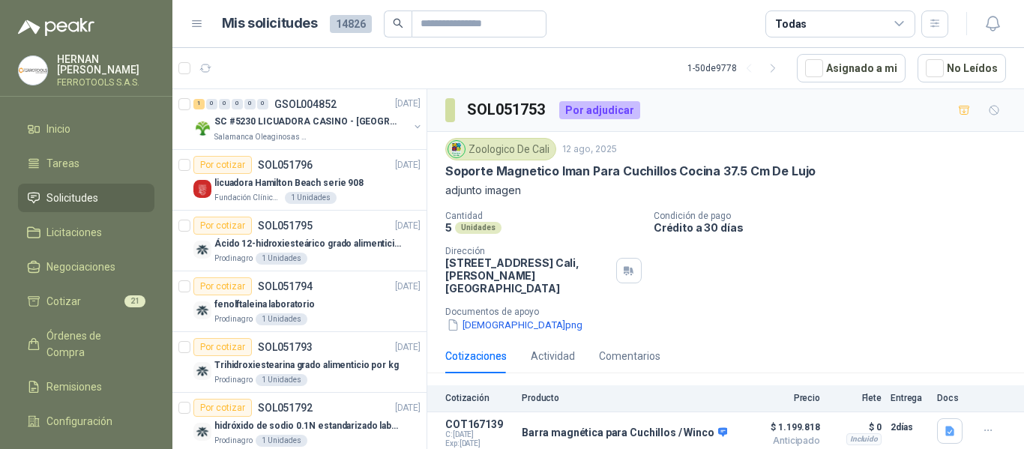
click at [870, 262] on div "Cantidad 5 Unidades Condición de pago Crédito a 30 días Dirección [STREET_ADDRE…" at bounding box center [725, 272] width 561 height 122
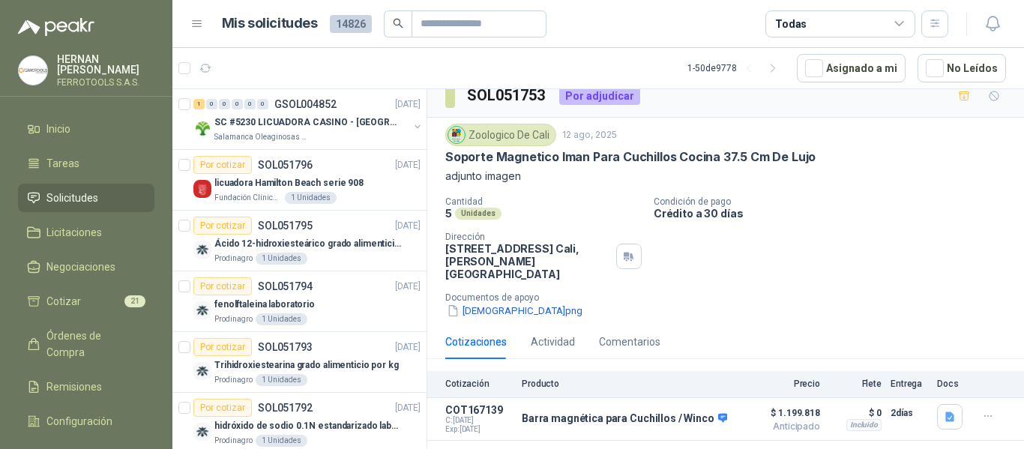
scroll to position [18, 0]
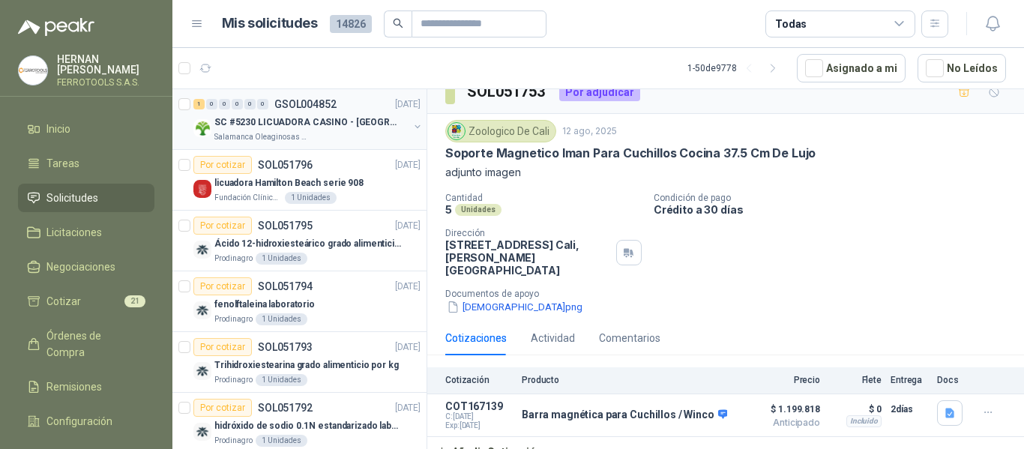
click at [351, 121] on p "SC #5230 LICUADORA CASINO - [GEOGRAPHIC_DATA]" at bounding box center [307, 122] width 187 height 14
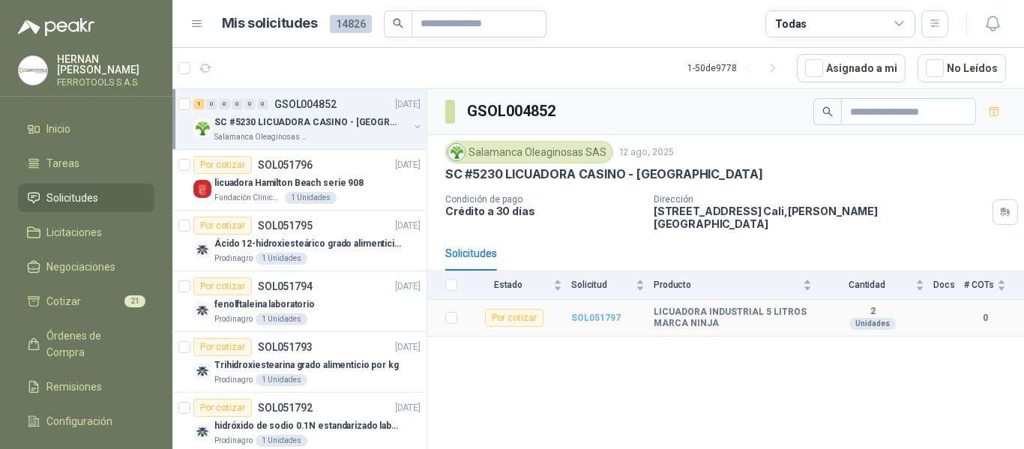
click at [600, 313] on b "SOL051797" at bounding box center [595, 318] width 49 height 10
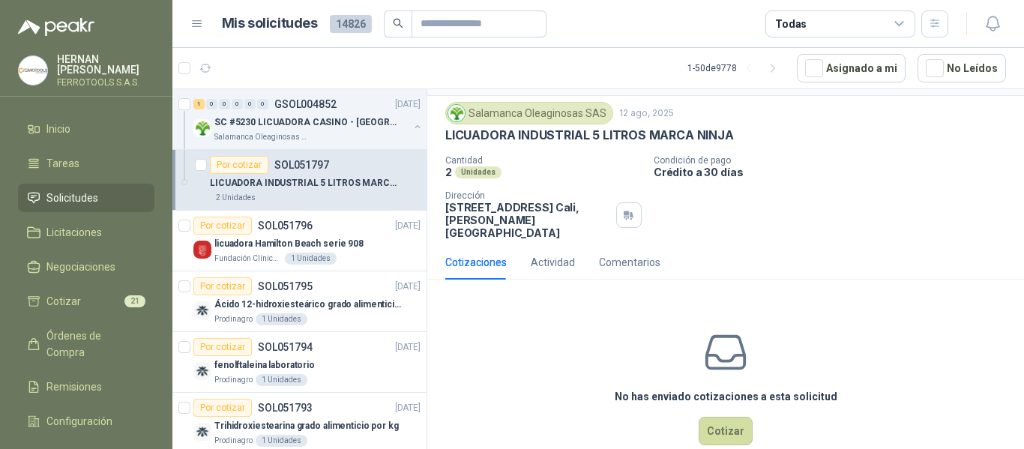
scroll to position [52, 0]
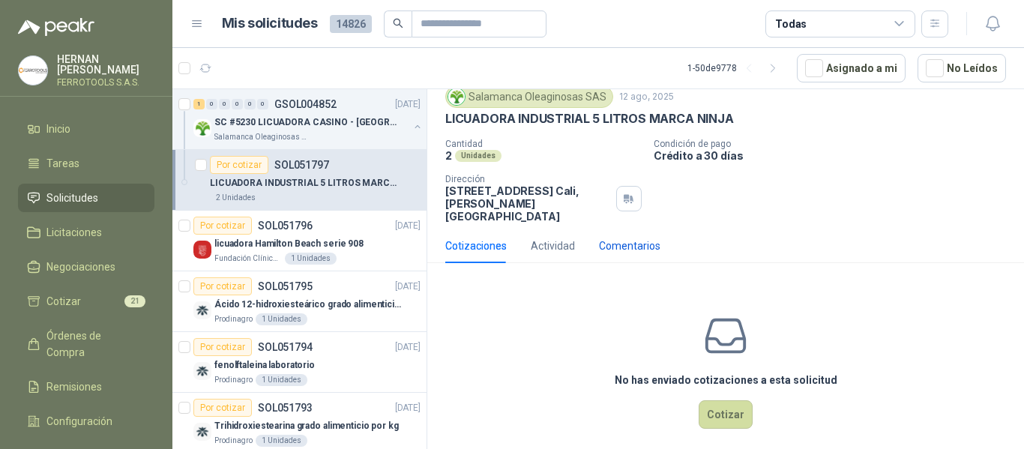
click at [644, 238] on div "Comentarios" at bounding box center [629, 246] width 61 height 16
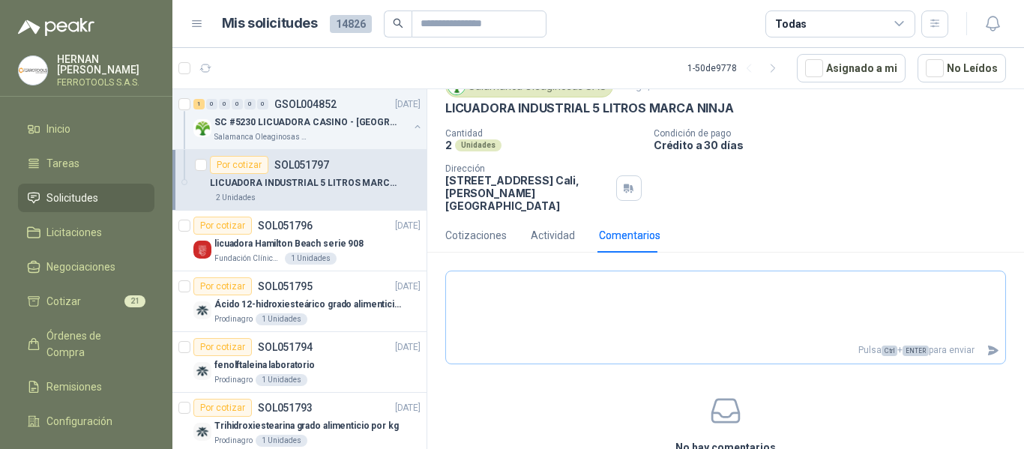
scroll to position [0, 0]
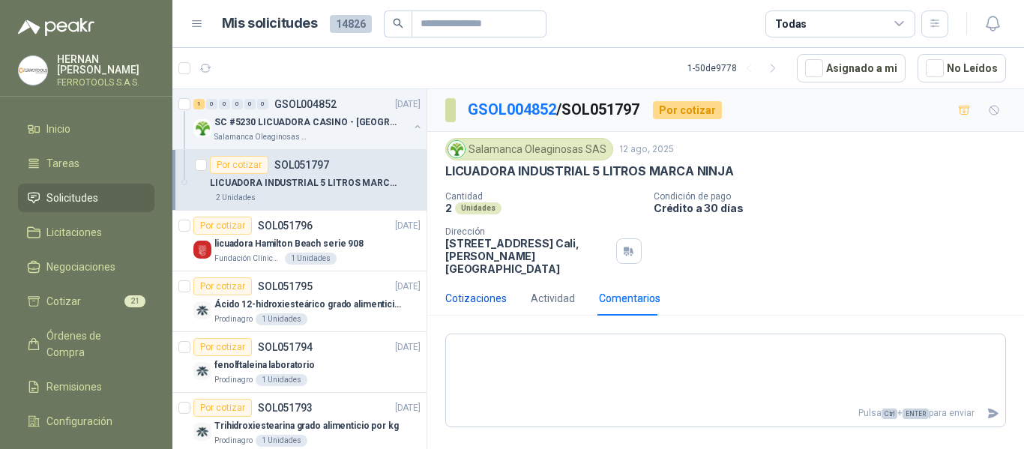
click at [492, 290] on div "Cotizaciones" at bounding box center [475, 298] width 61 height 16
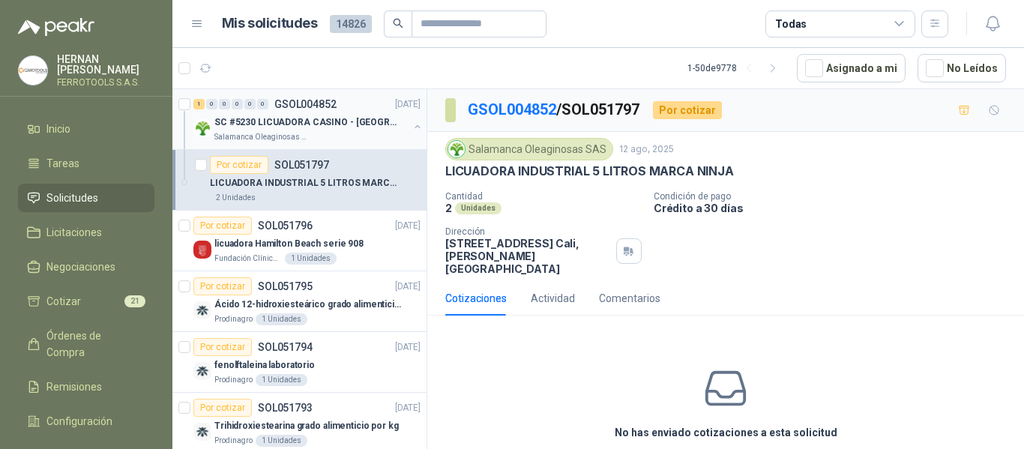
click at [321, 124] on p "SC #5230 LICUADORA CASINO - [GEOGRAPHIC_DATA]" at bounding box center [307, 122] width 187 height 14
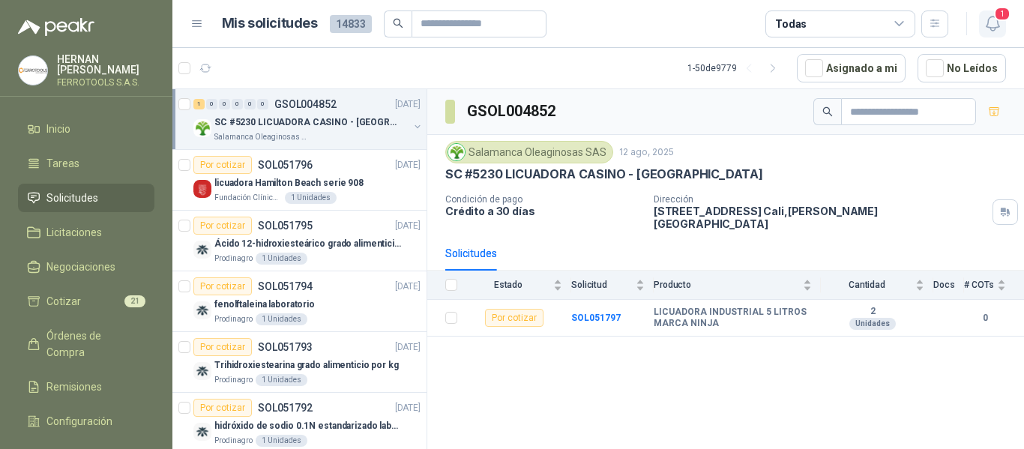
click at [999, 22] on icon "button" at bounding box center [993, 23] width 19 height 19
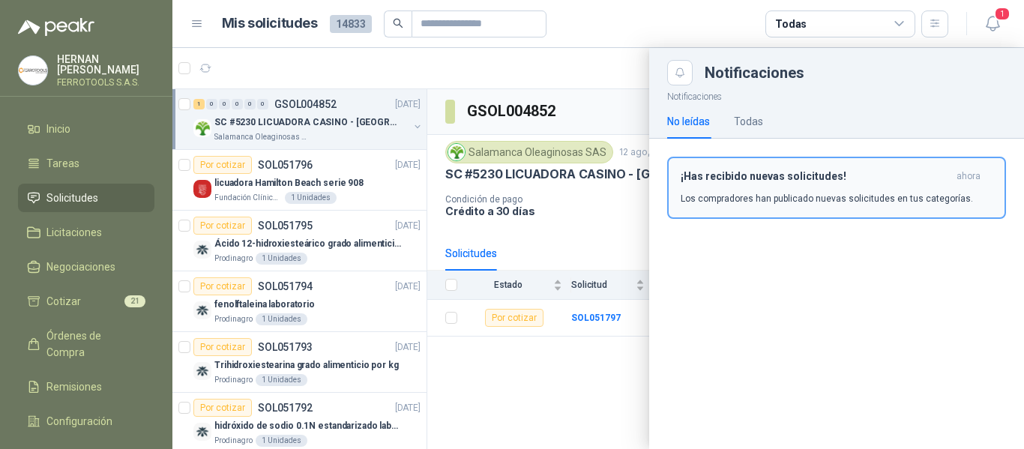
click at [952, 187] on div "¡Has recibido nuevas solicitudes! ahora Los compradores han publicado nuevas so…" at bounding box center [837, 187] width 312 height 35
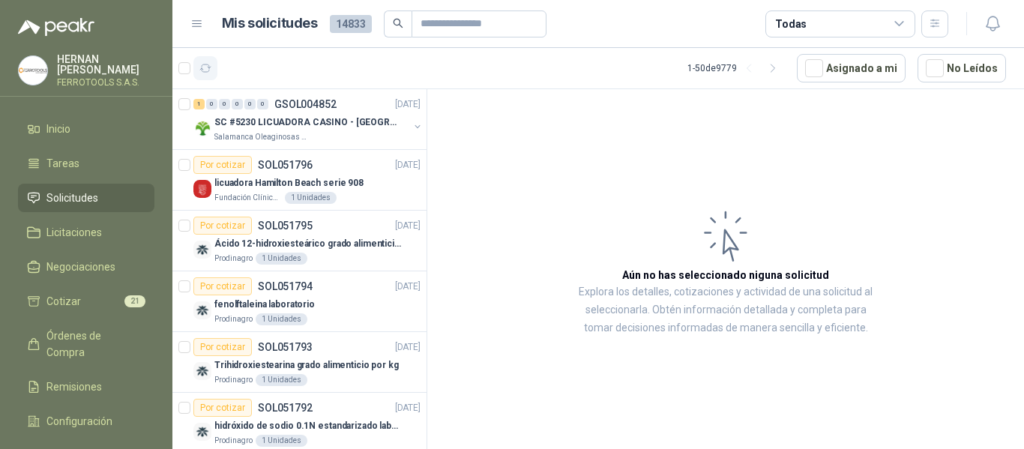
click at [202, 68] on icon "button" at bounding box center [205, 67] width 11 height 7
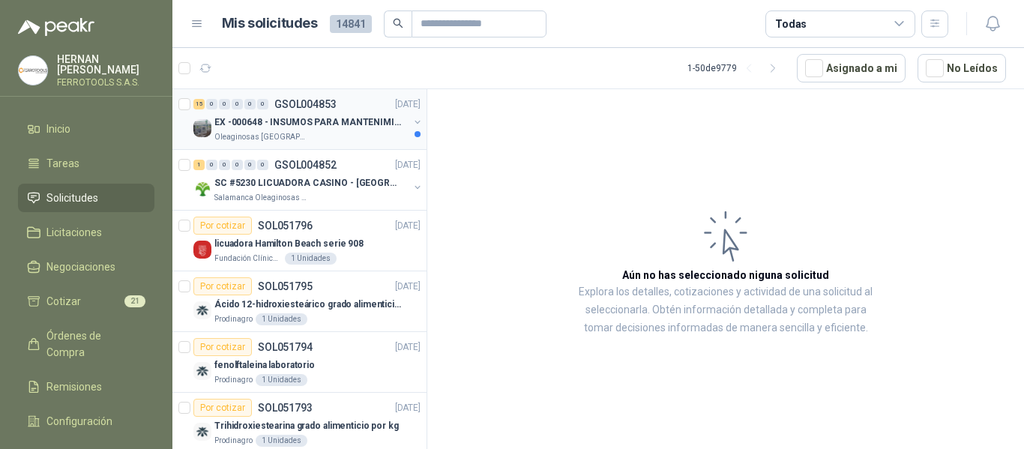
click at [348, 121] on p "EX -000648 - INSUMOS PARA MANTENIMIENITO MECANICO" at bounding box center [307, 122] width 187 height 14
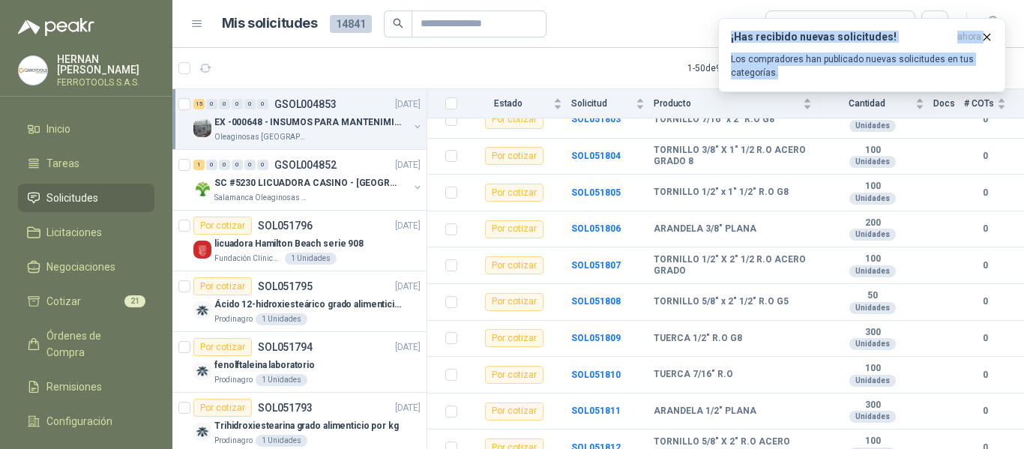
scroll to position [237, 0]
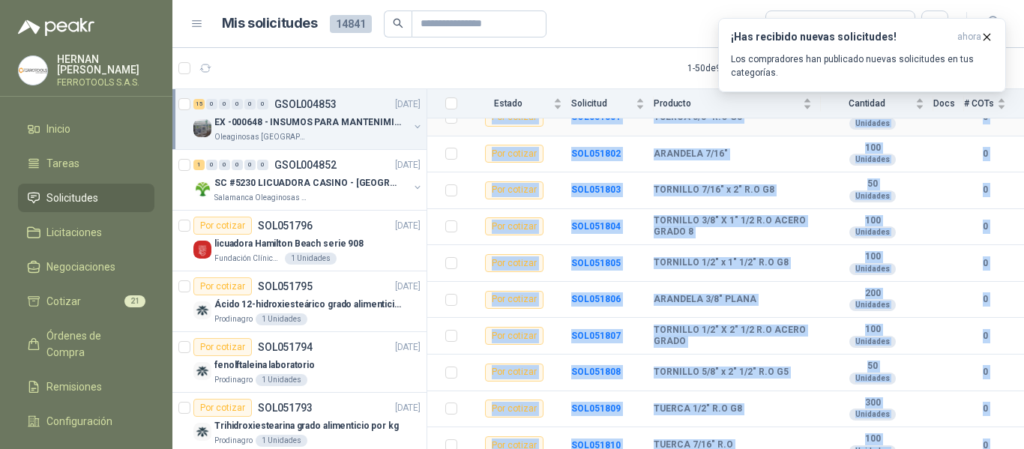
drag, startPoint x: 714, startPoint y: 441, endPoint x: 483, endPoint y: 124, distance: 392.2
click at [483, 124] on tbody "Por cotizar SOL051800 TORNILLO 1/2" X 2" R.O ACERO GRADO 8 100 Unidades 0 Por c…" at bounding box center [725, 336] width 597 height 546
copy tbody "Por cotizar SOL051801 TUERCA 3/8" R.O G8 200 Unidades 0 Por cotizar SOL051802 A…"
click at [927, 66] on p "Los compradores han publicado nuevas solicitudes en tus categorías." at bounding box center [862, 65] width 262 height 27
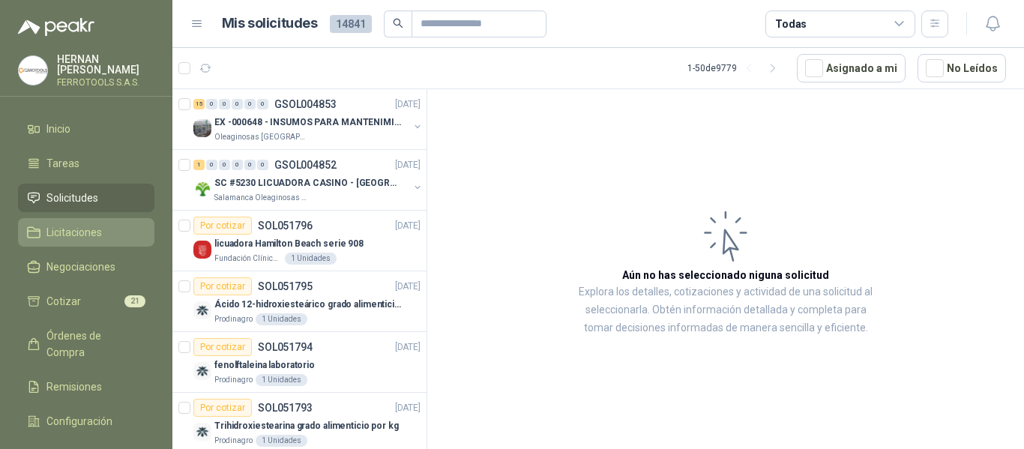
click at [94, 232] on span "Licitaciones" at bounding box center [73, 232] width 55 height 16
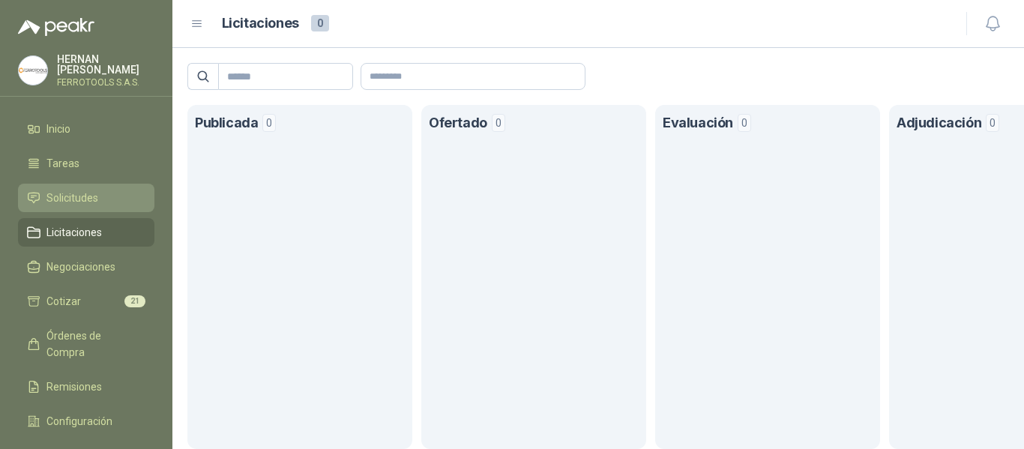
click at [82, 193] on span "Solicitudes" at bounding box center [72, 198] width 52 height 16
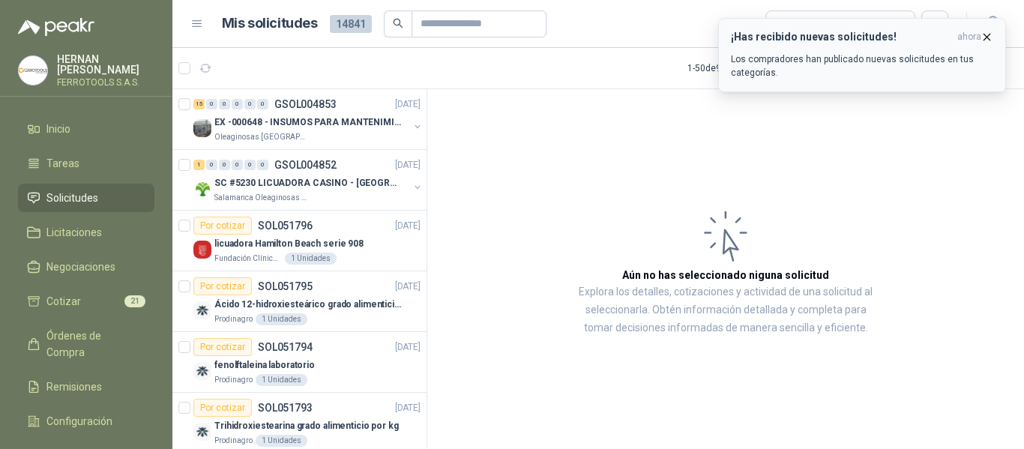
click at [903, 64] on p "Los compradores han publicado nuevas solicitudes en tus categorías." at bounding box center [862, 65] width 262 height 27
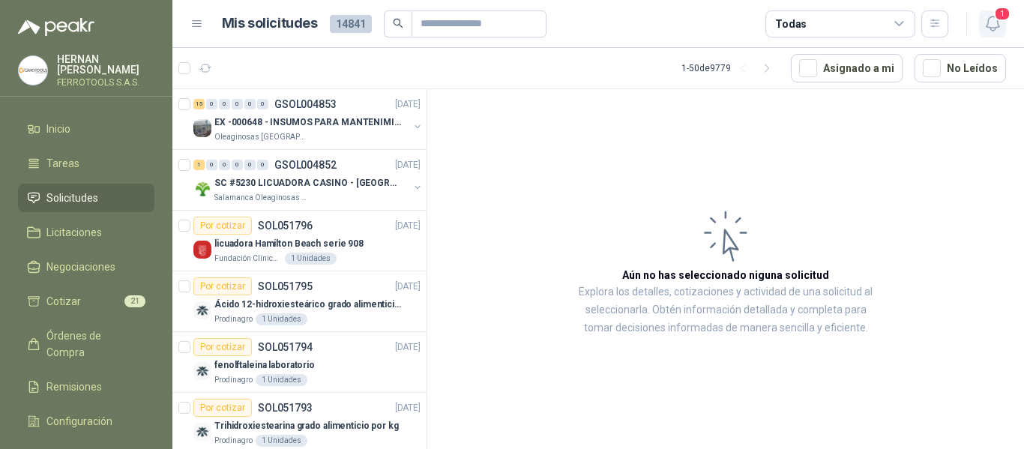
click at [992, 22] on icon "button" at bounding box center [993, 23] width 19 height 19
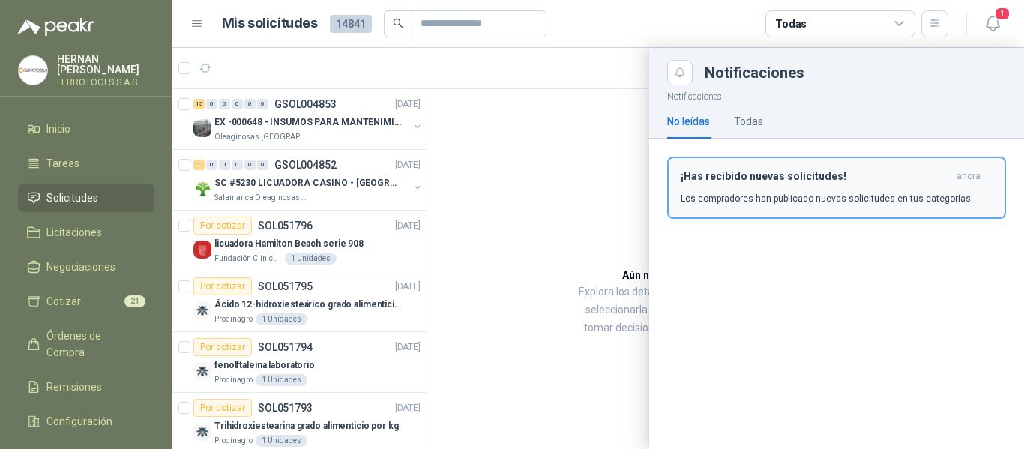
click at [802, 187] on div "¡Has recibido nuevas solicitudes! ahora Los compradores han publicado nuevas so…" at bounding box center [837, 187] width 312 height 35
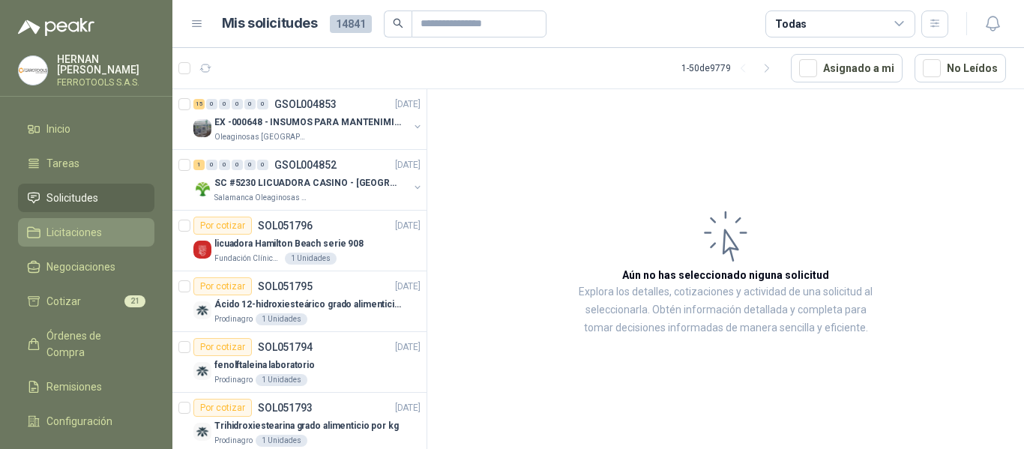
click at [62, 224] on span "Licitaciones" at bounding box center [73, 232] width 55 height 16
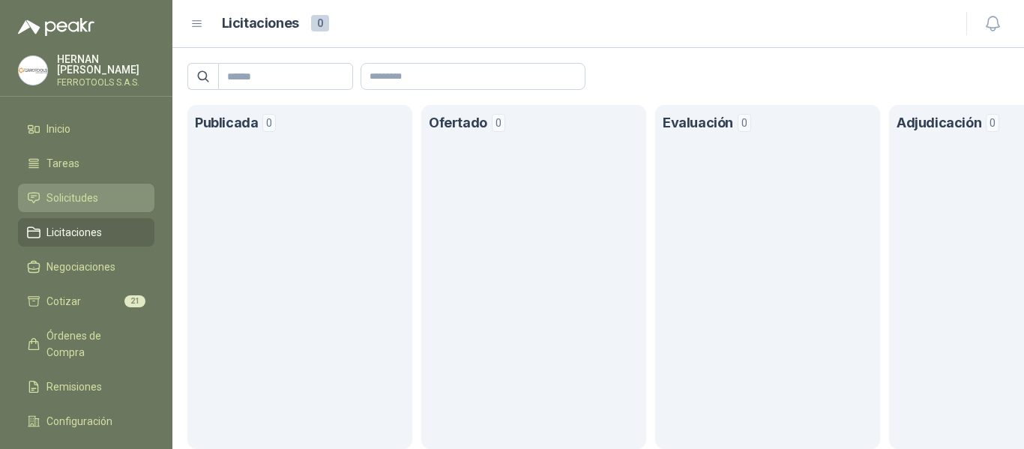
click at [67, 196] on span "Solicitudes" at bounding box center [72, 198] width 52 height 16
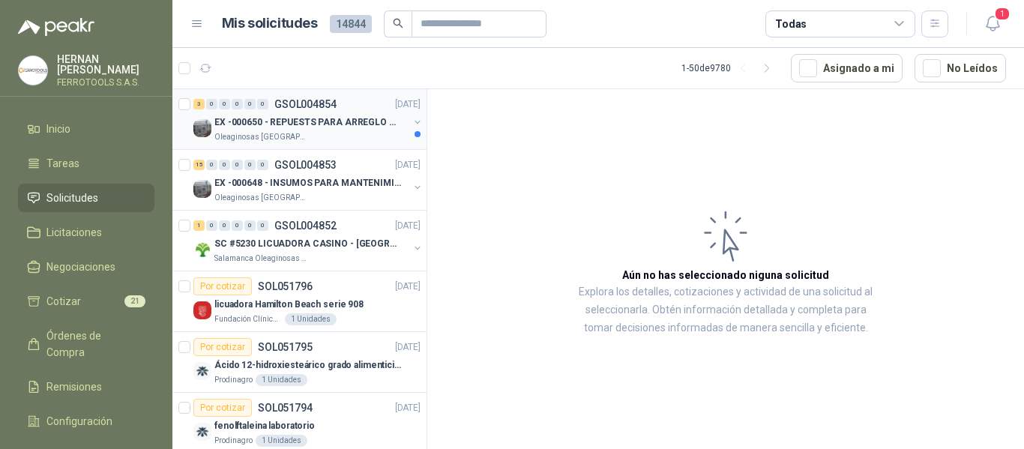
click at [354, 132] on div "Oleaginosas [GEOGRAPHIC_DATA][PERSON_NAME]" at bounding box center [311, 137] width 194 height 12
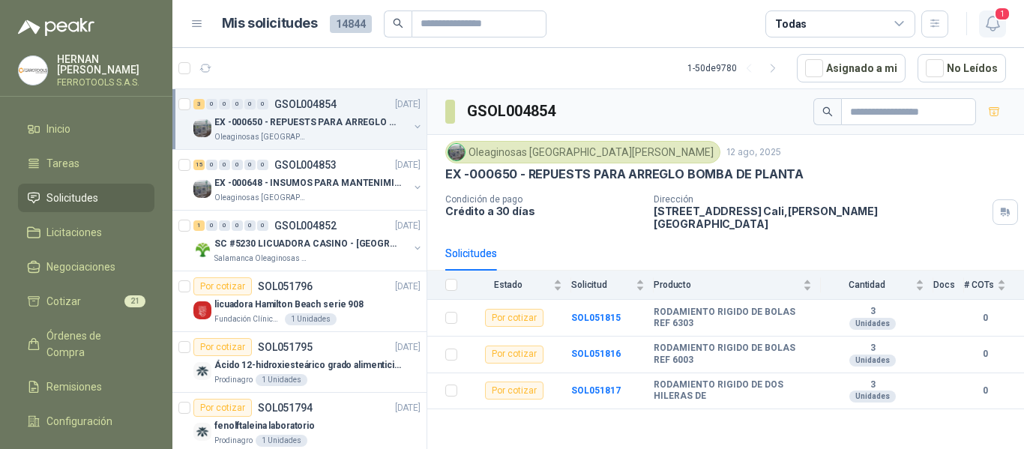
click at [990, 22] on icon "button" at bounding box center [993, 23] width 19 height 19
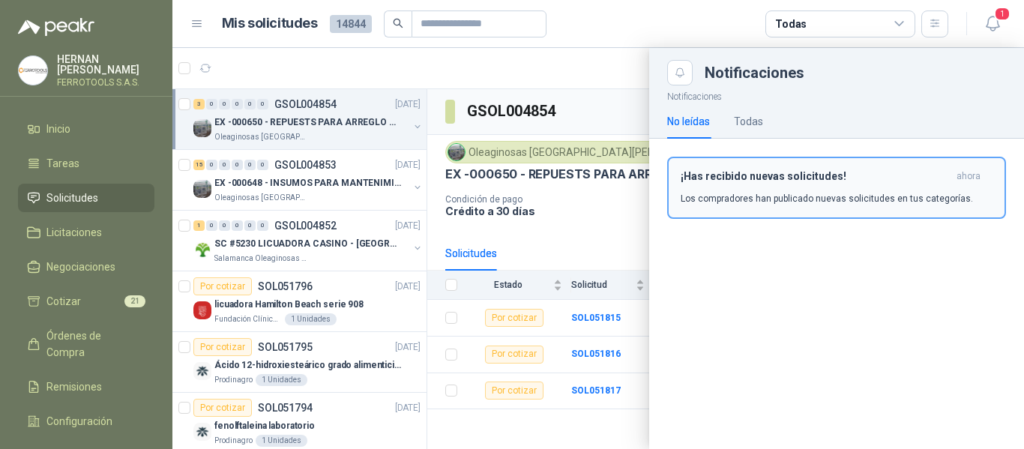
click at [801, 192] on p "Los compradores han publicado nuevas solicitudes en tus categorías." at bounding box center [827, 198] width 292 height 13
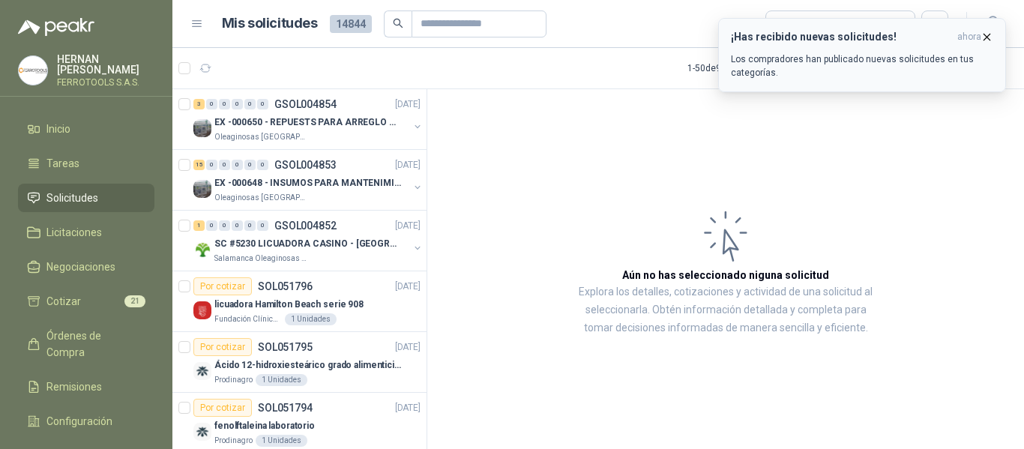
click at [898, 46] on div "¡Has recibido nuevas solicitudes! ahora Los compradores han publicado nuevas so…" at bounding box center [862, 55] width 262 height 49
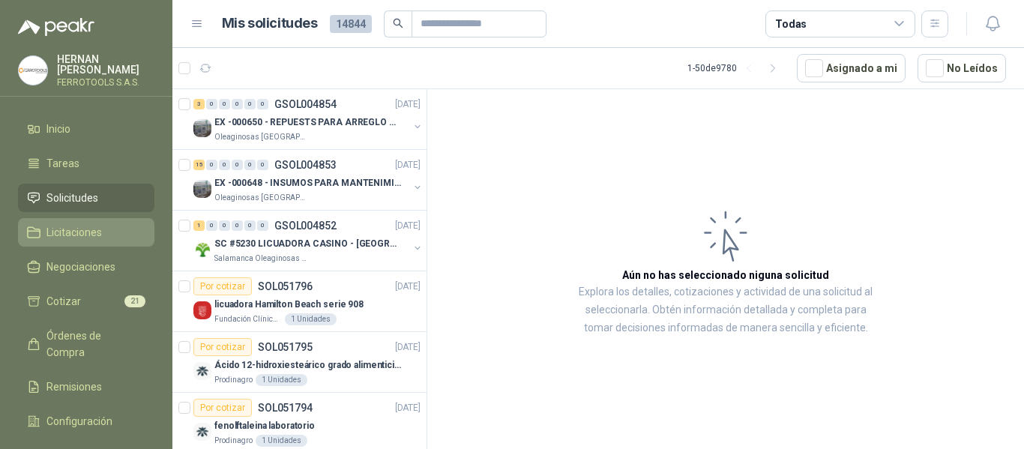
click at [76, 229] on span "Licitaciones" at bounding box center [73, 232] width 55 height 16
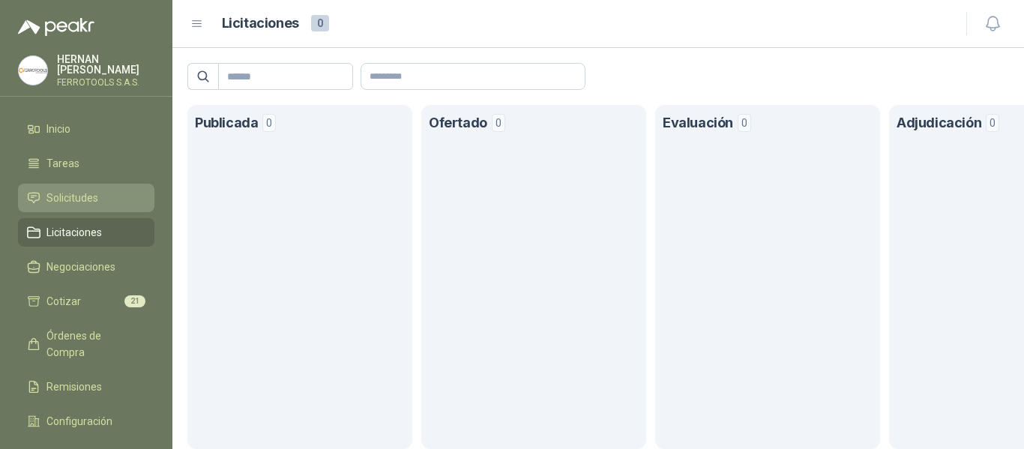
click at [73, 198] on span "Solicitudes" at bounding box center [72, 198] width 52 height 16
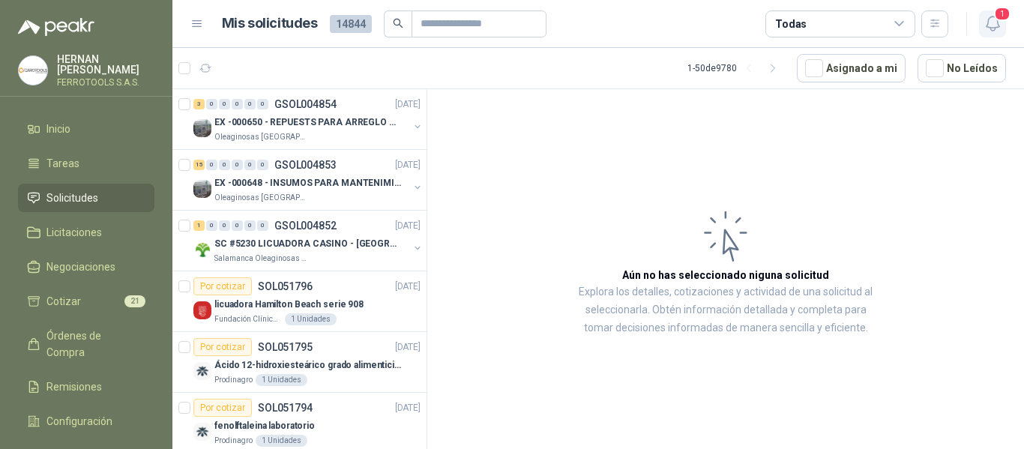
click at [997, 21] on span "1" at bounding box center [1002, 14] width 16 height 14
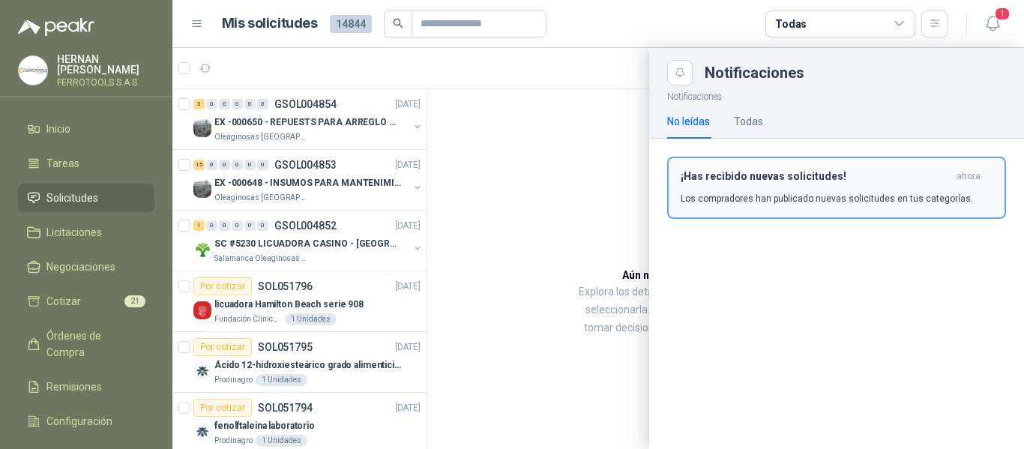
click at [770, 197] on p "Los compradores han publicado nuevas solicitudes en tus categorías." at bounding box center [827, 198] width 292 height 13
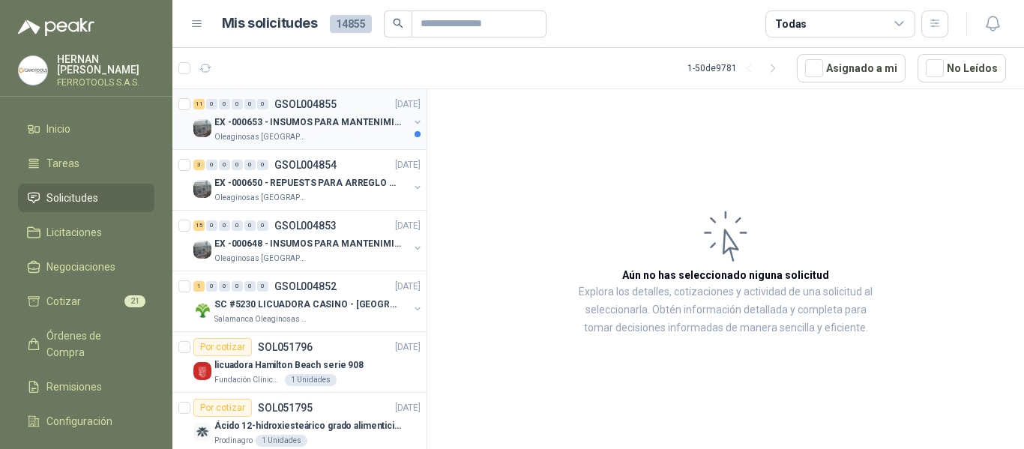
click at [351, 129] on p "EX -000653 - INSUMOS PARA MANTENIMIENTO A CADENAS" at bounding box center [307, 122] width 187 height 14
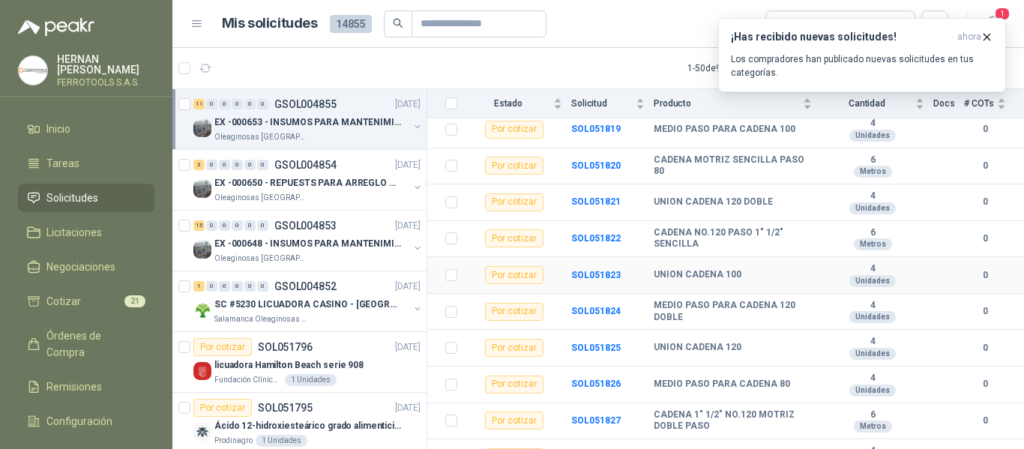
scroll to position [236, 0]
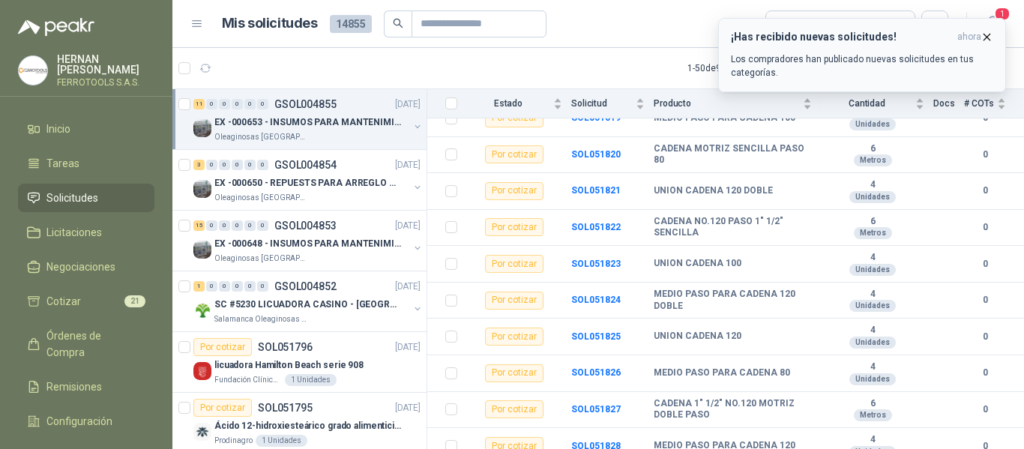
click at [897, 71] on p "Los compradores han publicado nuevas solicitudes en tus categorías." at bounding box center [862, 65] width 262 height 27
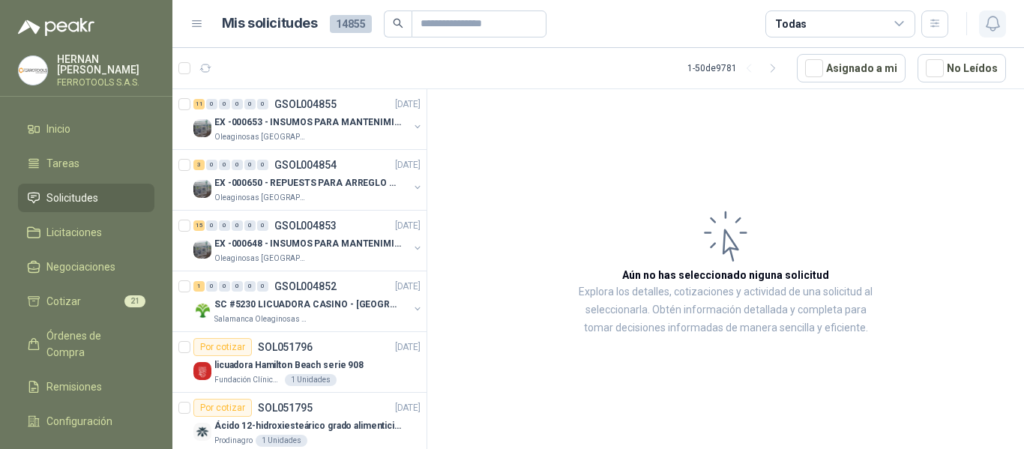
click at [1002, 20] on button "button" at bounding box center [992, 23] width 27 height 27
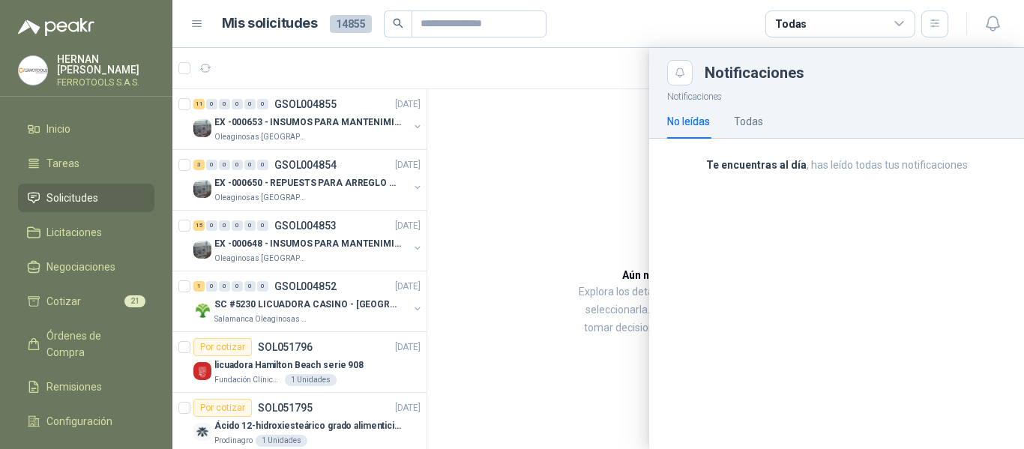
click at [328, 70] on div at bounding box center [598, 248] width 852 height 401
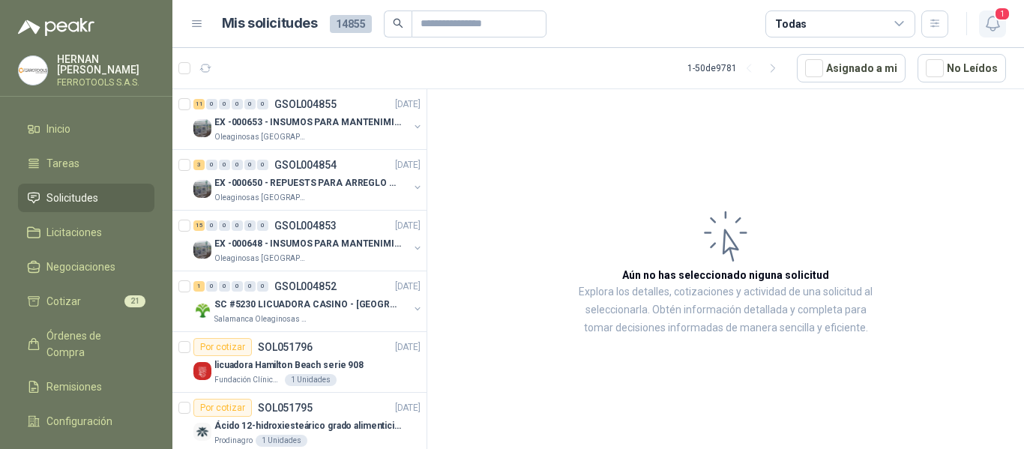
click at [998, 21] on span "1" at bounding box center [1002, 14] width 16 height 14
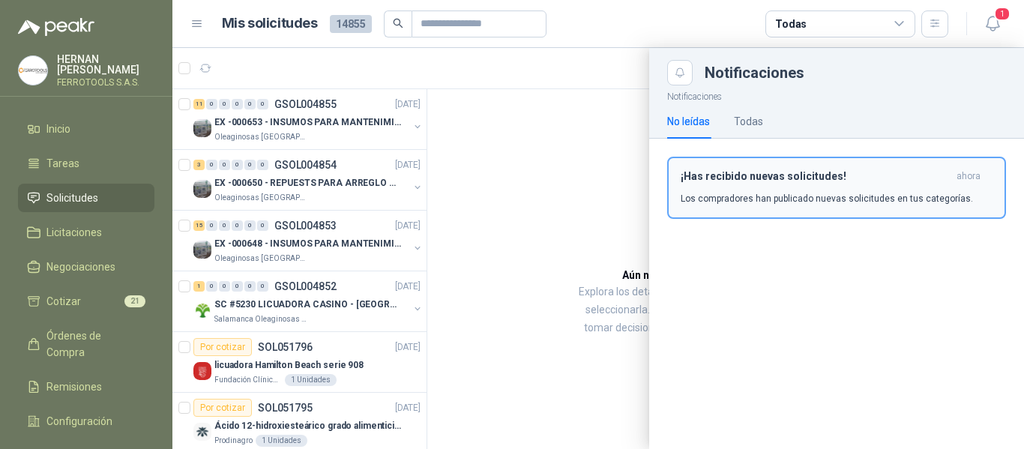
click at [847, 190] on div "¡Has recibido nuevas solicitudes! ahora Los compradores han publicado nuevas so…" at bounding box center [837, 187] width 312 height 35
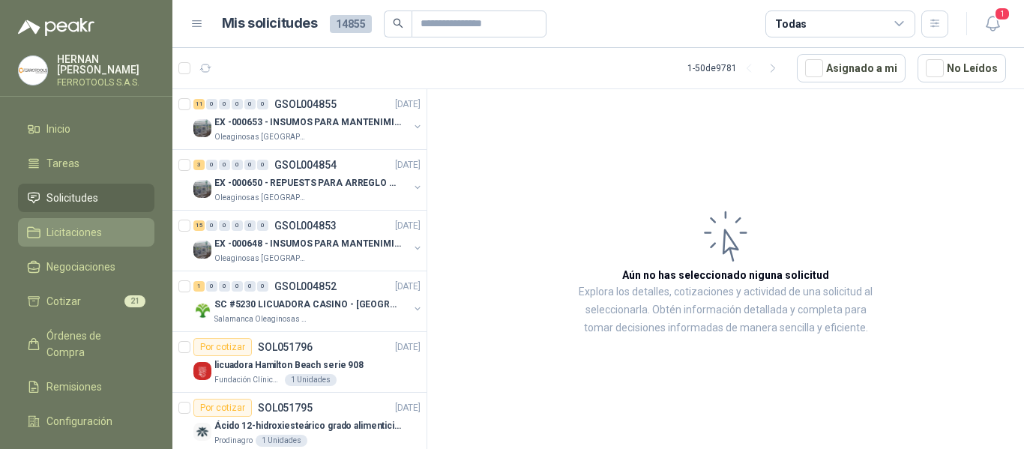
click at [78, 232] on span "Licitaciones" at bounding box center [73, 232] width 55 height 16
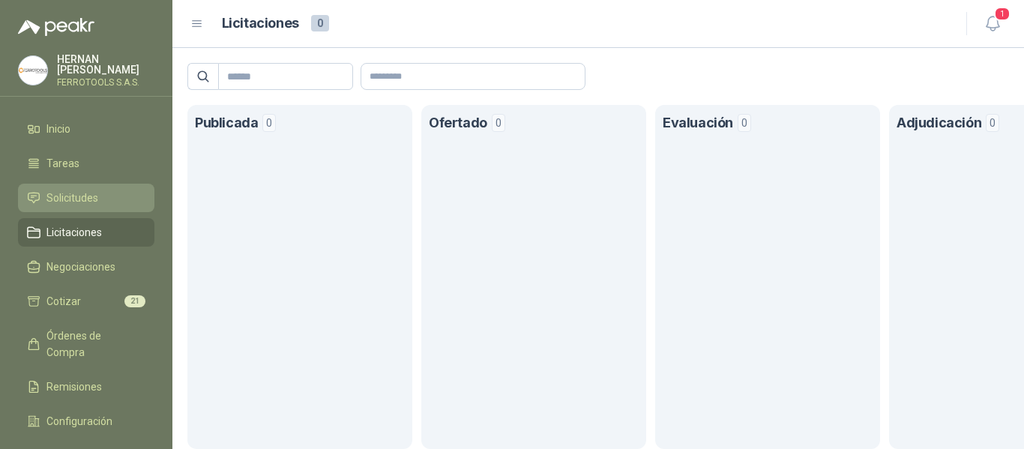
click at [94, 198] on span "Solicitudes" at bounding box center [72, 198] width 52 height 16
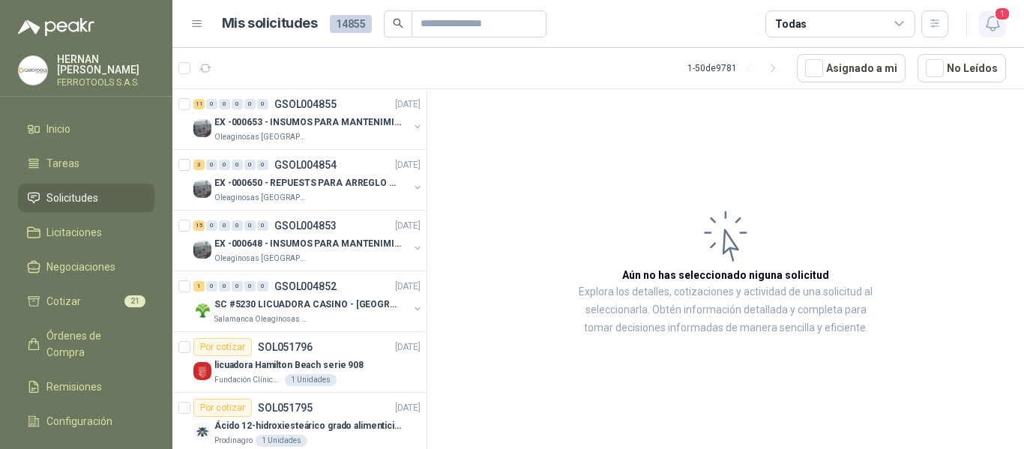
click at [987, 30] on icon "button" at bounding box center [993, 23] width 19 height 19
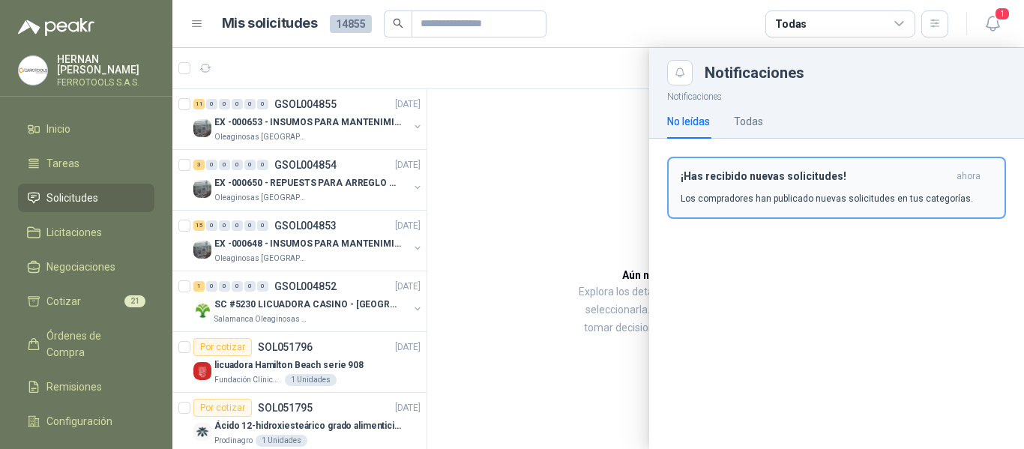
click at [837, 181] on h3 "¡Has recibido nuevas solicitudes!" at bounding box center [816, 176] width 270 height 13
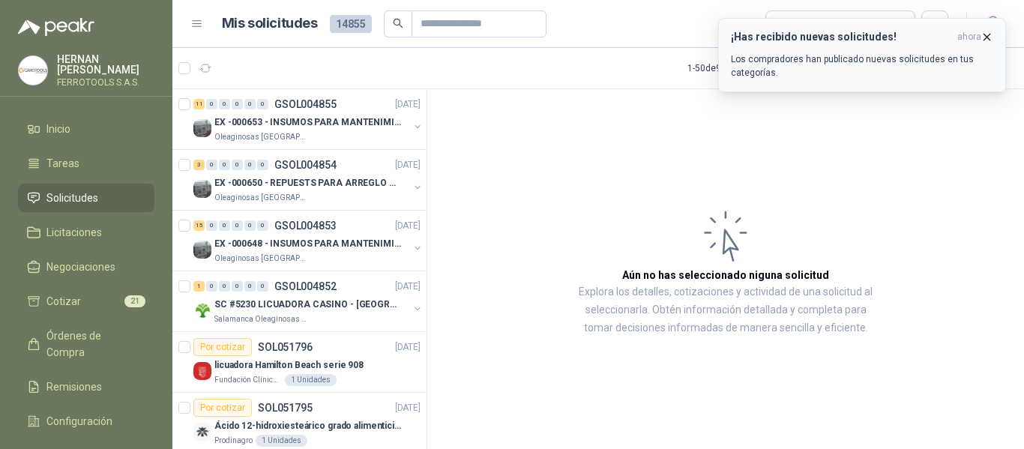
click at [849, 76] on p "Los compradores han publicado nuevas solicitudes en tus categorías." at bounding box center [862, 65] width 262 height 27
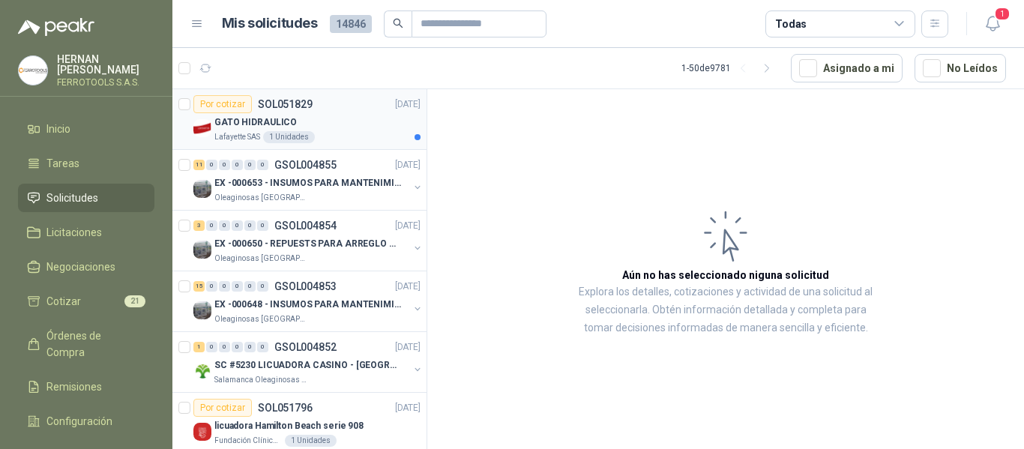
click at [358, 124] on div "GATO HIDRAULICO" at bounding box center [317, 122] width 206 height 18
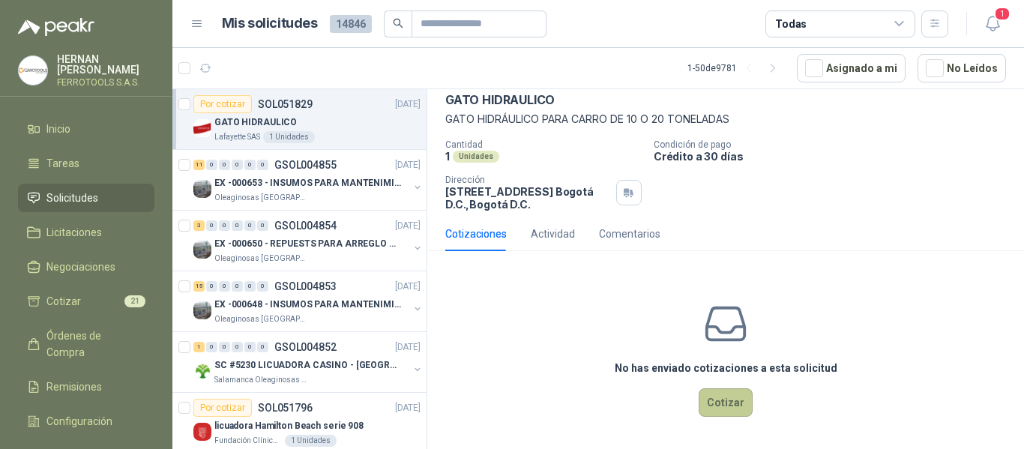
click at [737, 401] on button "Cotizar" at bounding box center [726, 402] width 54 height 28
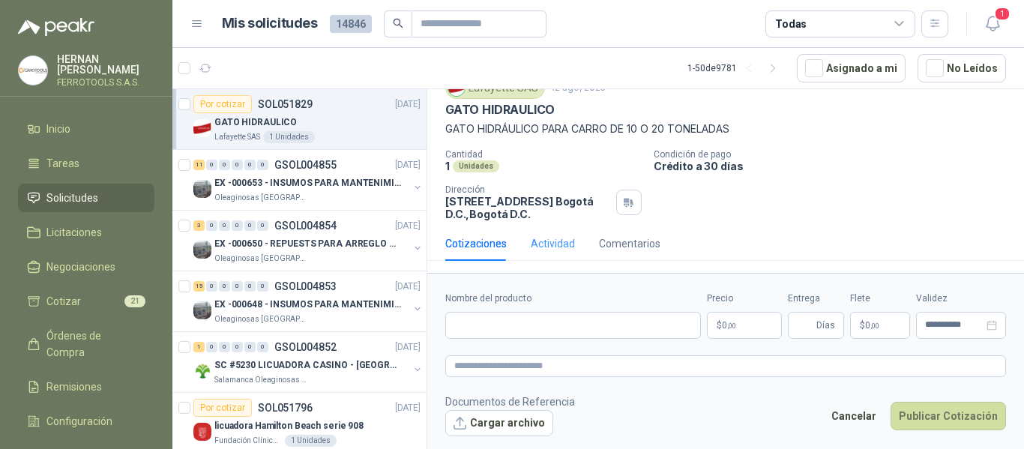
scroll to position [61, 0]
click at [570, 324] on input "Nombre del producto" at bounding box center [573, 325] width 256 height 27
paste input "**********"
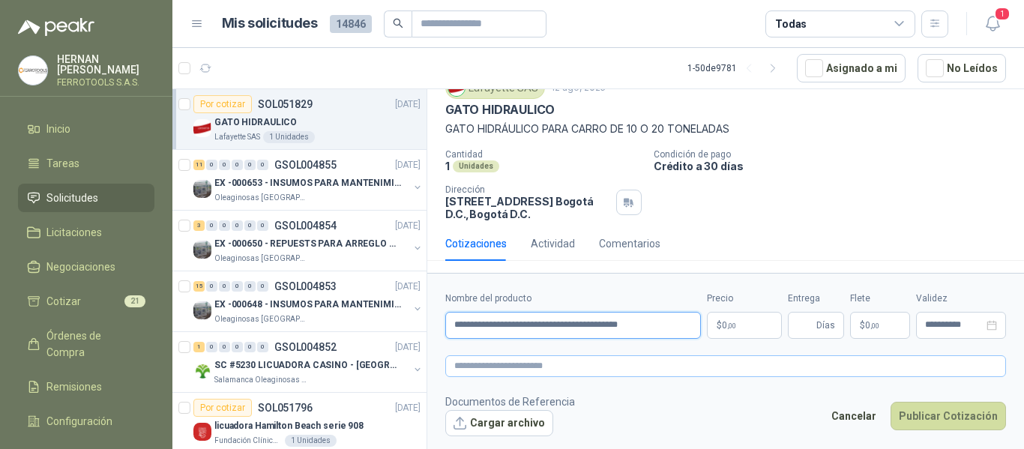
type input "**********"
click at [585, 370] on textarea at bounding box center [725, 366] width 561 height 22
paste textarea "**********"
type textarea "**********"
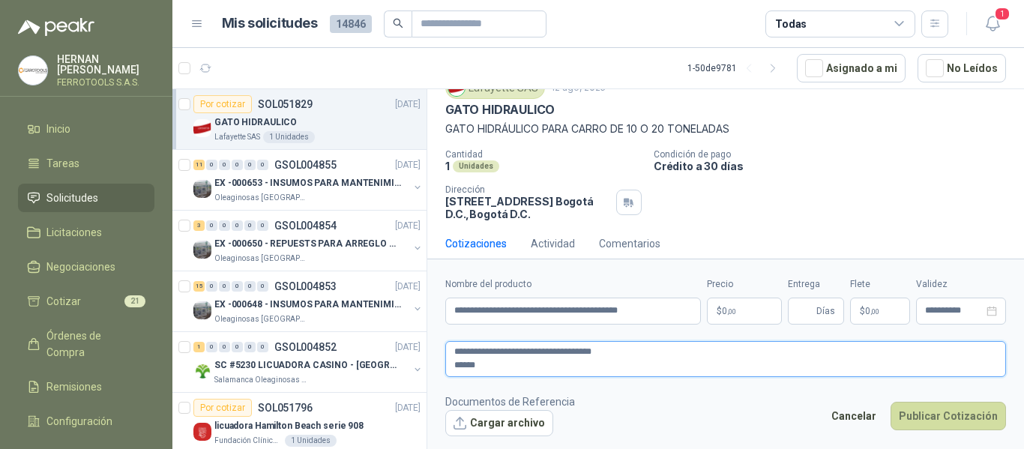
scroll to position [72, 0]
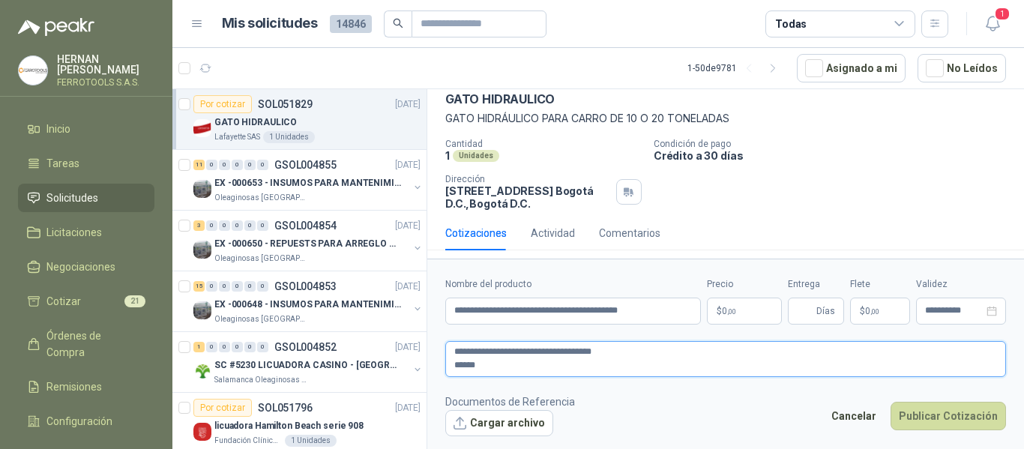
click at [453, 370] on textarea "**********" at bounding box center [725, 359] width 561 height 36
type textarea "**********"
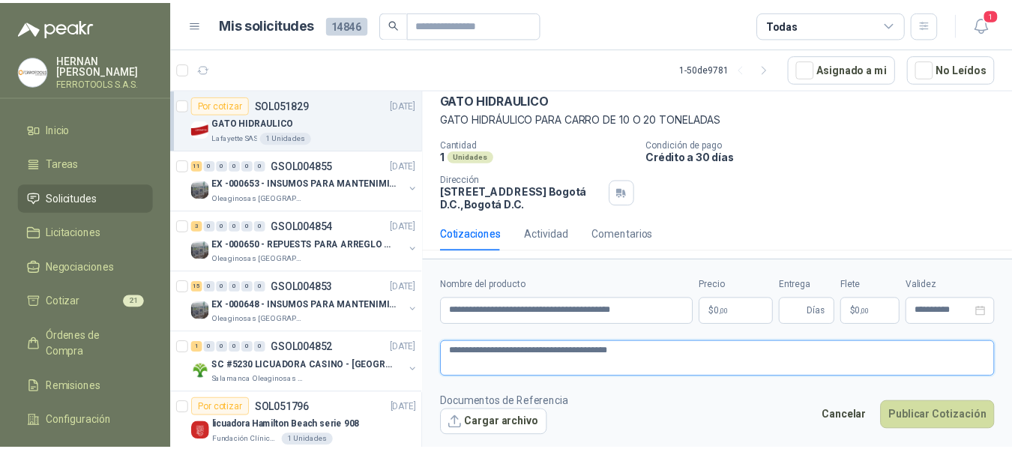
scroll to position [61, 0]
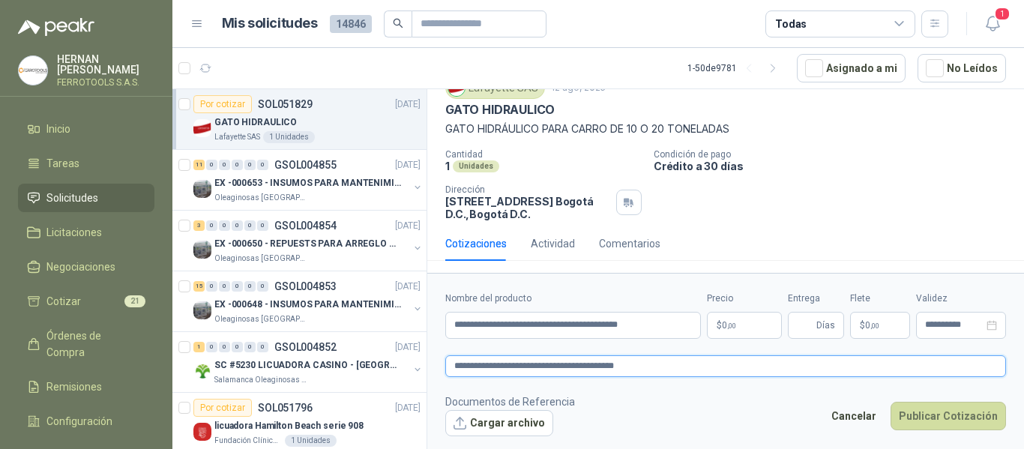
type textarea "**********"
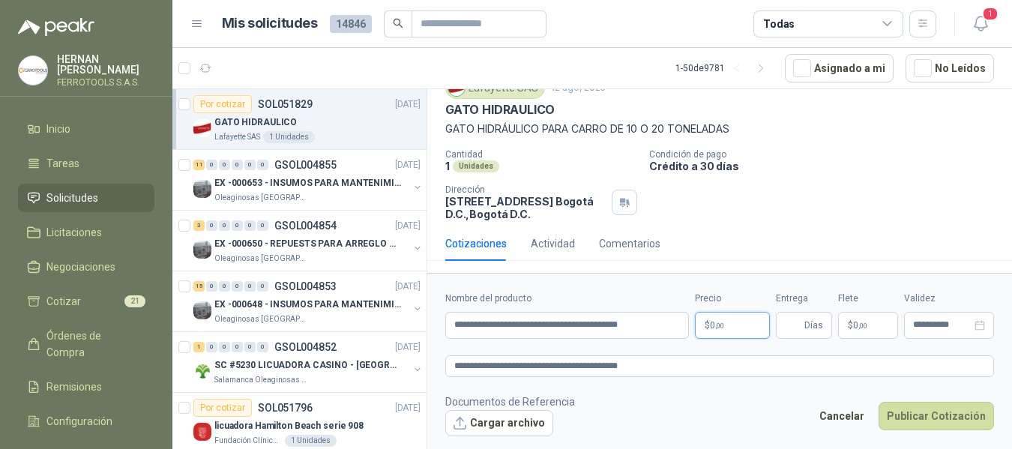
click at [742, 322] on body "HERNAN RUALES FERROTOOLS S.A.S. Inicio Tareas Solicitudes Licitaciones Negociac…" at bounding box center [506, 224] width 1012 height 449
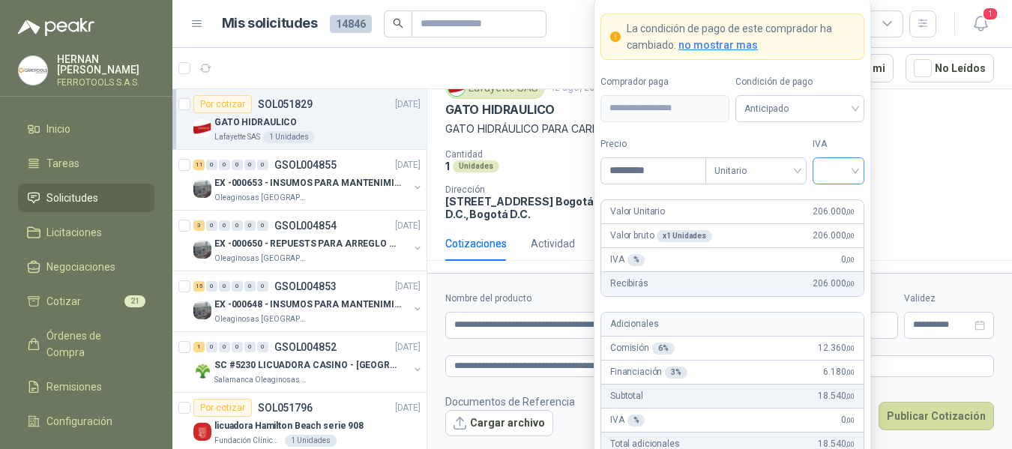
type input "*********"
click at [845, 174] on input "search" at bounding box center [839, 169] width 34 height 22
click at [834, 201] on div "19%" at bounding box center [839, 201] width 28 height 16
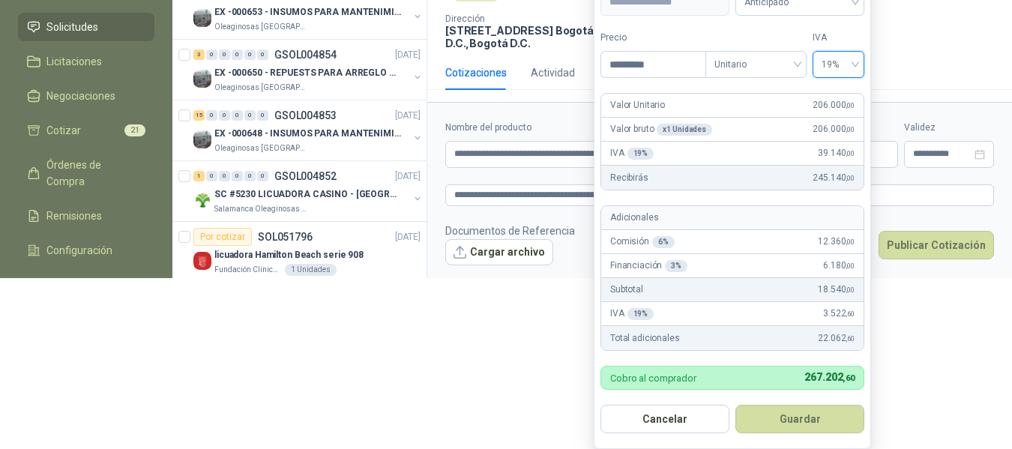
scroll to position [182, 0]
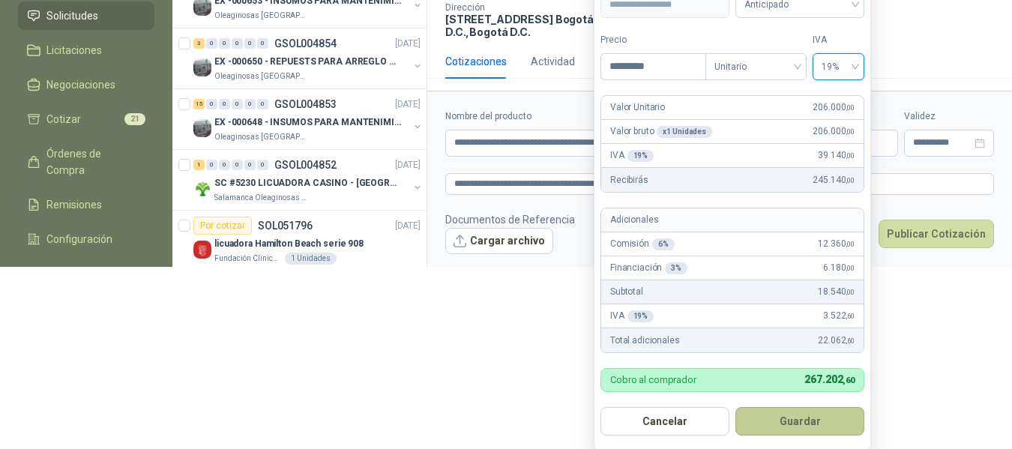
click at [810, 423] on button "Guardar" at bounding box center [799, 421] width 129 height 28
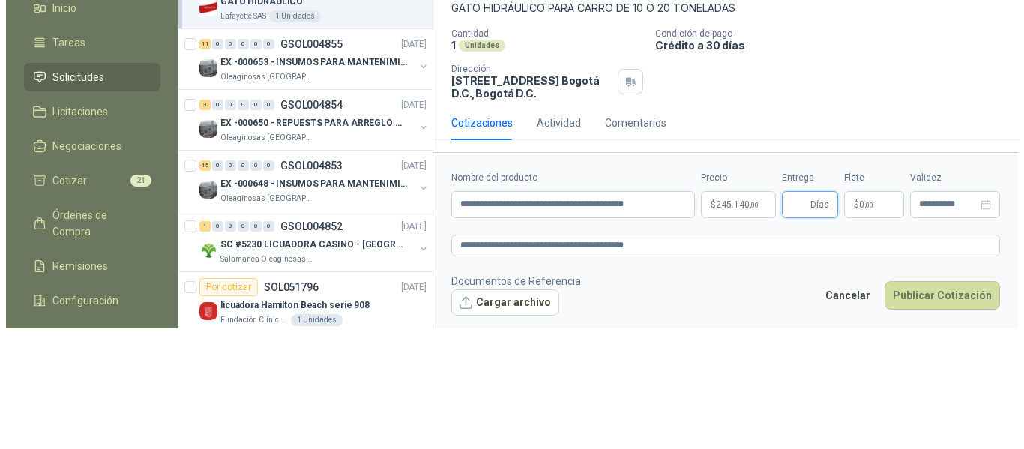
scroll to position [0, 0]
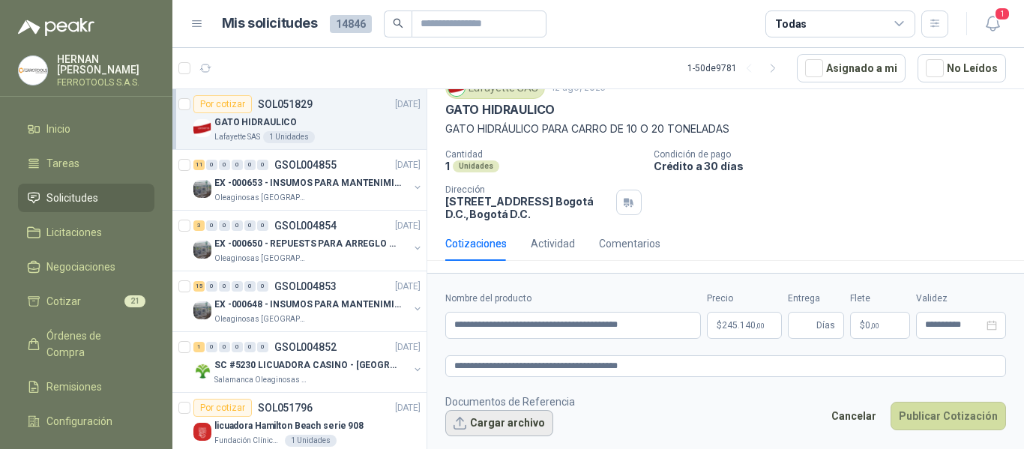
click at [499, 426] on button "Cargar archivo" at bounding box center [499, 423] width 108 height 27
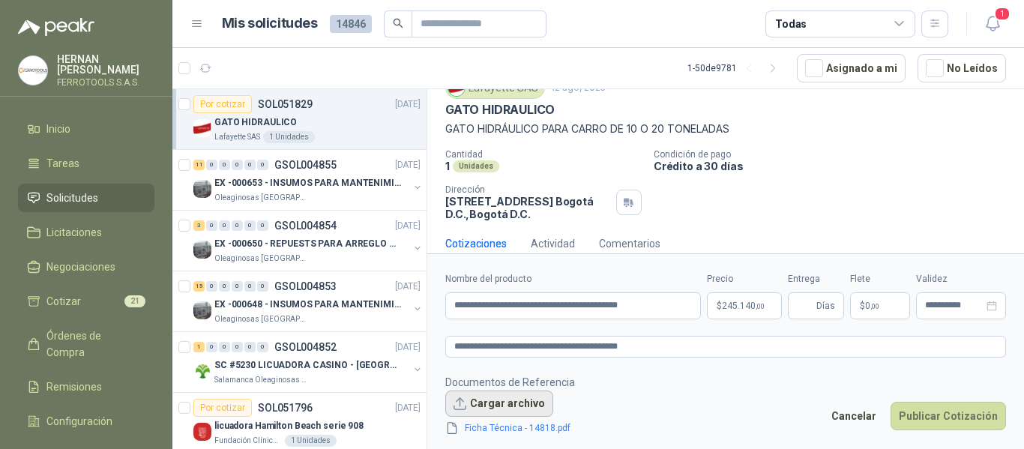
scroll to position [72, 0]
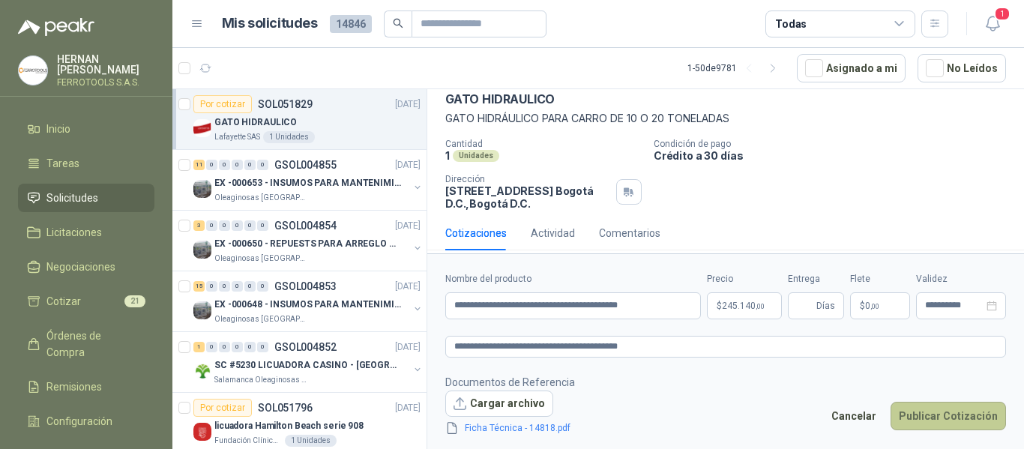
click at [934, 424] on button "Publicar Cotización" at bounding box center [948, 416] width 115 height 28
type input "*"
click at [803, 383] on footer "Documentos de Referencia Cargar archivo Ficha Técnica - 14818.pdf Cancelar Publ…" at bounding box center [725, 405] width 561 height 63
click at [975, 409] on button "Publicar Cotización" at bounding box center [948, 416] width 115 height 28
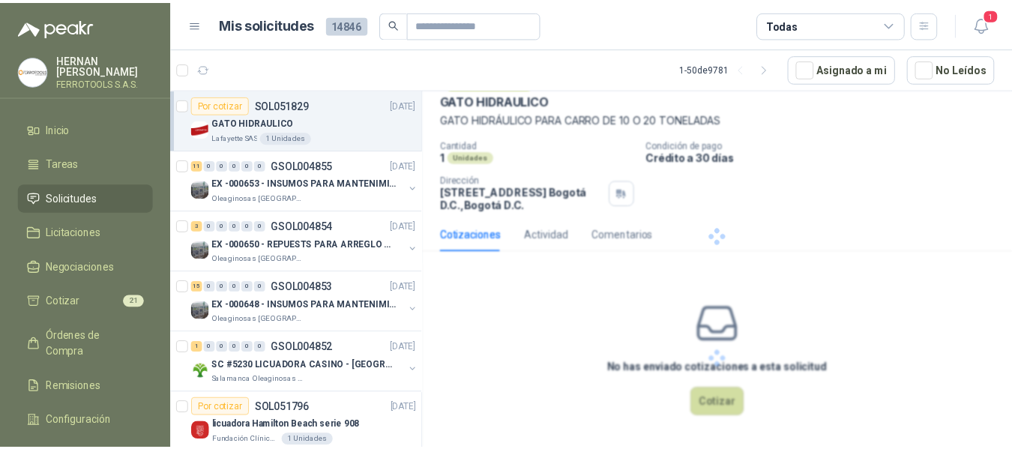
scroll to position [0, 0]
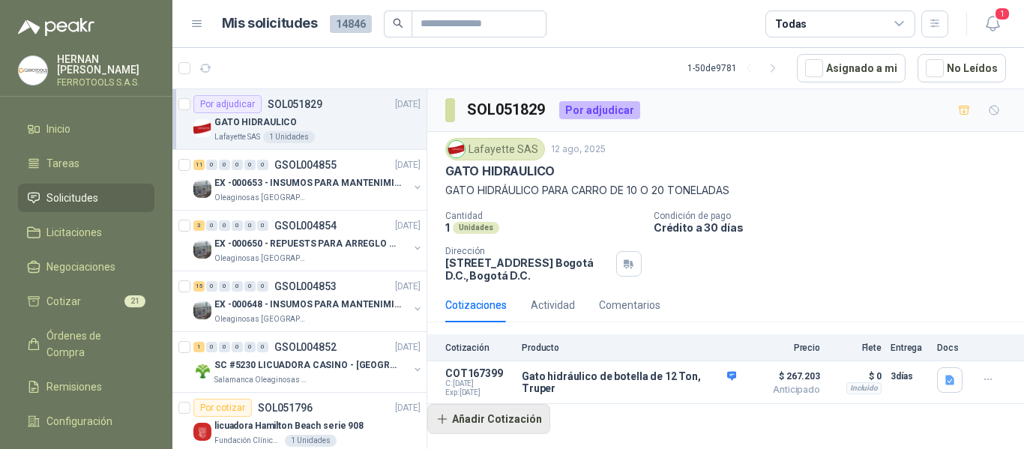
click at [484, 415] on button "Añadir Cotización" at bounding box center [488, 419] width 123 height 30
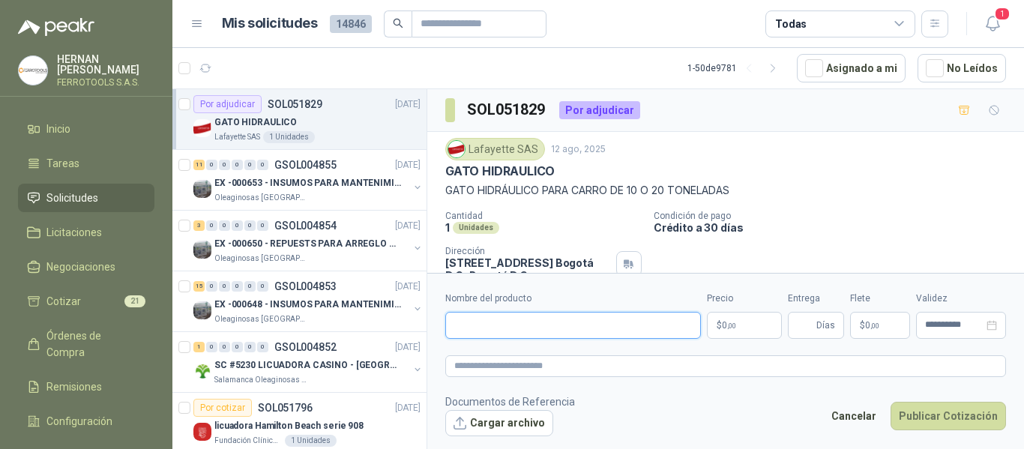
click at [549, 316] on input "Nombre del producto" at bounding box center [573, 325] width 256 height 27
paste input "**********"
type input "**********"
click at [525, 367] on textarea at bounding box center [725, 366] width 561 height 22
paste textarea "**********"
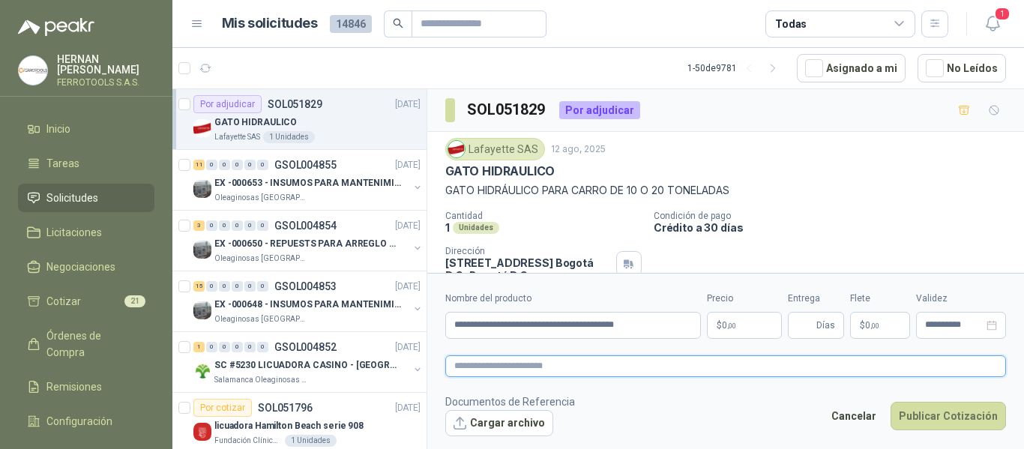
type textarea "**********"
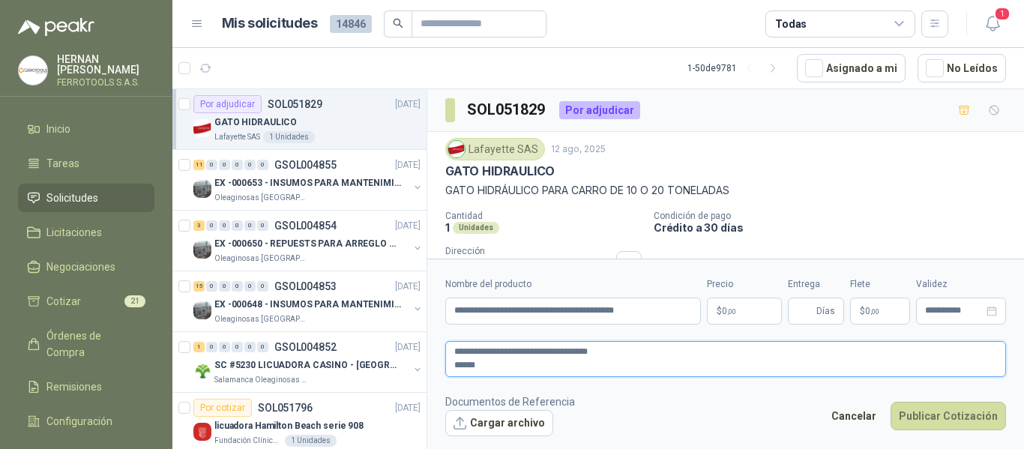
click at [454, 370] on textarea "**********" at bounding box center [725, 359] width 561 height 36
type textarea "**********"
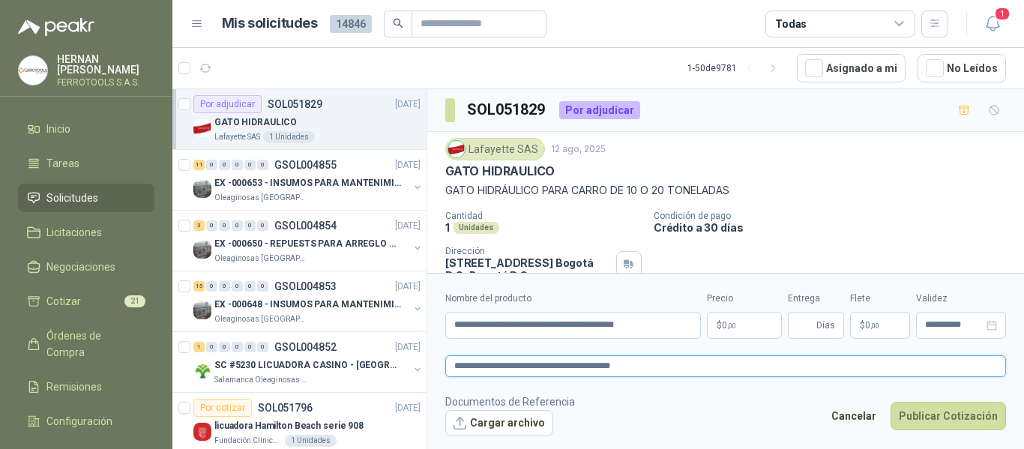
type textarea "**********"
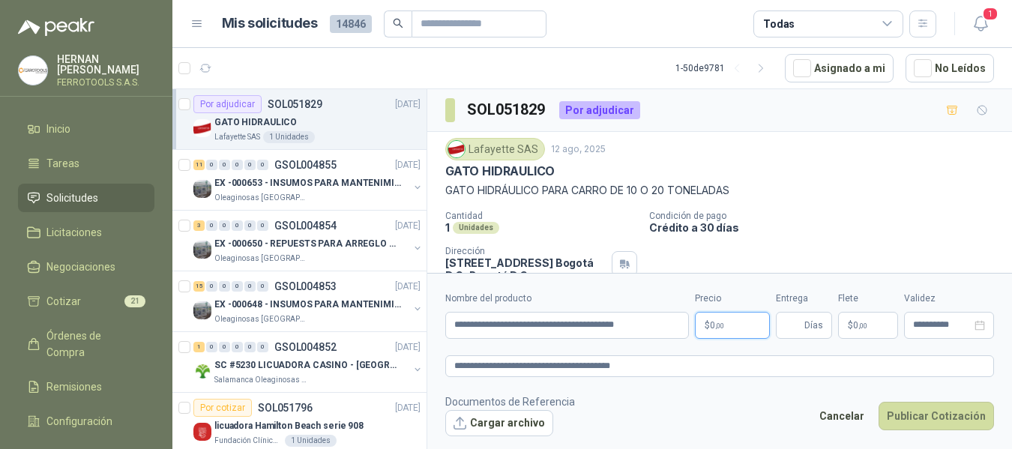
click at [747, 328] on body "HERNAN RUALES FERROTOOLS S.A.S. Inicio Tareas Solicitudes Licitaciones Negociac…" at bounding box center [506, 224] width 1012 height 449
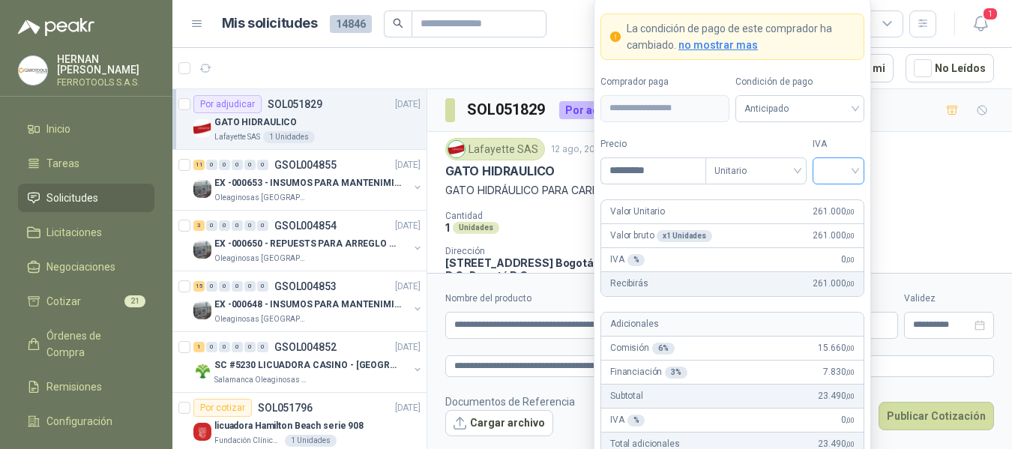
type input "*********"
click at [852, 169] on input "search" at bounding box center [839, 169] width 34 height 22
click at [843, 196] on div "19%" at bounding box center [839, 201] width 28 height 16
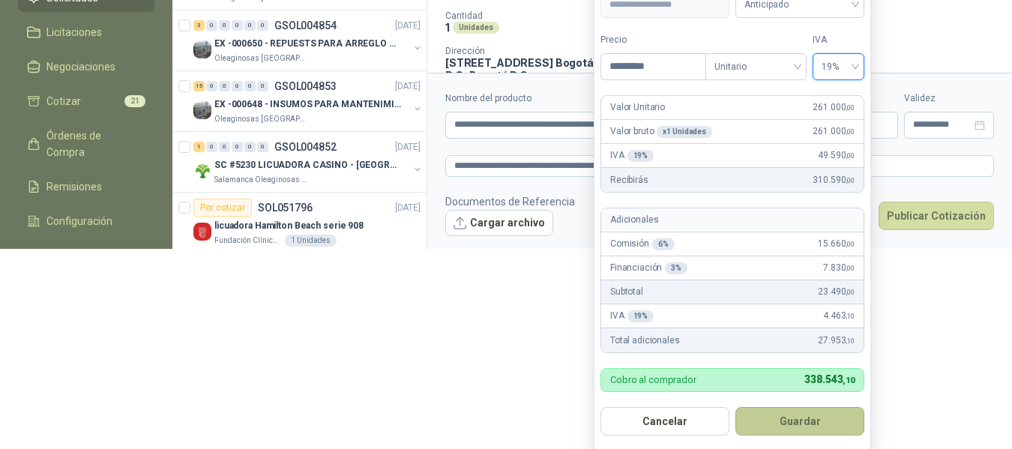
click at [807, 424] on button "Guardar" at bounding box center [799, 421] width 129 height 28
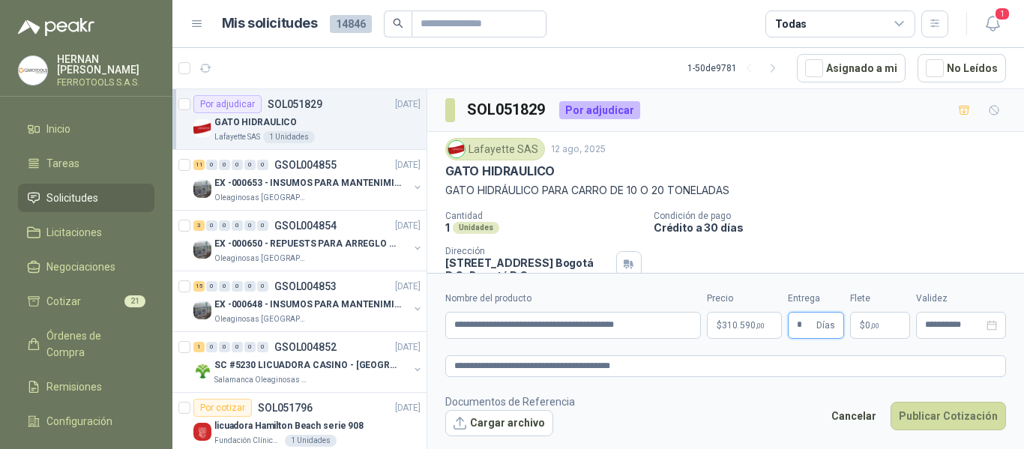
type input "*"
click at [598, 419] on footer "Documentos de Referencia Cargar archivo Cancelar Publicar Cotización" at bounding box center [725, 415] width 561 height 43
click at [513, 422] on button "Cargar archivo" at bounding box center [499, 423] width 108 height 27
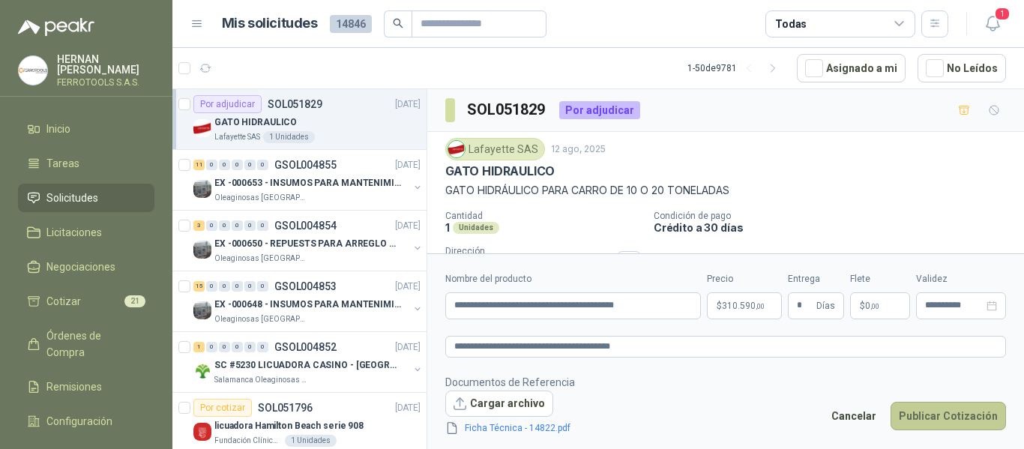
click at [954, 421] on button "Publicar Cotización" at bounding box center [948, 416] width 115 height 28
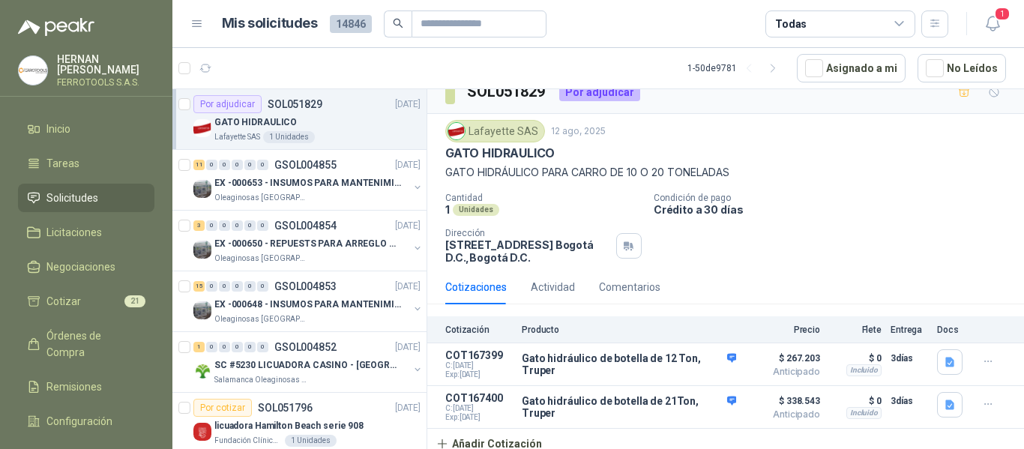
scroll to position [24, 0]
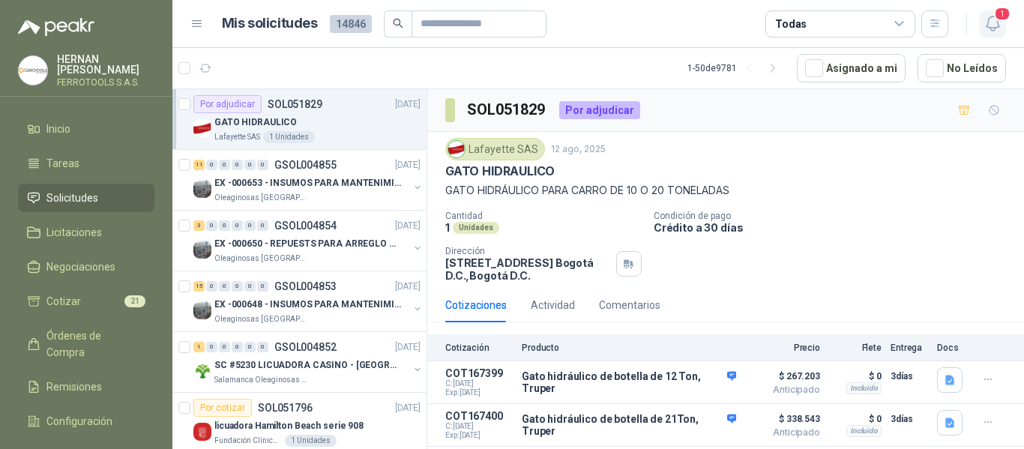
click at [995, 25] on icon "button" at bounding box center [993, 23] width 19 height 19
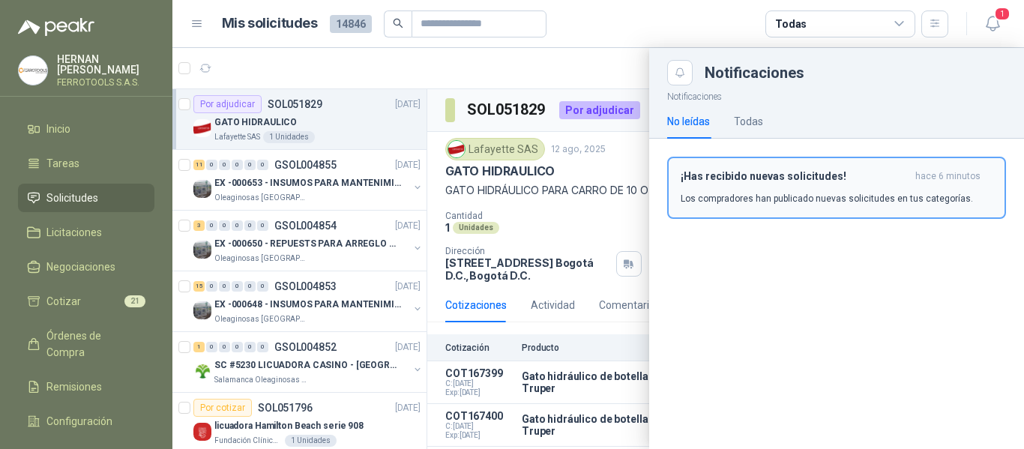
click at [797, 177] on h3 "¡Has recibido nuevas solicitudes!" at bounding box center [795, 176] width 229 height 13
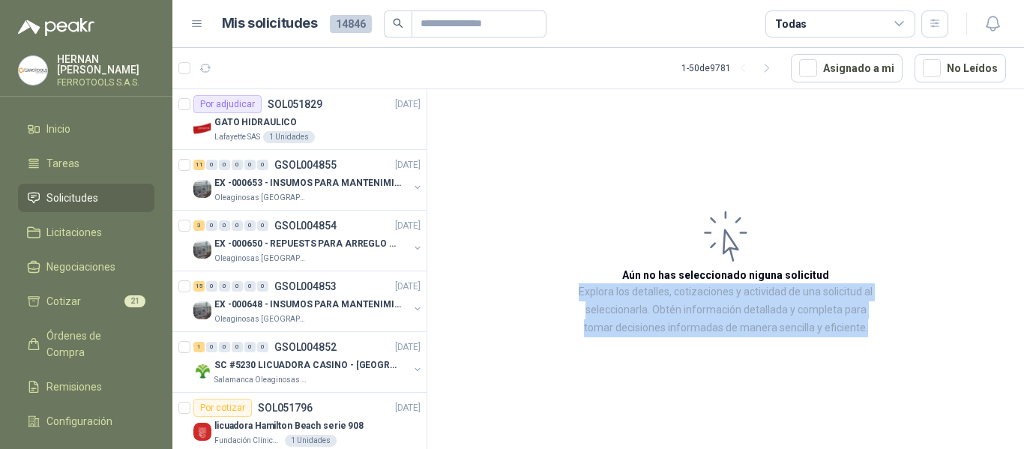
drag, startPoint x: 446, startPoint y: 105, endPoint x: 1023, endPoint y: 333, distance: 620.6
click at [1023, 333] on article "Aún no has seleccionado niguna solicitud Explora los detalles, cotizaciones y a…" at bounding box center [725, 271] width 597 height 365
click at [939, 398] on article "Aún no has seleccionado niguna solicitud Explora los detalles, cotizaciones y a…" at bounding box center [725, 271] width 597 height 365
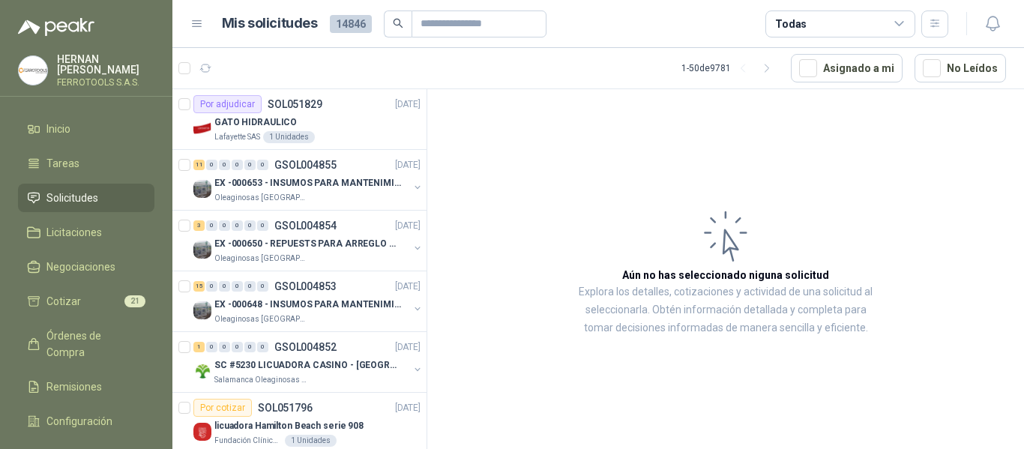
click at [497, 187] on article "Aún no has seleccionado niguna solicitud Explora los detalles, cotizaciones y a…" at bounding box center [725, 271] width 597 height 365
click at [540, 178] on article "Aún no has seleccionado niguna solicitud Explora los detalles, cotizaciones y a…" at bounding box center [725, 271] width 597 height 365
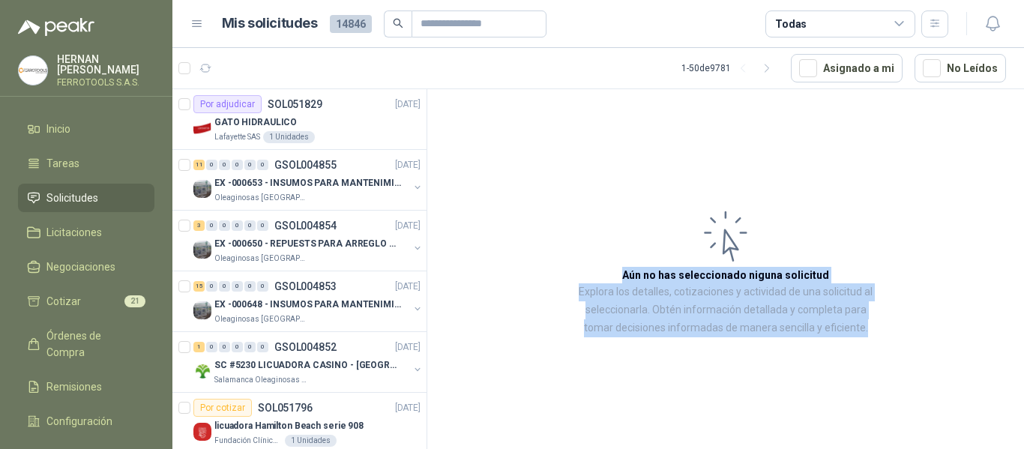
drag, startPoint x: 639, startPoint y: 118, endPoint x: 969, endPoint y: 437, distance: 458.0
click at [969, 437] on article "Aún no has seleccionado niguna solicitud Explora los detalles, cotizaciones y a…" at bounding box center [725, 271] width 597 height 365
drag, startPoint x: 597, startPoint y: 120, endPoint x: 1002, endPoint y: 388, distance: 486.3
click at [1002, 388] on article "Aún no has seleccionado niguna solicitud Explora los detalles, cotizaciones y a…" at bounding box center [725, 271] width 597 height 365
drag, startPoint x: 588, startPoint y: 119, endPoint x: 948, endPoint y: 382, distance: 445.8
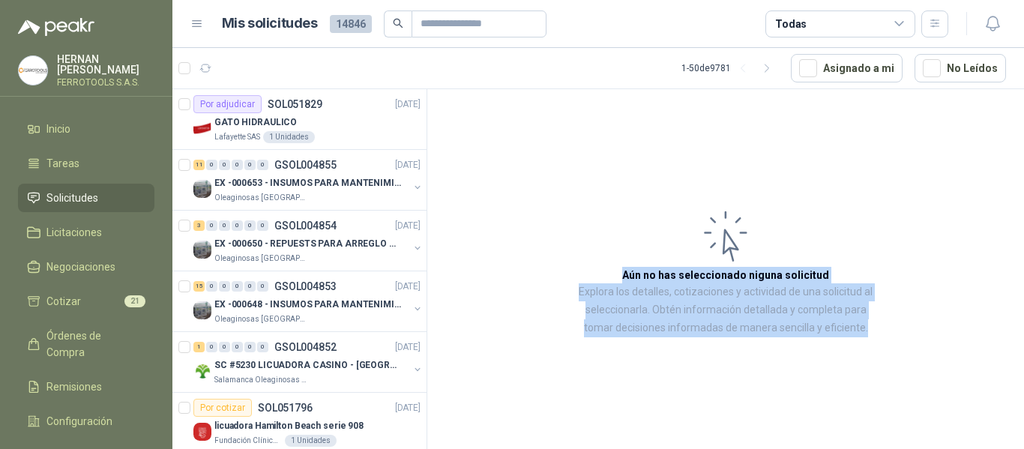
click at [948, 382] on article "Aún no has seleccionado niguna solicitud Explora los detalles, cotizaciones y a…" at bounding box center [725, 271] width 597 height 365
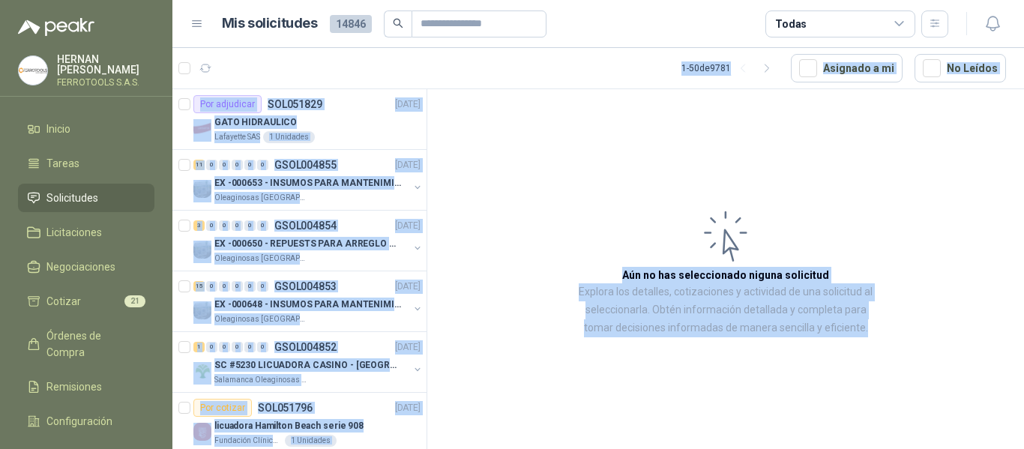
drag, startPoint x: 581, startPoint y: 106, endPoint x: 971, endPoint y: 367, distance: 469.0
click at [975, 370] on section "1 - 50 de 9781 Asignado a mi No Leídos Por adjudicar SOL051829 [DATE] GATO HIDR…" at bounding box center [598, 248] width 852 height 401
click at [960, 230] on article "Aún no has seleccionado niguna solicitud Explora los detalles, cotizaciones y a…" at bounding box center [725, 271] width 597 height 365
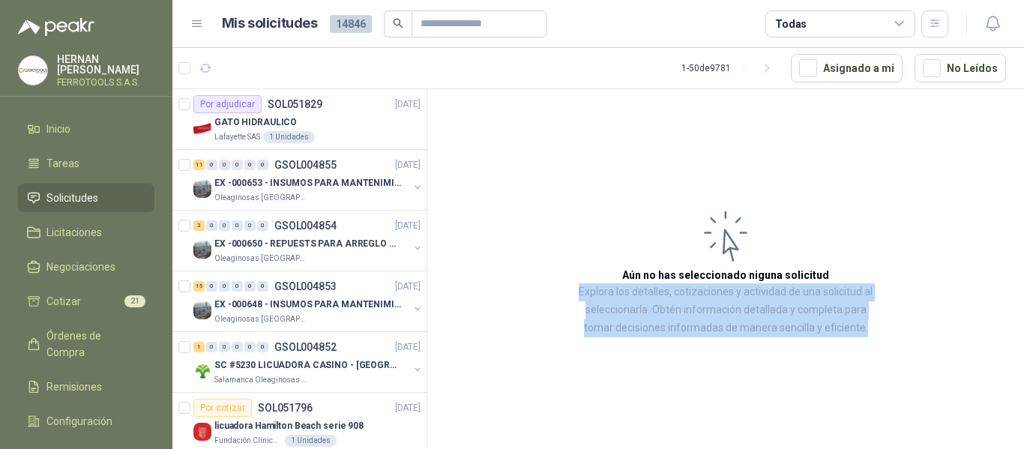
drag, startPoint x: 523, startPoint y: 154, endPoint x: 860, endPoint y: 339, distance: 384.2
click at [963, 403] on article "Aún no has seleccionado niguna solicitud Explora los detalles, cotizaciones y a…" at bounding box center [725, 271] width 597 height 365
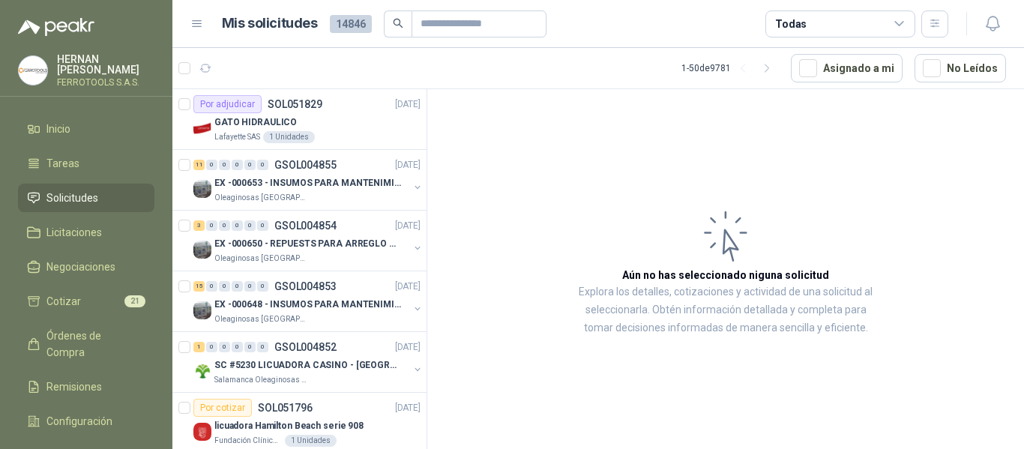
click at [548, 103] on article "Aún no has seleccionado niguna solicitud Explora los detalles, cotizaciones y a…" at bounding box center [725, 271] width 597 height 365
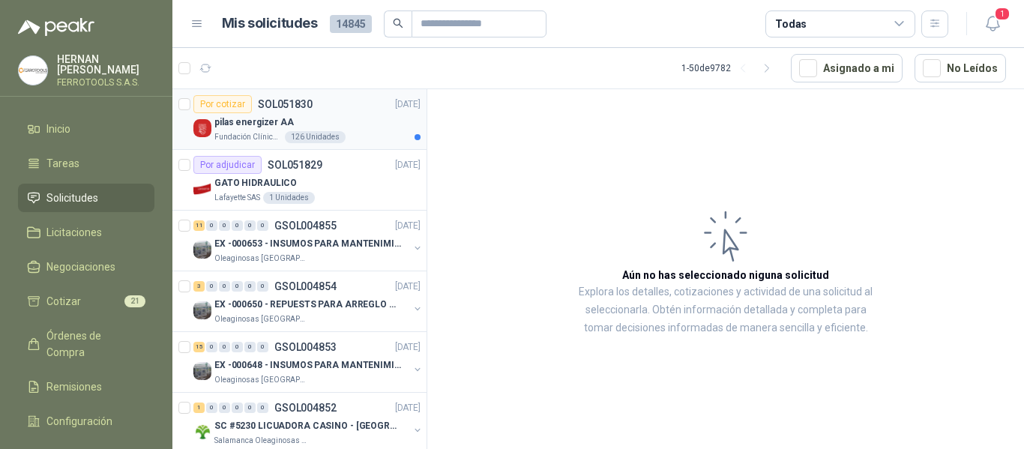
click at [346, 126] on div "pilas energizer AA" at bounding box center [317, 122] width 206 height 18
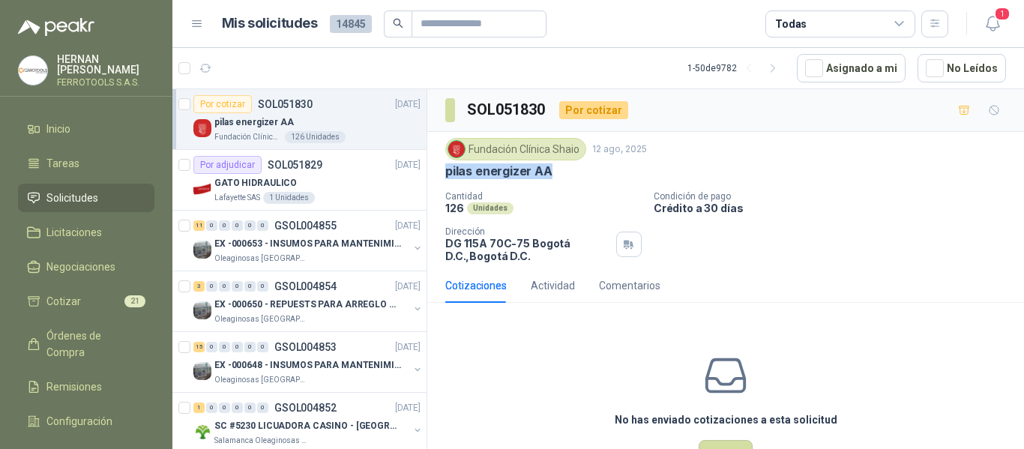
drag, startPoint x: 444, startPoint y: 172, endPoint x: 550, endPoint y: 183, distance: 107.0
click at [550, 183] on div "Fundación Clínica Shaio 12 ago, 2025 pilas energizer AA Cantidad 126 Unidades C…" at bounding box center [725, 200] width 597 height 136
copy p "pilas energizer AA"
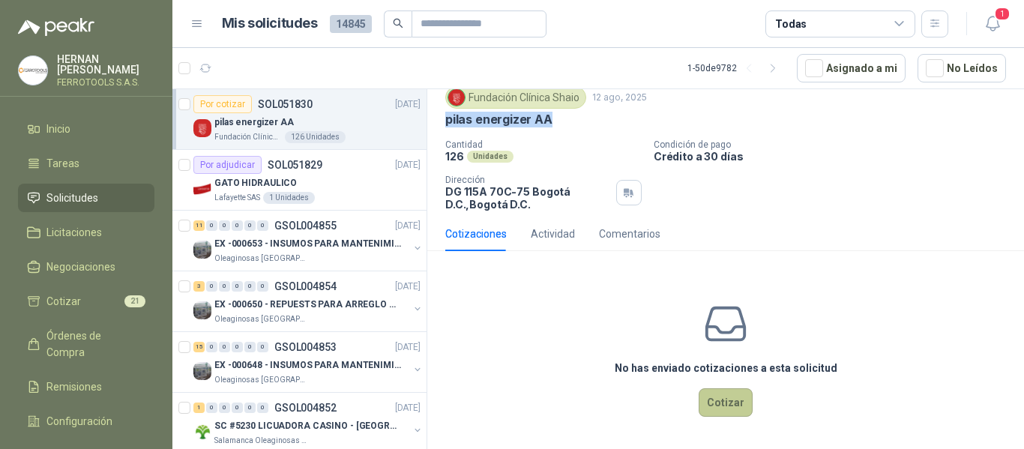
click at [744, 402] on button "Cotizar" at bounding box center [726, 402] width 54 height 28
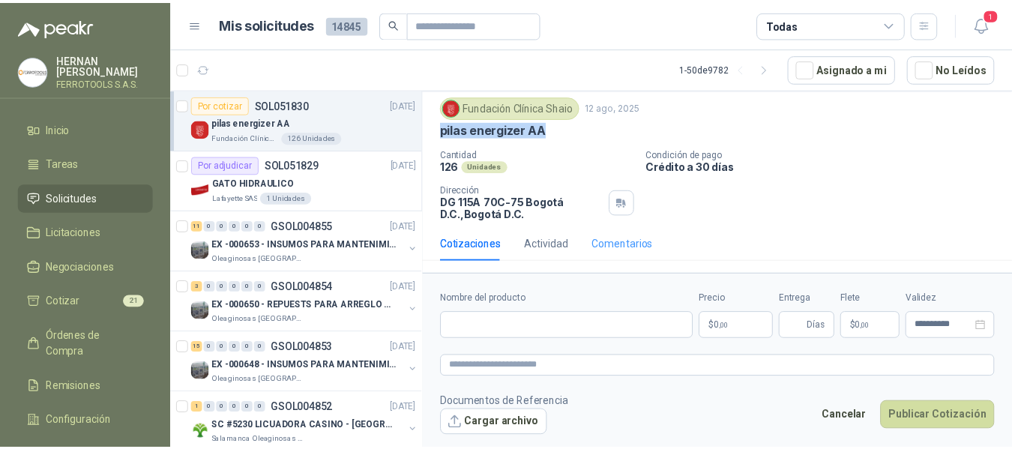
scroll to position [42, 0]
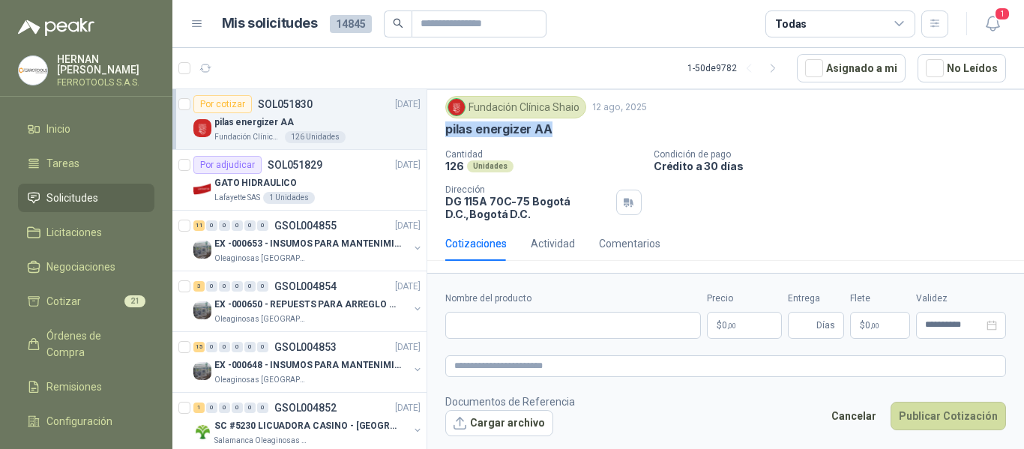
click at [563, 131] on div "pilas energizer AA" at bounding box center [725, 129] width 561 height 16
drag, startPoint x: 557, startPoint y: 130, endPoint x: 447, endPoint y: 139, distance: 110.6
click at [447, 139] on div "Fundación Clínica Shaio 12 ago, 2025 pilas energizer AA Cantidad 126 Unidades C…" at bounding box center [725, 158] width 561 height 124
copy p "pilas energizer AA"
click at [558, 327] on input "Nombre del producto" at bounding box center [573, 325] width 256 height 27
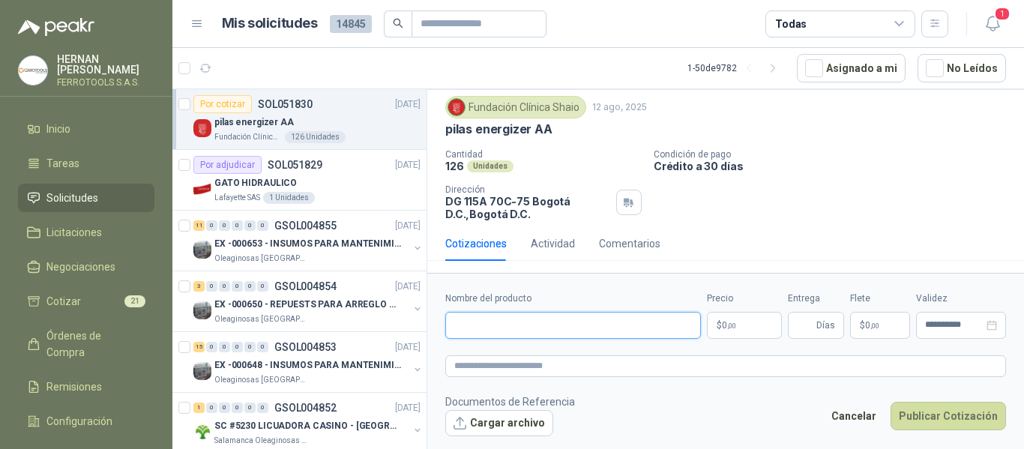
paste input "**********"
type input "**********"
click at [597, 372] on textarea at bounding box center [725, 366] width 561 height 22
paste textarea "**********"
type textarea "**********"
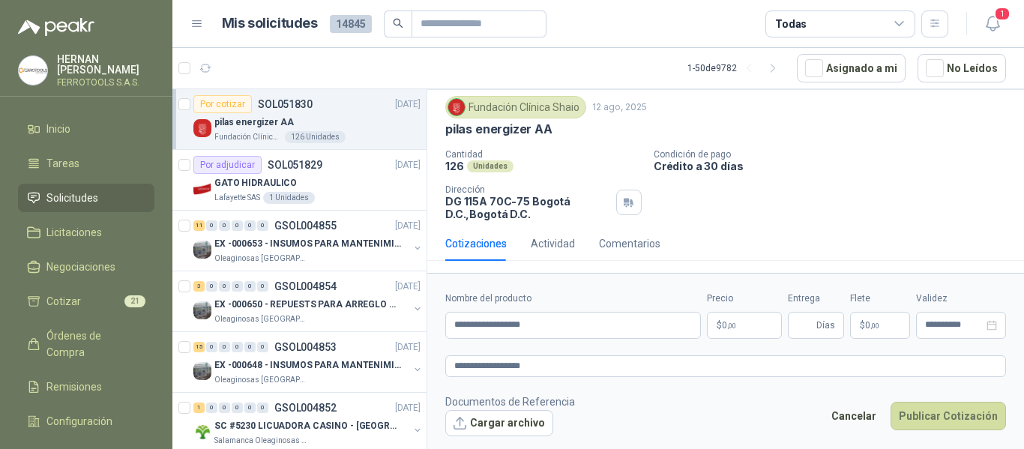
click at [743, 330] on body "HERNAN RUALES FERROTOOLS S.A.S. Inicio Tareas Solicitudes Licitaciones Negociac…" at bounding box center [512, 224] width 1024 height 449
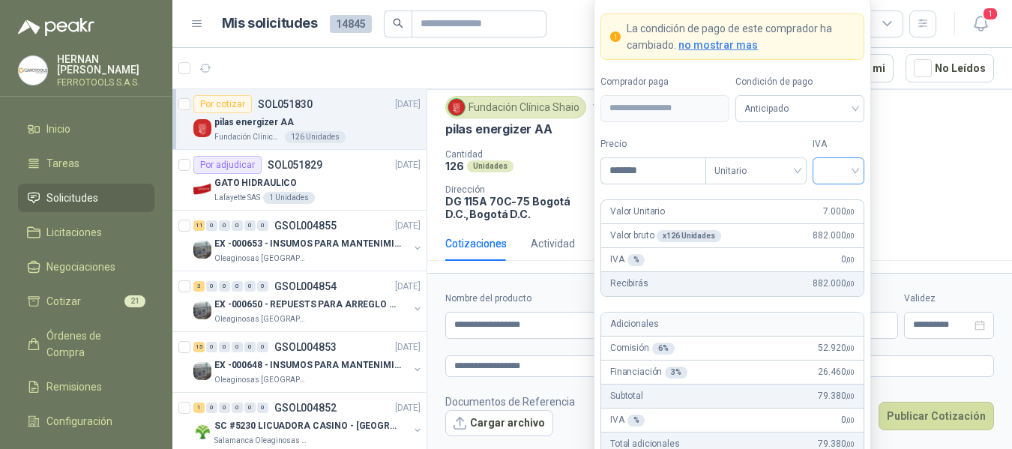
type input "*******"
click at [838, 175] on input "search" at bounding box center [839, 169] width 34 height 22
click at [830, 201] on div "19%" at bounding box center [839, 201] width 28 height 16
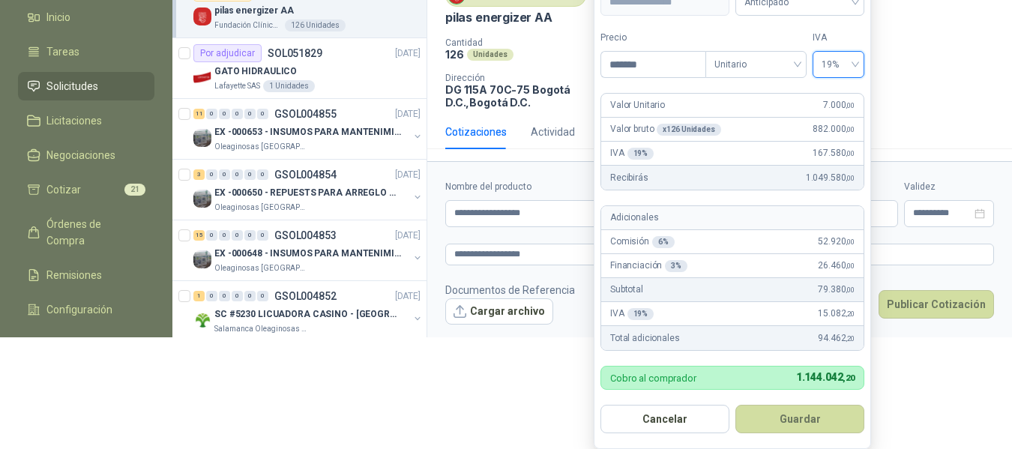
scroll to position [169, 0]
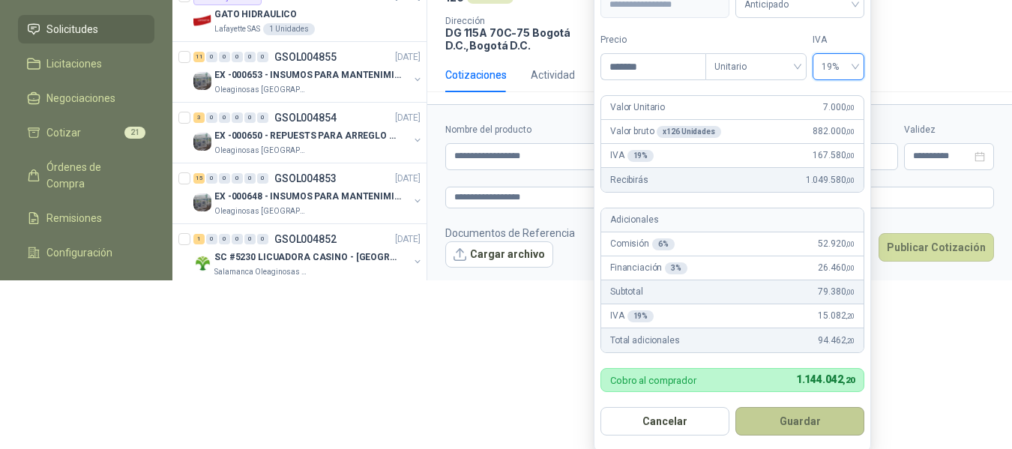
click at [795, 430] on button "Guardar" at bounding box center [799, 421] width 129 height 28
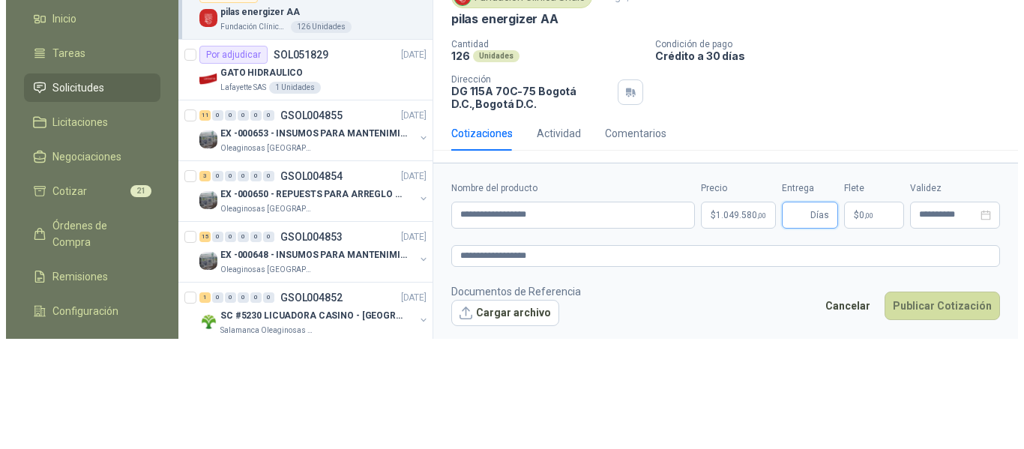
scroll to position [0, 0]
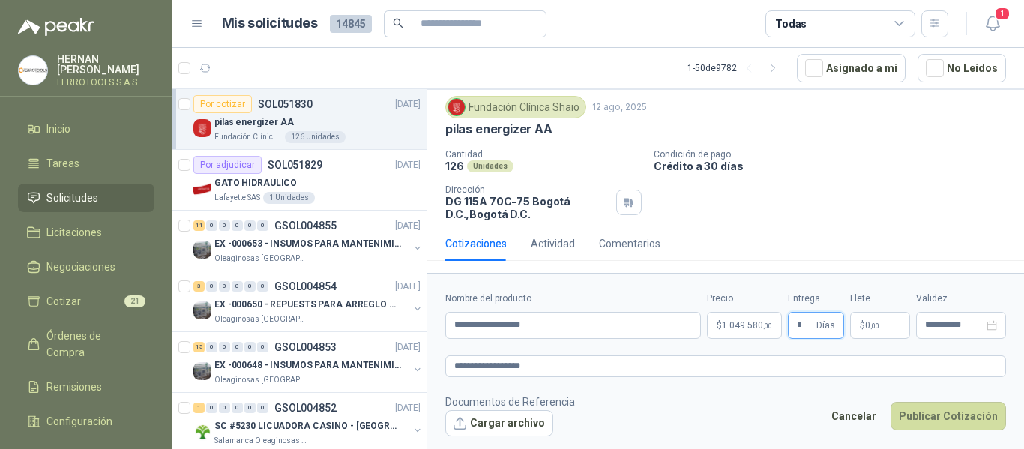
type input "*"
click at [761, 395] on footer "Documentos de Referencia Cargar archivo Cancelar Publicar Cotización" at bounding box center [725, 415] width 561 height 43
click at [945, 425] on button "Publicar Cotización" at bounding box center [948, 416] width 115 height 28
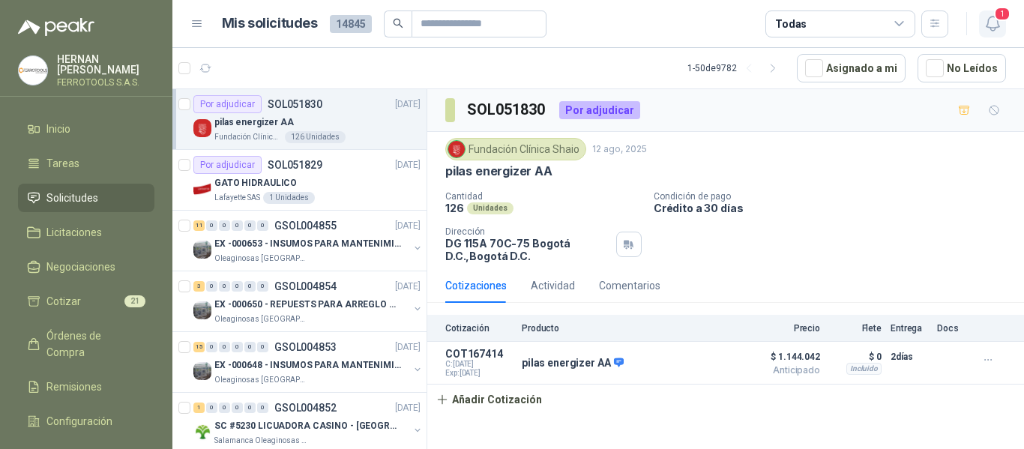
click at [990, 31] on icon "button" at bounding box center [993, 23] width 19 height 19
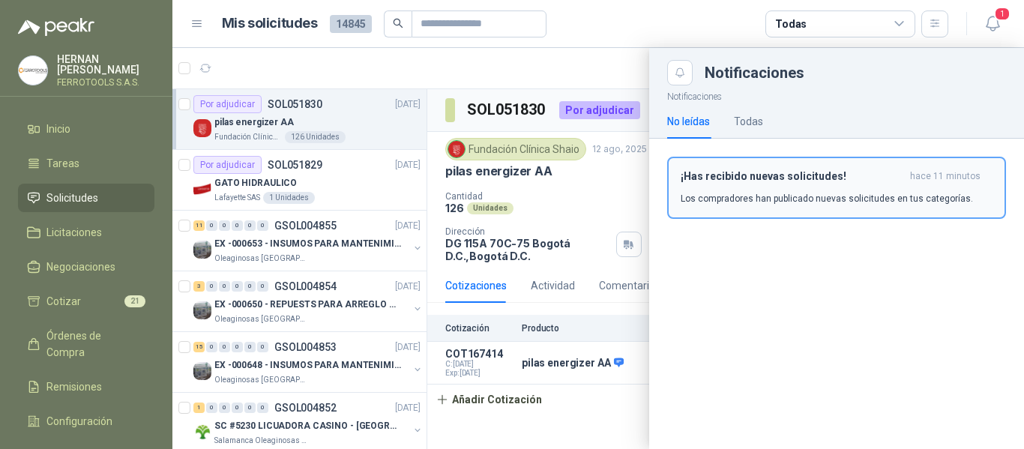
click at [831, 190] on div "¡Has recibido nuevas solicitudes! hace 11 minutos Los compradores han publicado…" at bounding box center [837, 187] width 312 height 35
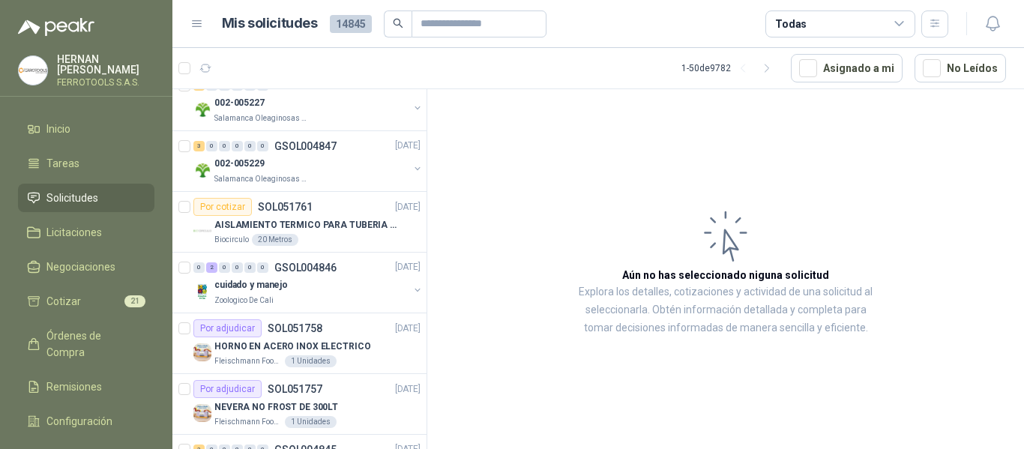
scroll to position [1199, 0]
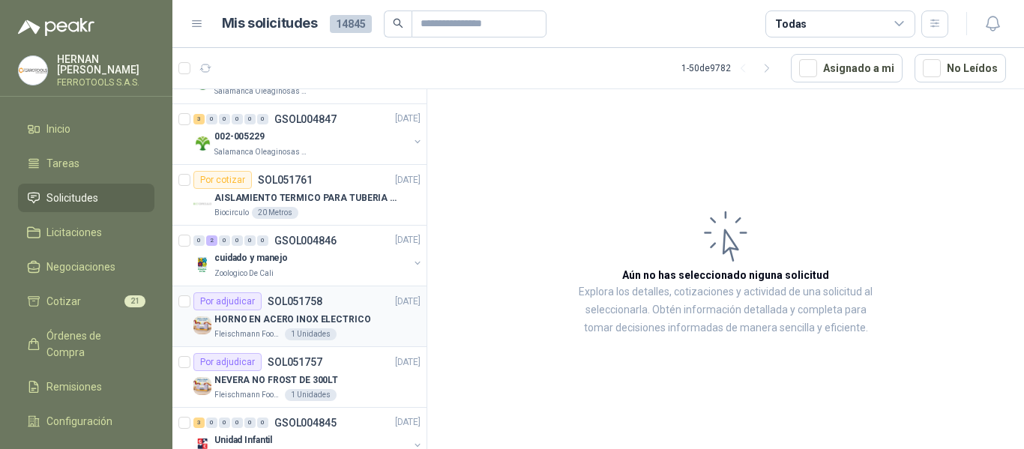
click at [327, 322] on p "HORNO EN ACERO INOX ELECTRICO" at bounding box center [292, 320] width 157 height 14
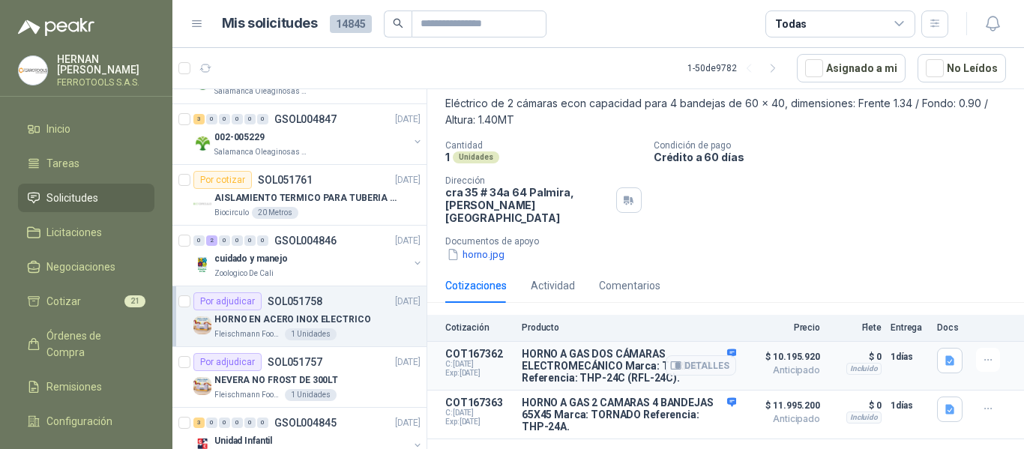
scroll to position [93, 0]
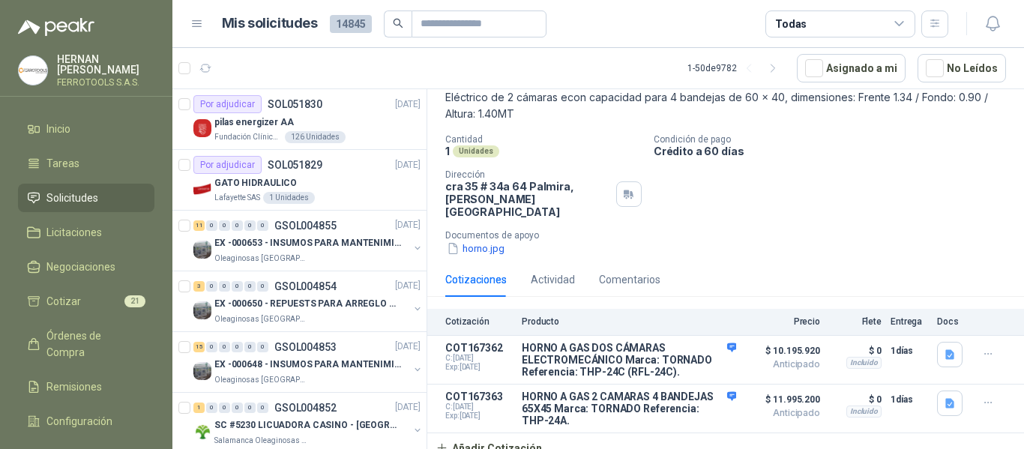
scroll to position [18, 0]
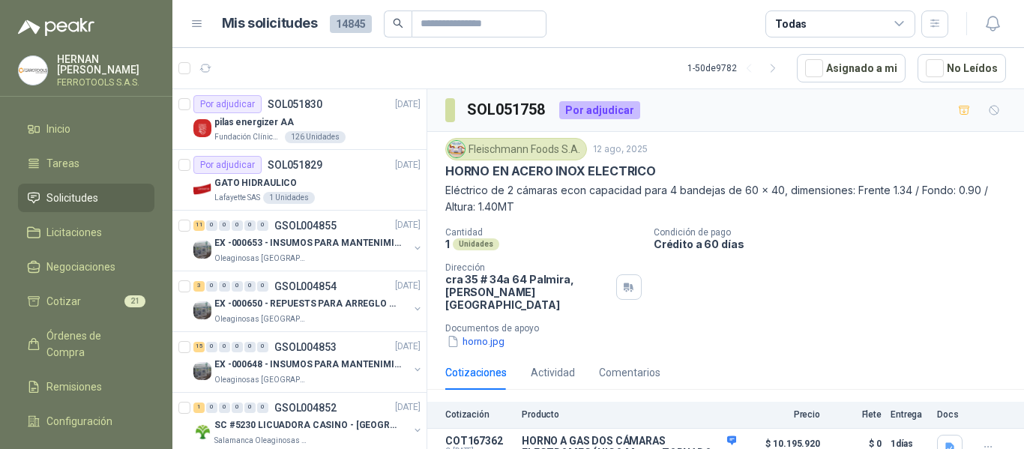
click at [412, 68] on article "1 - 50 de 9782 Asignado a mi No Leídos" at bounding box center [598, 68] width 852 height 40
